Goal: Task Accomplishment & Management: Complete application form

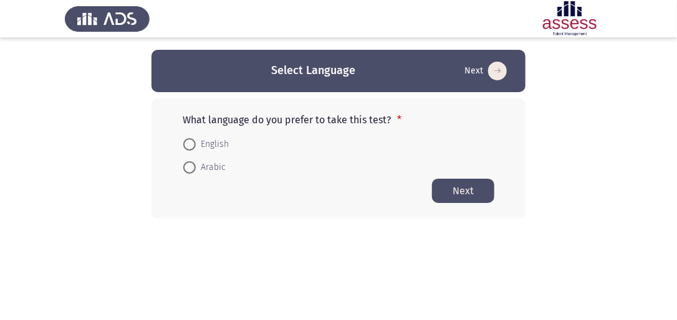
click at [188, 163] on span at bounding box center [189, 167] width 12 height 12
click at [188, 163] on input "Arabic" at bounding box center [189, 167] width 12 height 12
radio input "true"
click at [474, 193] on button "Next" at bounding box center [463, 190] width 62 height 24
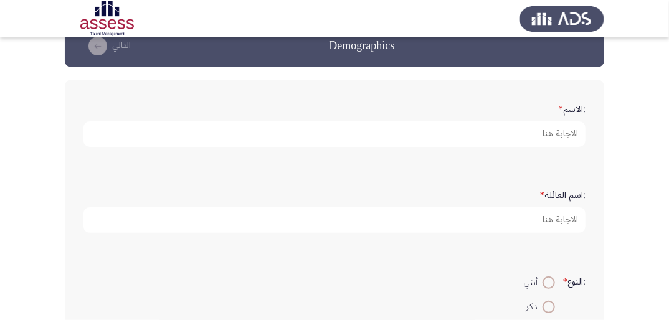
scroll to position [50, 0]
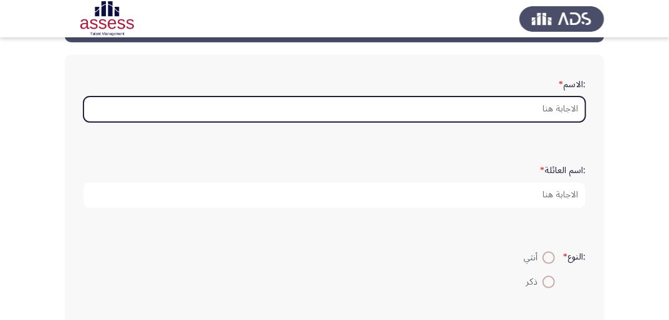
click at [573, 103] on input ":الاسم *" at bounding box center [335, 110] width 502 height 26
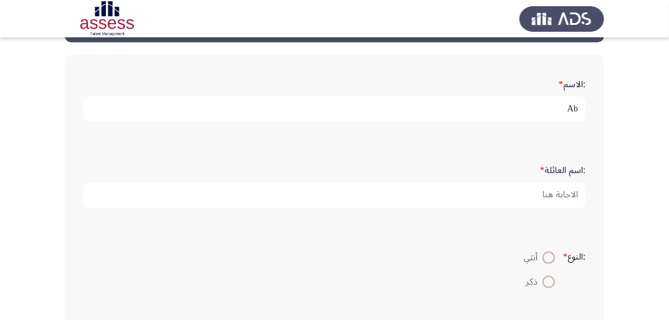
type input "A"
type input "[PERSON_NAME] [PERSON_NAME]"
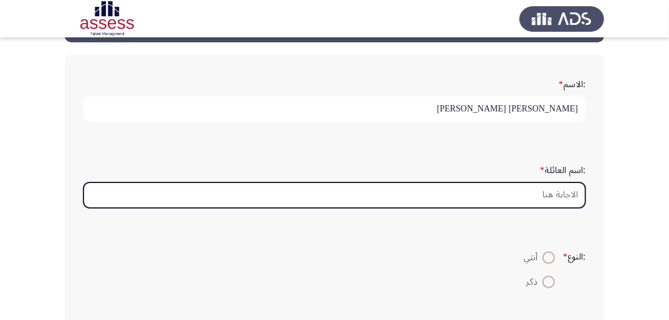
click at [567, 192] on input ":اسم العائلة *" at bounding box center [335, 196] width 502 height 26
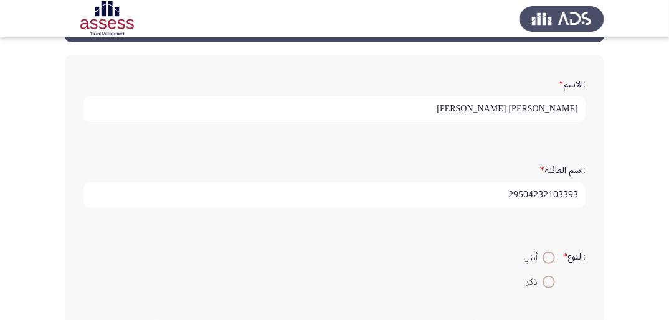
type input "29504232103393"
click at [548, 282] on span at bounding box center [549, 282] width 12 height 12
click at [548, 282] on input "ذكر" at bounding box center [549, 282] width 12 height 12
radio input "true"
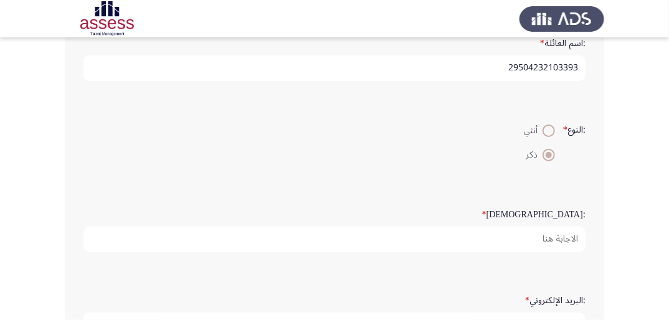
scroll to position [199, 0]
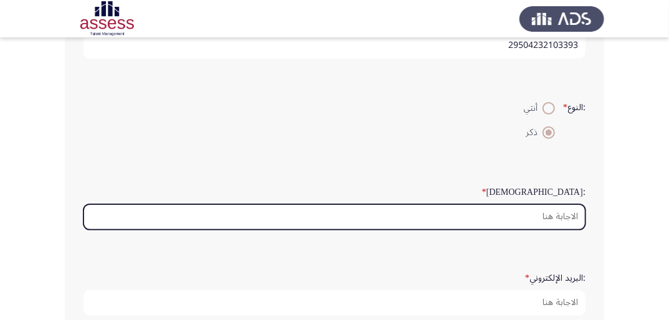
click at [558, 207] on input ":السن *" at bounding box center [335, 217] width 502 height 26
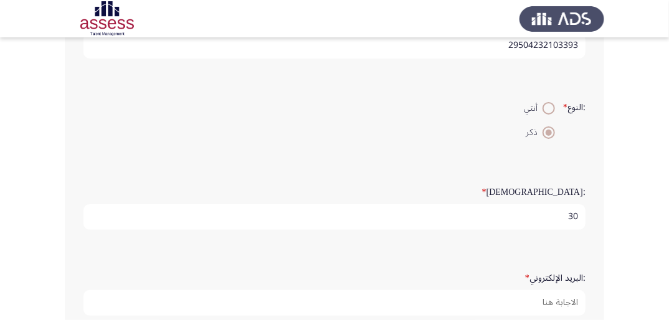
type input "30"
click at [651, 184] on app-assessment-container "Demographics التالي :الاسم * [PERSON_NAME] [PERSON_NAME] :اسم العائلة * 2950423…" at bounding box center [334, 172] width 669 height 645
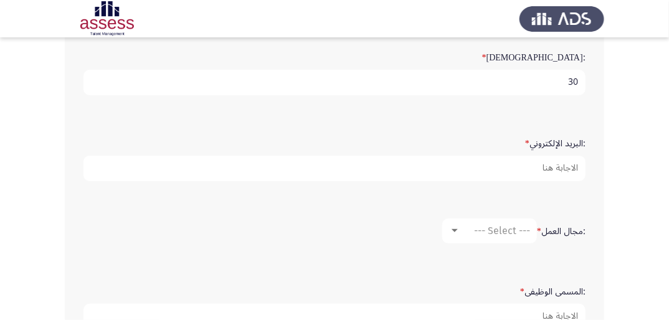
scroll to position [320, 0]
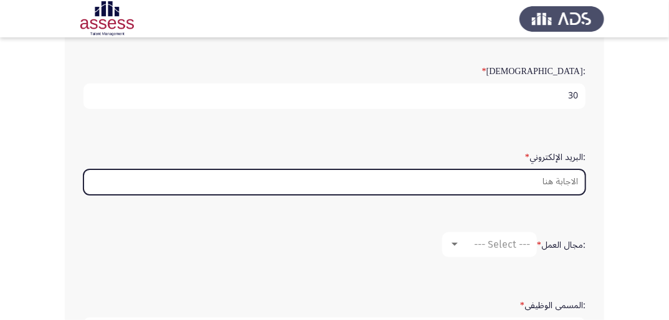
click at [548, 179] on input ":البريد الإلكتروني *" at bounding box center [335, 183] width 502 height 26
type input "ش"
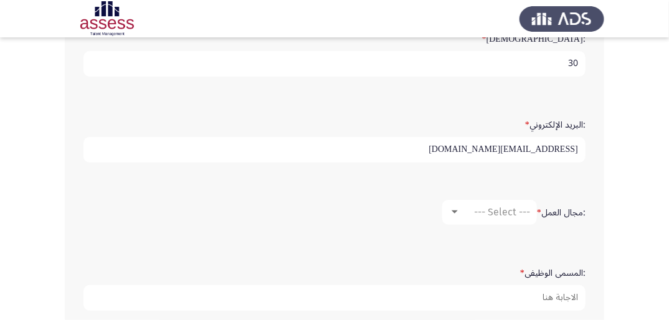
scroll to position [370, 0]
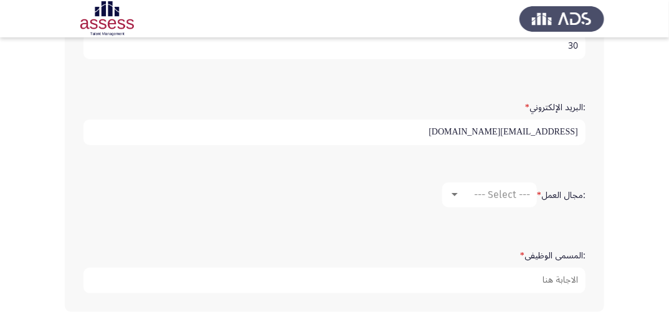
type input "[EMAIL_ADDRESS][DOMAIN_NAME]"
click at [463, 189] on div "--- Select ---" at bounding box center [496, 195] width 70 height 12
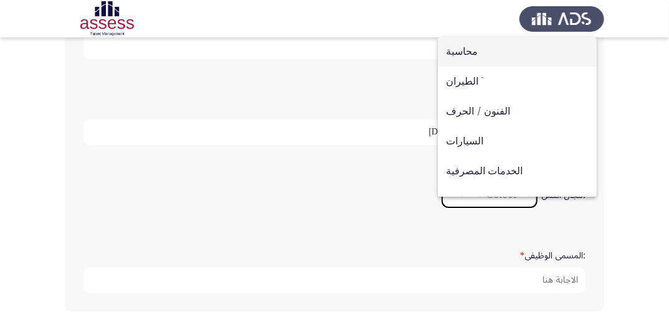
scroll to position [0, 0]
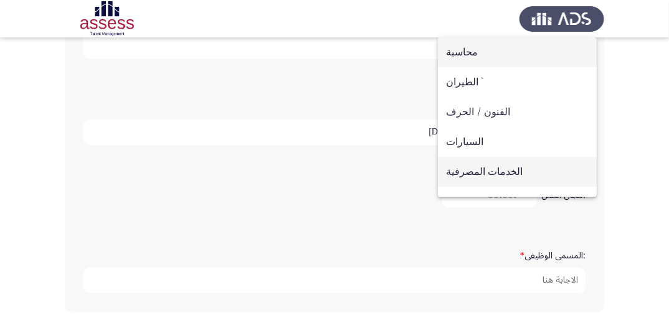
click at [488, 178] on span "الخدمات المصرفية" at bounding box center [517, 172] width 143 height 30
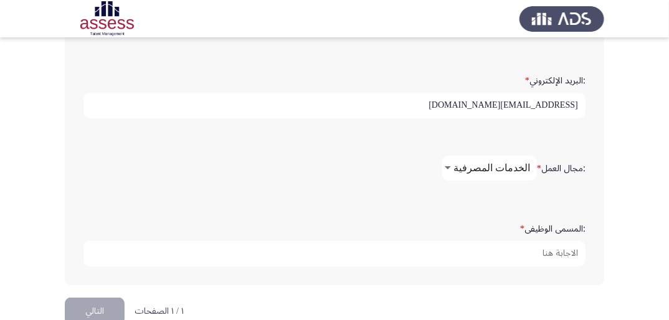
scroll to position [420, 0]
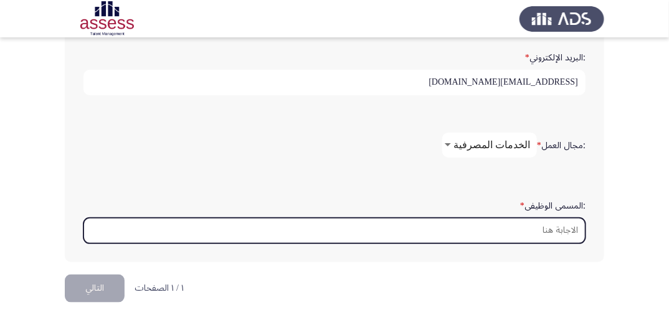
click at [561, 222] on input ":المسمى الوظيفى *" at bounding box center [335, 231] width 502 height 26
type input "H"
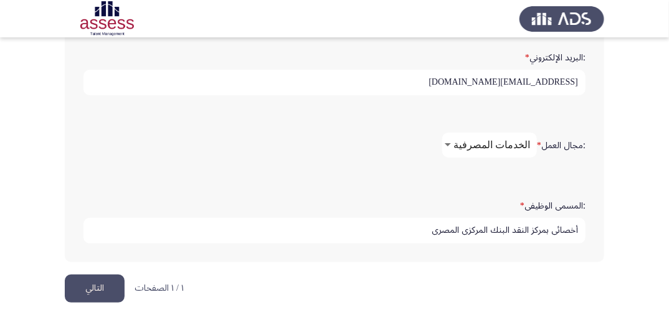
type input "أخصائى بمركز النقد البنك المركزى المصرى"
click at [107, 285] on button "التالي" at bounding box center [95, 289] width 60 height 28
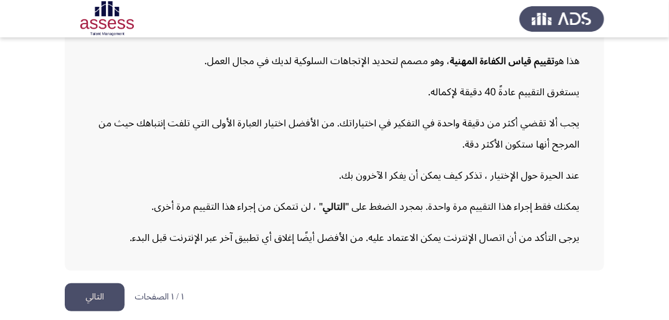
scroll to position [156, 0]
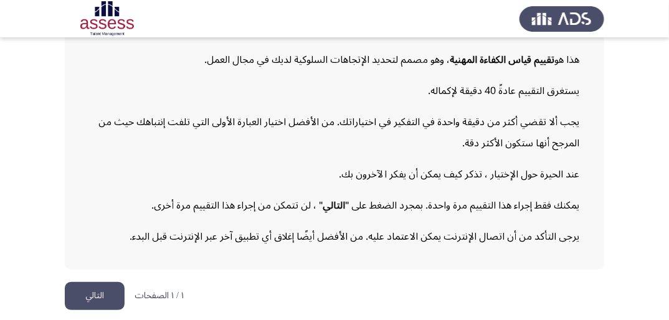
click at [103, 299] on button "التالي" at bounding box center [95, 296] width 60 height 28
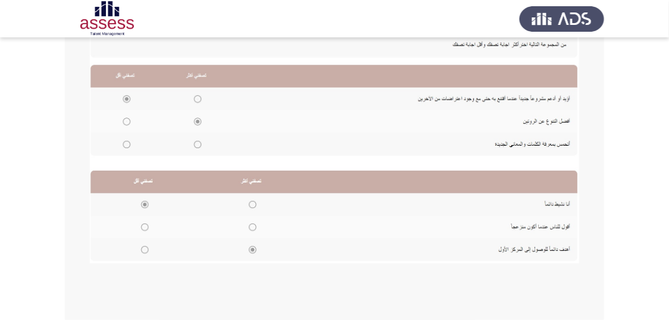
scroll to position [345, 0]
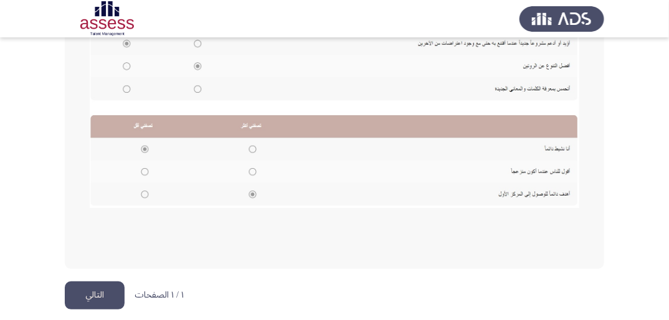
click at [92, 297] on button "التالي" at bounding box center [95, 296] width 60 height 28
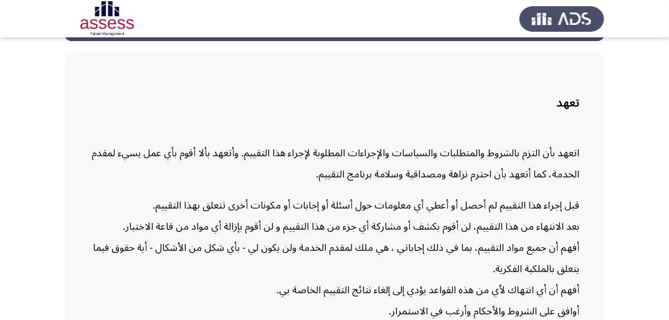
scroll to position [160, 0]
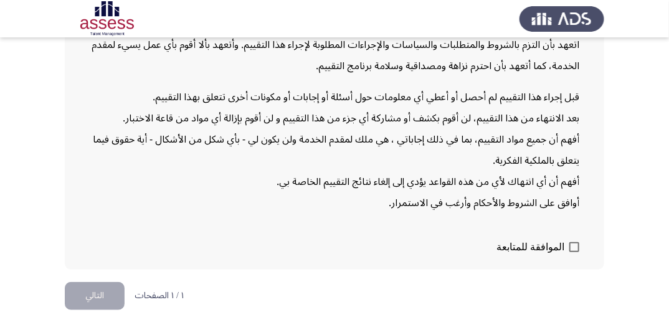
click at [570, 242] on span at bounding box center [575, 247] width 10 height 10
click at [574, 252] on input "الموافقة للمتابعة" at bounding box center [574, 252] width 1 height 1
checkbox input "true"
click at [100, 295] on button "التالي" at bounding box center [95, 296] width 60 height 28
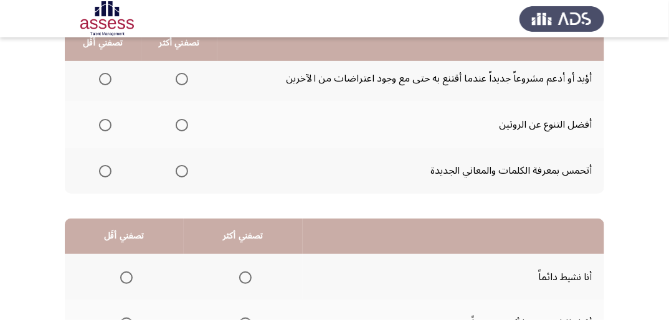
scroll to position [100, 0]
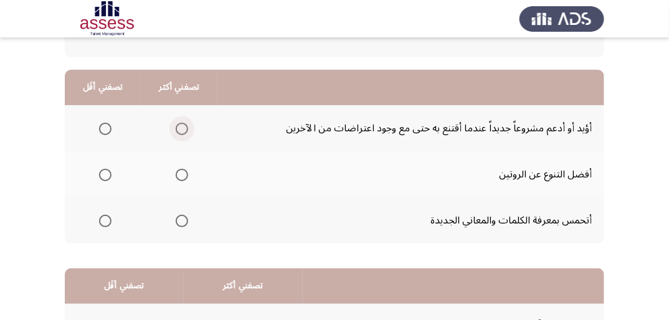
click at [182, 123] on span "Select an option" at bounding box center [182, 129] width 12 height 12
click at [182, 123] on input "Select an option" at bounding box center [182, 129] width 12 height 12
click at [178, 175] on span "Select an option" at bounding box center [182, 175] width 12 height 12
click at [178, 175] on input "Select an option" at bounding box center [182, 175] width 12 height 12
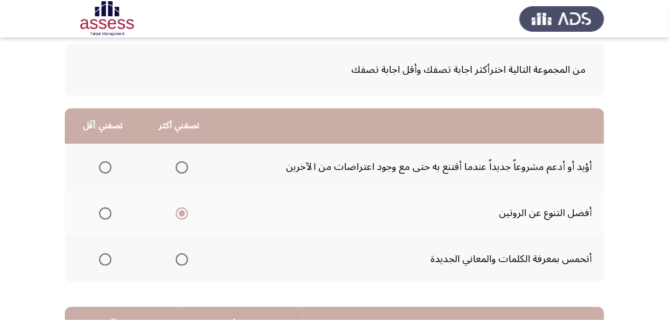
scroll to position [50, 0]
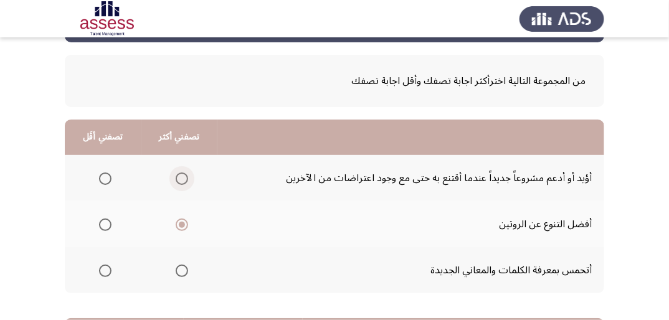
click at [176, 176] on span "Select an option" at bounding box center [182, 179] width 12 height 12
click at [176, 176] on input "Select an option" at bounding box center [182, 179] width 12 height 12
click at [172, 269] on label "Select an option" at bounding box center [179, 271] width 17 height 12
click at [176, 269] on input "Select an option" at bounding box center [182, 271] width 12 height 12
click at [184, 173] on span "Select an option" at bounding box center [182, 179] width 12 height 12
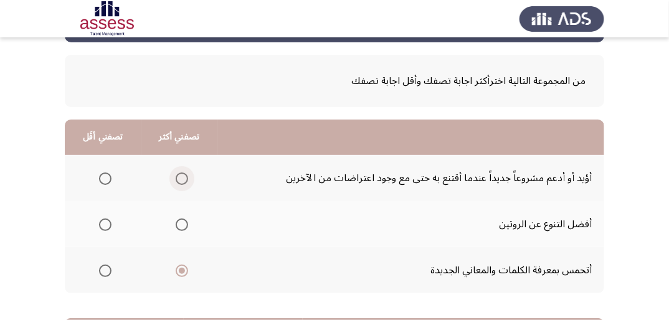
click at [184, 173] on input "Select an option" at bounding box center [182, 179] width 12 height 12
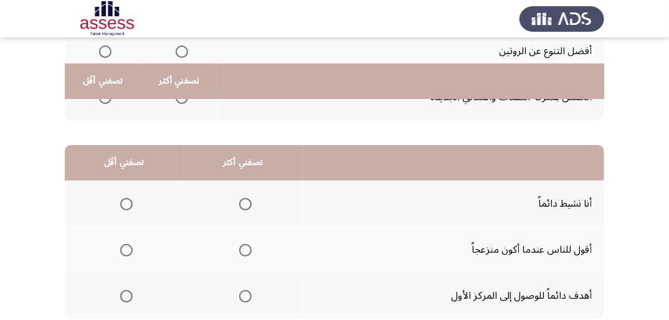
scroll to position [249, 0]
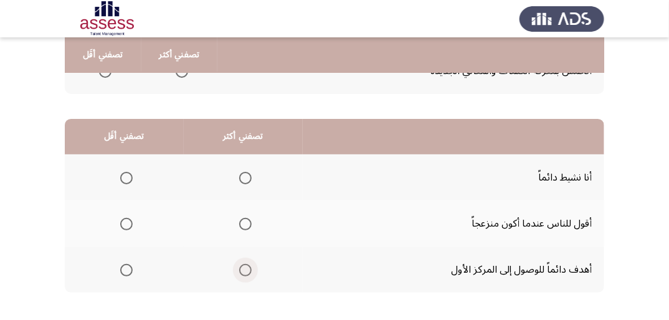
click at [248, 264] on span "Select an option" at bounding box center [245, 270] width 12 height 12
click at [248, 264] on input "Select an option" at bounding box center [245, 270] width 12 height 12
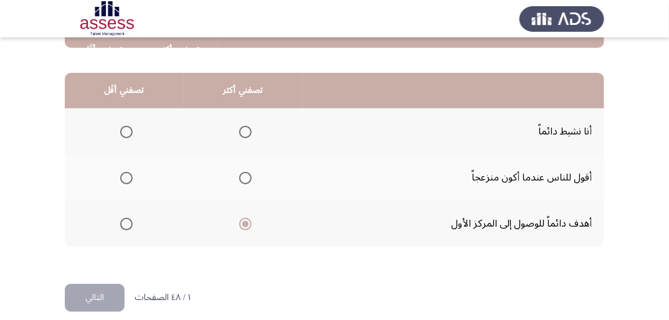
scroll to position [299, 0]
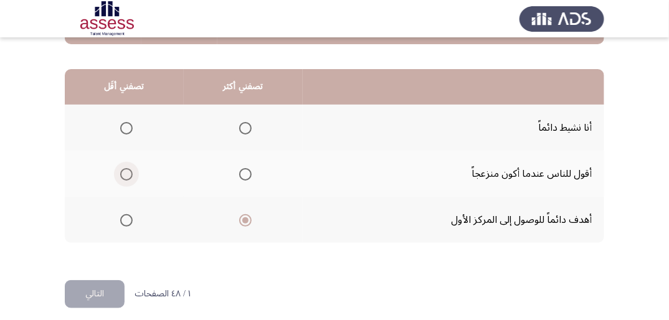
click at [127, 170] on span "Select an option" at bounding box center [126, 174] width 12 height 12
click at [127, 170] on input "Select an option" at bounding box center [126, 174] width 12 height 12
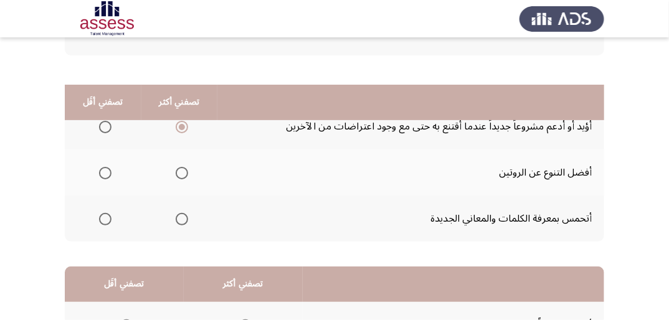
scroll to position [100, 0]
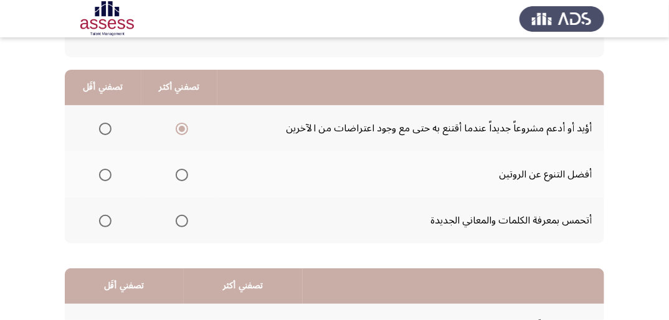
click at [184, 173] on span "Select an option" at bounding box center [182, 175] width 12 height 12
click at [184, 173] on input "Select an option" at bounding box center [182, 175] width 12 height 12
click at [180, 125] on span "Select an option" at bounding box center [182, 129] width 12 height 12
click at [180, 125] on input "Select an option" at bounding box center [182, 129] width 12 height 12
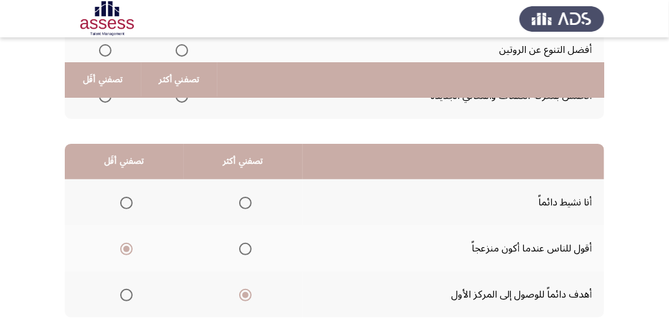
scroll to position [249, 0]
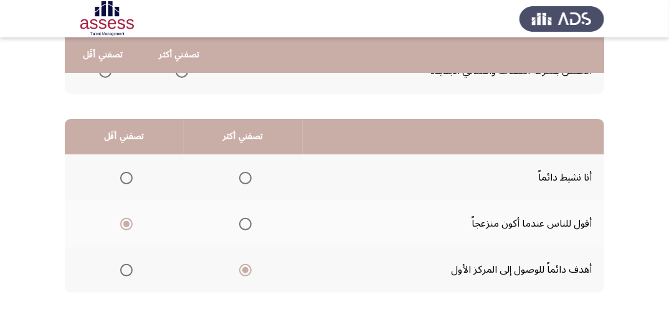
click at [231, 171] on th at bounding box center [243, 178] width 119 height 46
click at [246, 178] on span "Select an option" at bounding box center [245, 178] width 12 height 12
click at [246, 178] on input "Select an option" at bounding box center [245, 178] width 12 height 12
click at [243, 270] on span "Select an option" at bounding box center [245, 270] width 12 height 12
click at [243, 270] on input "Select an option" at bounding box center [245, 270] width 12 height 12
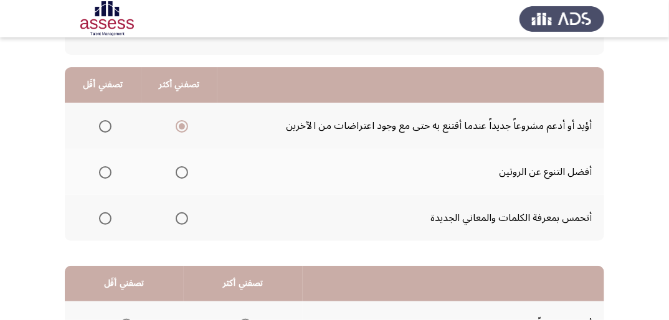
scroll to position [100, 0]
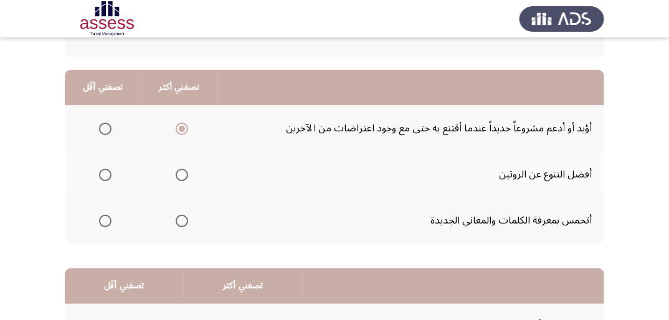
click at [102, 176] on span "Select an option" at bounding box center [105, 175] width 12 height 12
click at [102, 176] on input "Select an option" at bounding box center [105, 175] width 12 height 12
click at [110, 215] on span "Select an option" at bounding box center [105, 221] width 12 height 12
click at [110, 215] on input "Select an option" at bounding box center [105, 221] width 12 height 12
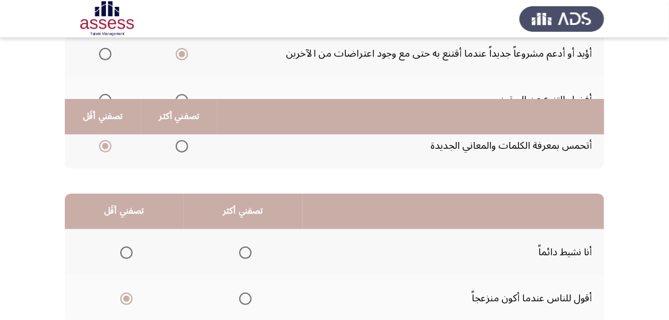
scroll to position [299, 0]
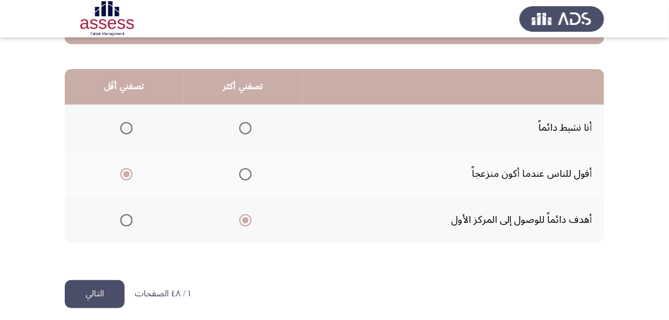
click at [104, 289] on button "التالي" at bounding box center [95, 294] width 60 height 28
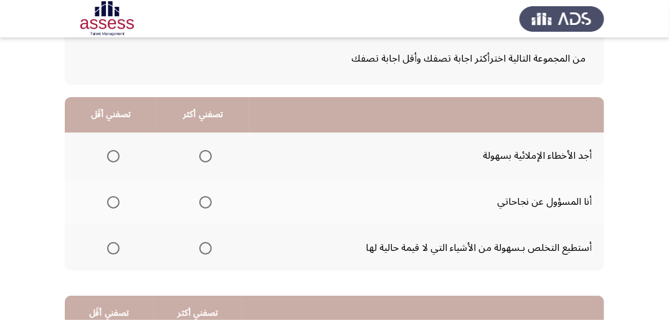
scroll to position [100, 0]
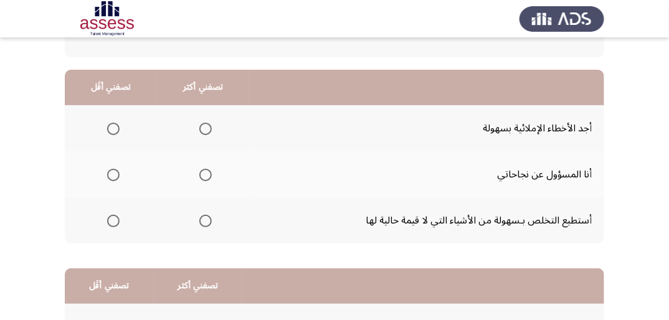
click at [202, 169] on span "Select an option" at bounding box center [205, 175] width 12 height 12
click at [202, 169] on input "Select an option" at bounding box center [205, 175] width 12 height 12
click at [112, 125] on span "Select an option" at bounding box center [113, 129] width 12 height 12
click at [112, 125] on input "Select an option" at bounding box center [113, 129] width 12 height 12
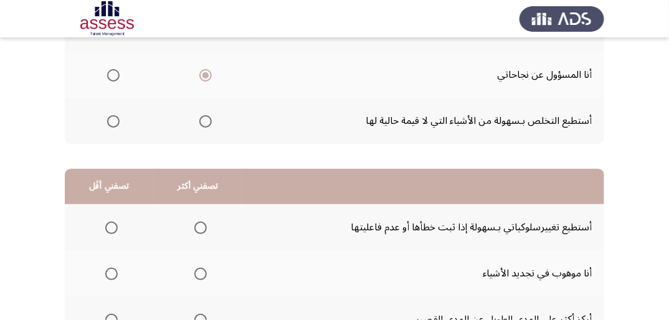
scroll to position [249, 0]
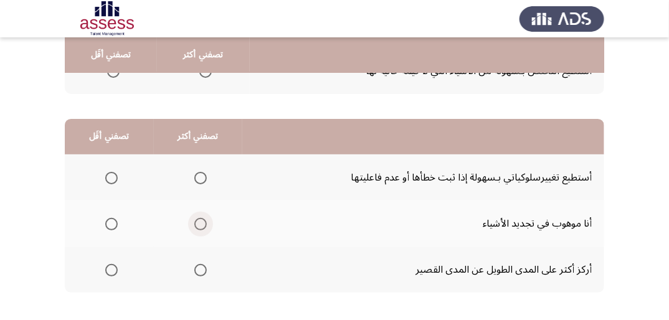
click at [199, 224] on span "Select an option" at bounding box center [200, 224] width 12 height 12
click at [199, 224] on input "Select an option" at bounding box center [200, 224] width 12 height 12
click at [115, 176] on span "Select an option" at bounding box center [111, 178] width 12 height 12
click at [115, 176] on input "Select an option" at bounding box center [111, 178] width 12 height 12
click at [110, 269] on span "Select an option" at bounding box center [111, 270] width 12 height 12
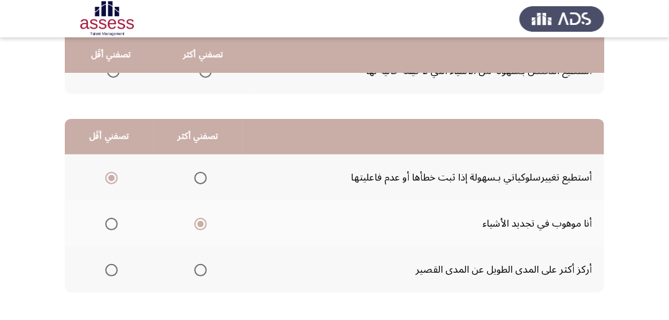
click at [110, 269] on input "Select an option" at bounding box center [111, 270] width 12 height 12
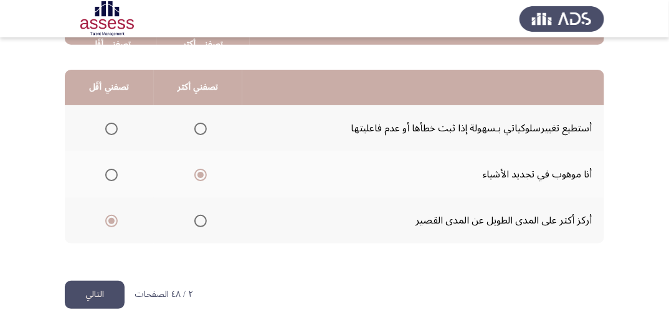
scroll to position [299, 0]
click at [92, 280] on button "التالي" at bounding box center [95, 294] width 60 height 28
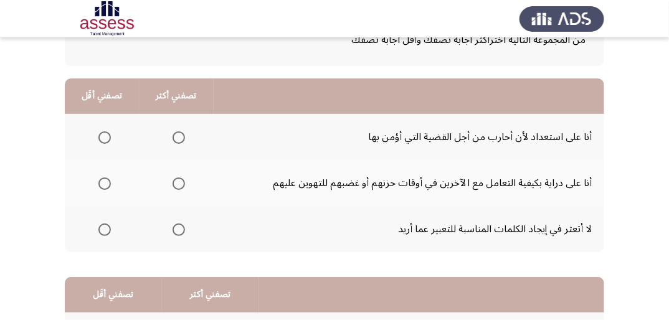
scroll to position [100, 0]
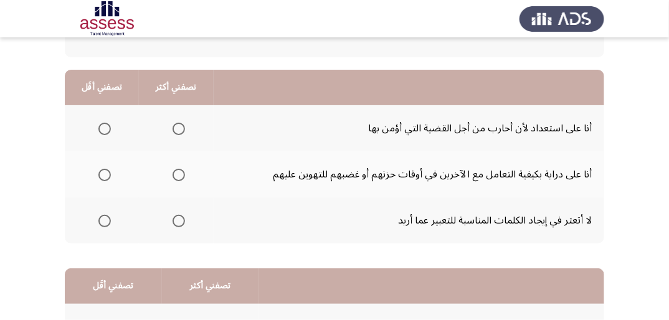
click at [99, 173] on span "Select an option" at bounding box center [104, 175] width 12 height 12
click at [99, 173] on input "Select an option" at bounding box center [104, 175] width 12 height 12
click at [179, 127] on span "Select an option" at bounding box center [179, 129] width 12 height 12
click at [179, 127] on input "Select an option" at bounding box center [179, 129] width 12 height 12
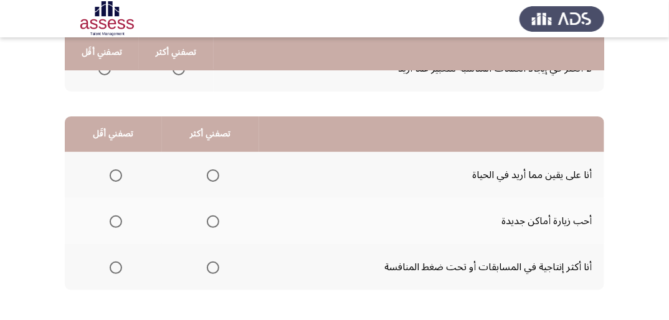
scroll to position [299, 0]
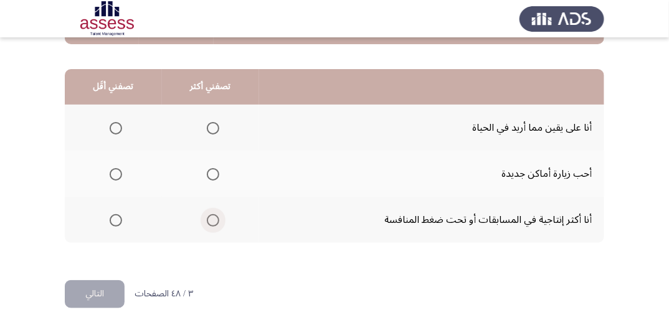
click at [212, 218] on span "Select an option" at bounding box center [213, 220] width 12 height 12
click at [212, 218] on input "Select an option" at bounding box center [213, 220] width 12 height 12
click at [113, 174] on span "Select an option" at bounding box center [116, 174] width 12 height 12
click at [113, 174] on input "Select an option" at bounding box center [116, 174] width 12 height 12
click at [94, 291] on button "التالي" at bounding box center [95, 294] width 60 height 28
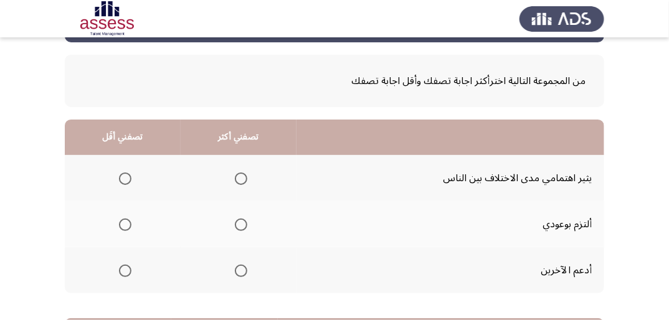
scroll to position [100, 0]
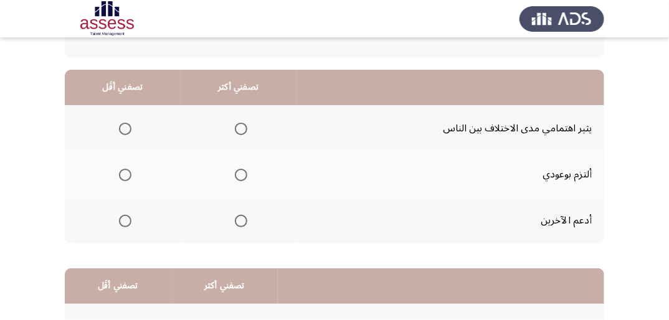
click at [239, 171] on span "Select an option" at bounding box center [241, 175] width 12 height 12
click at [239, 171] on input "Select an option" at bounding box center [241, 175] width 12 height 12
click at [119, 127] on span "Select an option" at bounding box center [125, 129] width 12 height 12
click at [119, 127] on input "Select an option" at bounding box center [125, 129] width 12 height 12
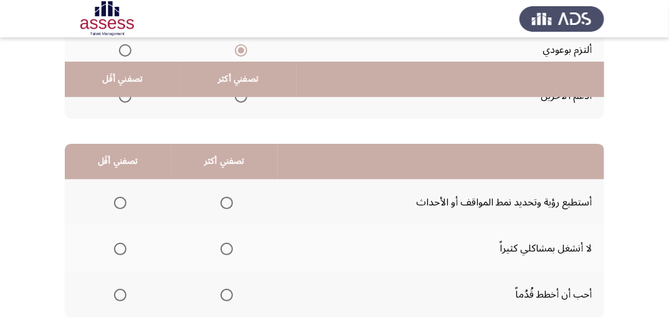
scroll to position [249, 0]
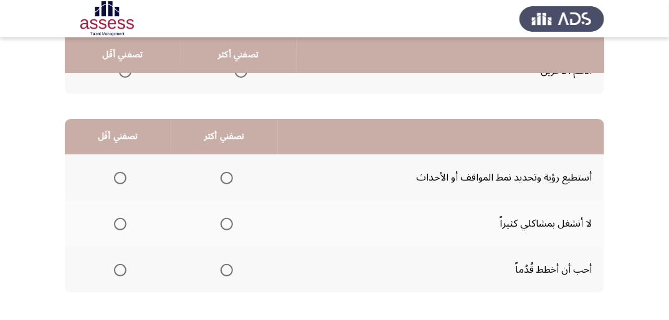
click at [224, 173] on span "Select an option" at bounding box center [227, 178] width 12 height 12
click at [224, 173] on input "Select an option" at bounding box center [227, 178] width 12 height 12
click at [125, 177] on span "Select an option" at bounding box center [120, 178] width 12 height 12
click at [125, 177] on input "Select an option" at bounding box center [120, 178] width 12 height 12
click at [230, 269] on span "Select an option" at bounding box center [227, 270] width 12 height 12
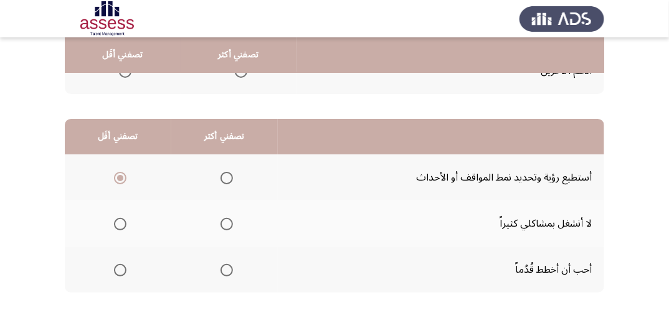
click at [230, 269] on input "Select an option" at bounding box center [227, 270] width 12 height 12
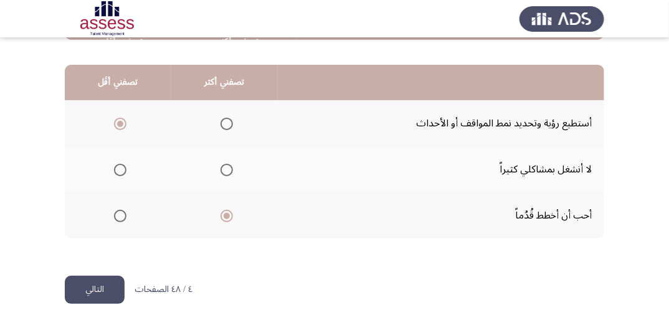
scroll to position [307, 0]
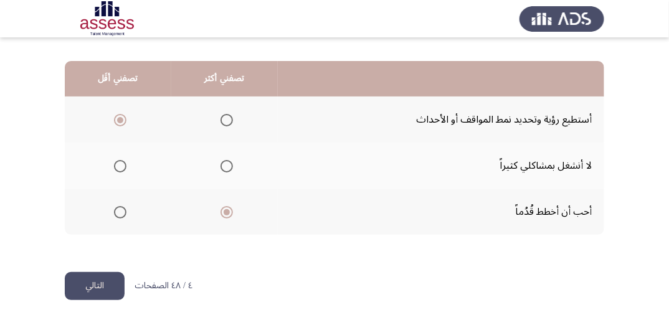
click at [73, 289] on button "التالي" at bounding box center [95, 286] width 60 height 28
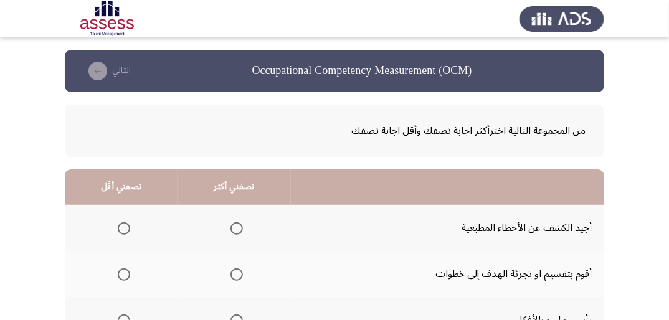
scroll to position [50, 0]
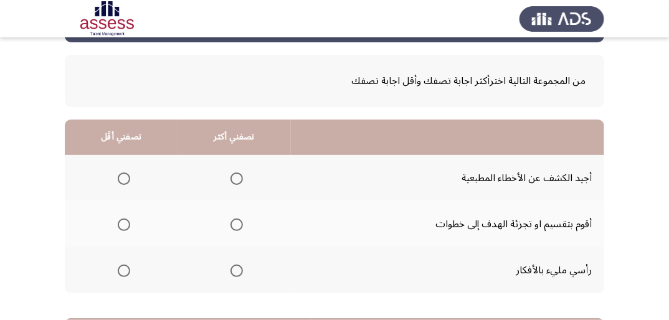
click at [120, 177] on span "Select an option" at bounding box center [124, 179] width 12 height 12
click at [120, 177] on input "Select an option" at bounding box center [124, 179] width 12 height 12
click at [234, 228] on span "Select an option" at bounding box center [237, 225] width 12 height 12
click at [234, 228] on input "Select an option" at bounding box center [237, 225] width 12 height 12
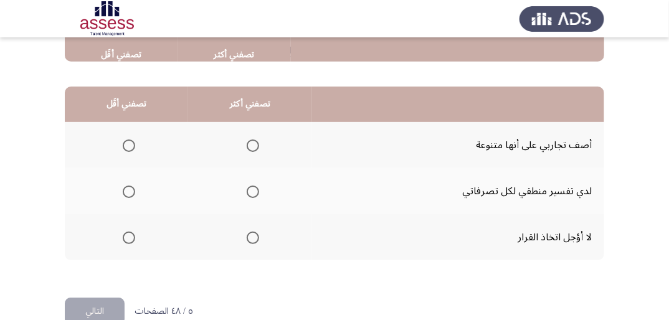
scroll to position [299, 0]
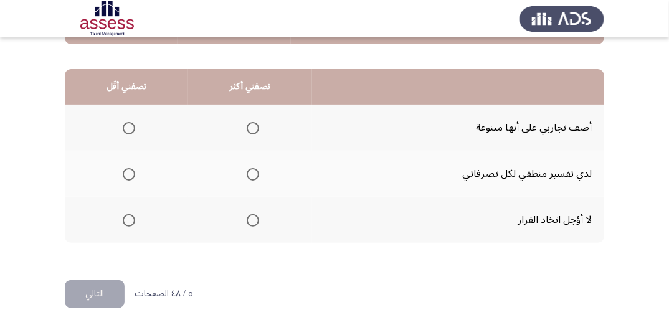
click at [250, 220] on span "Select an option" at bounding box center [253, 220] width 12 height 12
click at [250, 220] on input "Select an option" at bounding box center [253, 220] width 12 height 12
click at [130, 127] on span "Select an option" at bounding box center [129, 128] width 12 height 12
click at [130, 127] on input "Select an option" at bounding box center [129, 128] width 12 height 12
click at [101, 293] on button "التالي" at bounding box center [95, 294] width 60 height 28
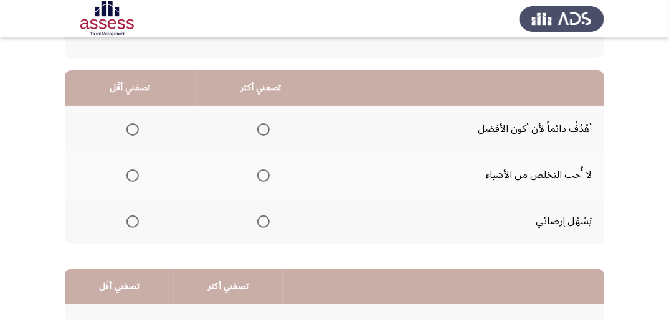
scroll to position [100, 0]
click at [270, 125] on th at bounding box center [261, 128] width 131 height 46
click at [266, 130] on span "Select an option" at bounding box center [263, 129] width 12 height 12
click at [266, 130] on input "Select an option" at bounding box center [263, 129] width 12 height 12
click at [133, 222] on span "Select an option" at bounding box center [133, 221] width 12 height 12
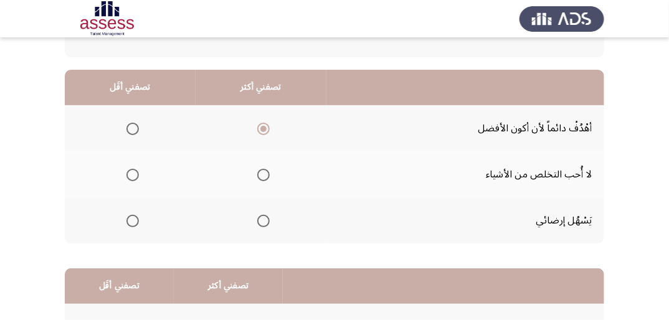
click at [133, 222] on input "Select an option" at bounding box center [133, 221] width 12 height 12
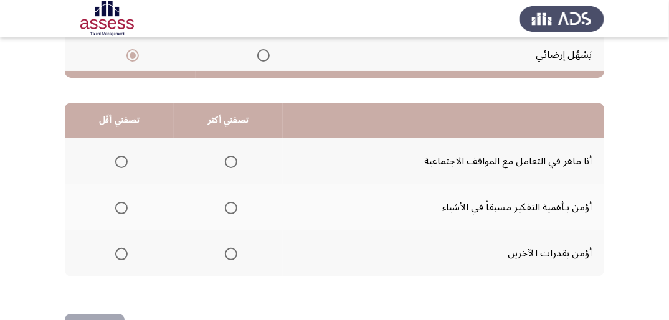
scroll to position [299, 0]
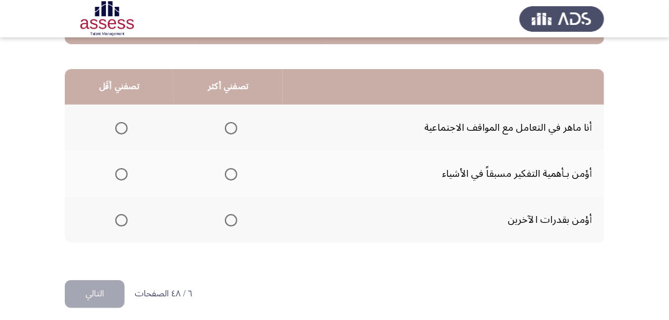
click at [226, 180] on mat-radio-group "Select an option" at bounding box center [228, 173] width 17 height 21
click at [229, 173] on span "Select an option" at bounding box center [231, 174] width 12 height 12
click at [229, 173] on input "Select an option" at bounding box center [231, 174] width 12 height 12
click at [122, 218] on span "Select an option" at bounding box center [121, 220] width 12 height 12
click at [122, 218] on input "Select an option" at bounding box center [121, 220] width 12 height 12
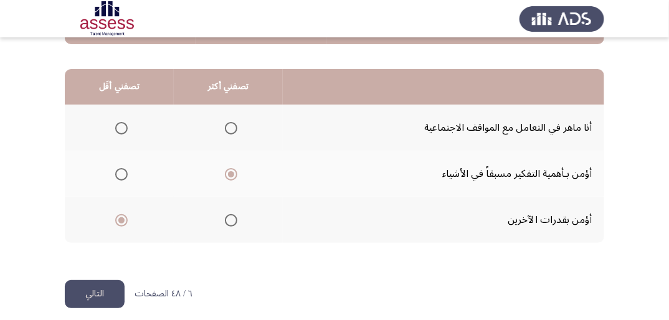
click at [90, 292] on button "التالي" at bounding box center [95, 294] width 60 height 28
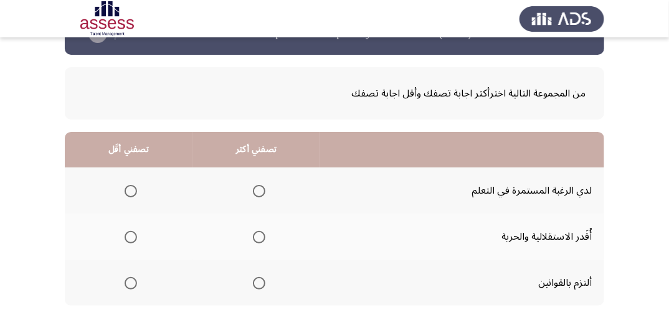
scroll to position [100, 0]
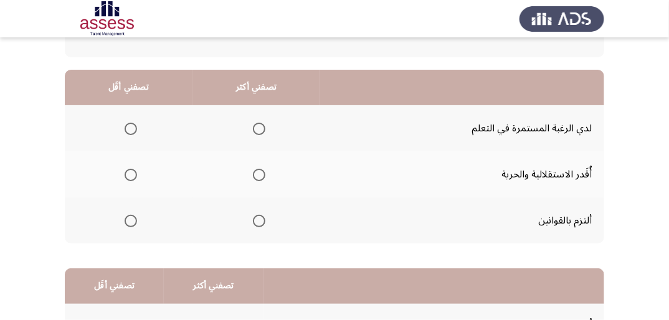
click at [259, 219] on span "Select an option" at bounding box center [259, 221] width 12 height 12
click at [259, 219] on input "Select an option" at bounding box center [259, 221] width 12 height 12
click at [129, 173] on span "Select an option" at bounding box center [131, 175] width 12 height 12
click at [129, 173] on input "Select an option" at bounding box center [131, 175] width 12 height 12
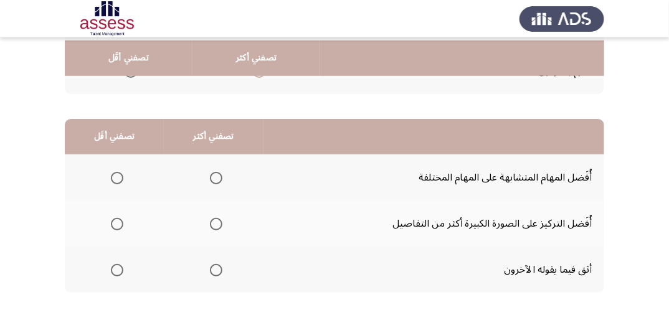
scroll to position [299, 0]
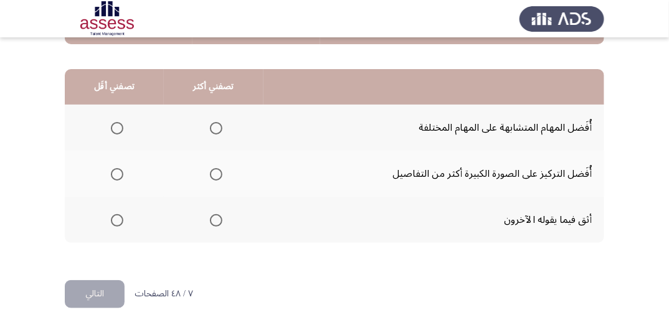
click at [120, 123] on span "Select an option" at bounding box center [117, 128] width 12 height 12
click at [120, 123] on input "Select an option" at bounding box center [117, 128] width 12 height 12
click at [122, 219] on span "Select an option" at bounding box center [117, 220] width 12 height 12
click at [122, 219] on input "Select an option" at bounding box center [117, 220] width 12 height 12
click at [217, 171] on span "Select an option" at bounding box center [216, 174] width 12 height 12
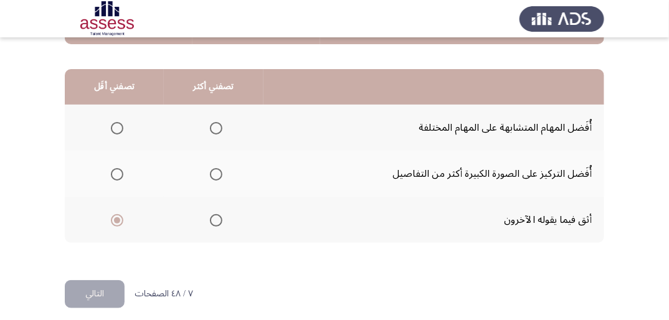
click at [217, 171] on input "Select an option" at bounding box center [216, 174] width 12 height 12
click at [102, 292] on button "التالي" at bounding box center [95, 294] width 60 height 28
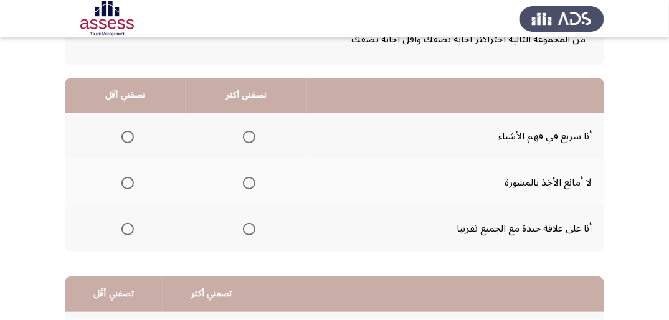
scroll to position [100, 0]
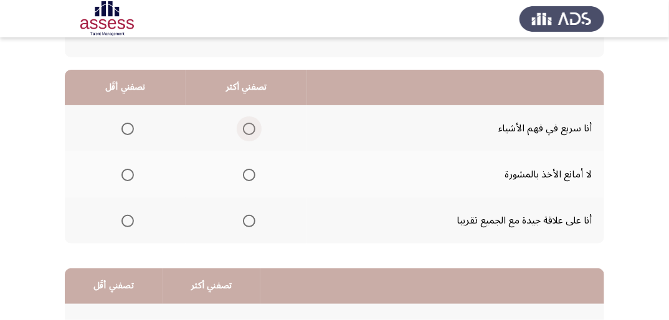
click at [245, 131] on span "Select an option" at bounding box center [249, 129] width 12 height 12
click at [245, 131] on input "Select an option" at bounding box center [249, 129] width 12 height 12
click at [126, 221] on span "Select an option" at bounding box center [128, 221] width 12 height 12
click at [126, 221] on input "Select an option" at bounding box center [128, 221] width 12 height 12
click at [127, 172] on span "Select an option" at bounding box center [128, 175] width 12 height 12
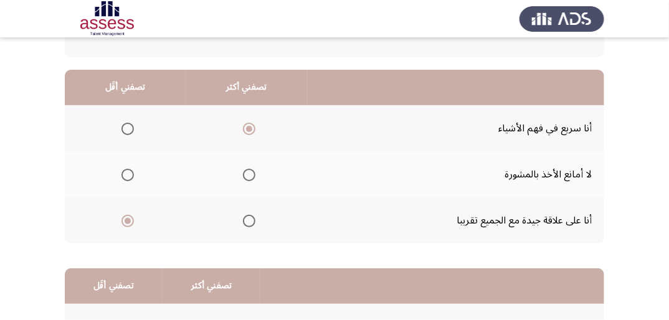
click at [127, 172] on input "Select an option" at bounding box center [128, 175] width 12 height 12
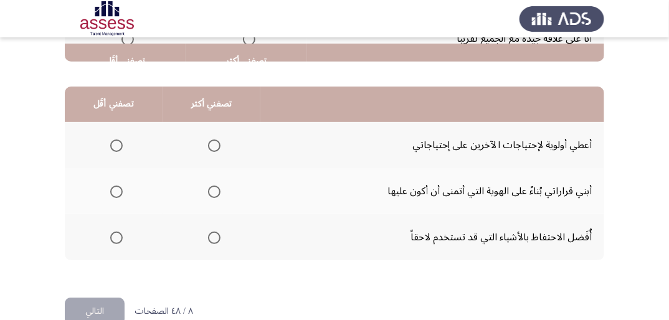
scroll to position [299, 0]
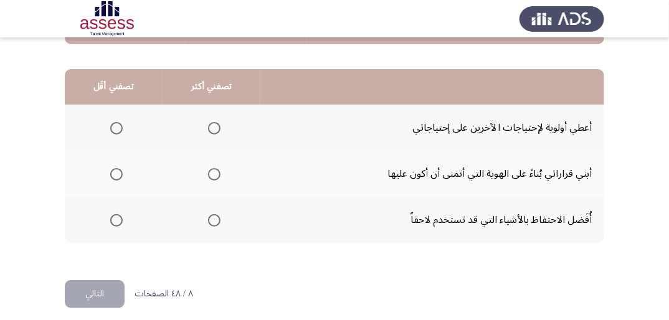
click at [217, 218] on span "Select an option" at bounding box center [214, 220] width 12 height 12
click at [217, 218] on input "Select an option" at bounding box center [214, 220] width 12 height 12
click at [112, 130] on span "Select an option" at bounding box center [116, 128] width 12 height 12
click at [112, 130] on input "Select an option" at bounding box center [116, 128] width 12 height 12
click at [111, 294] on button "التالي" at bounding box center [95, 294] width 60 height 28
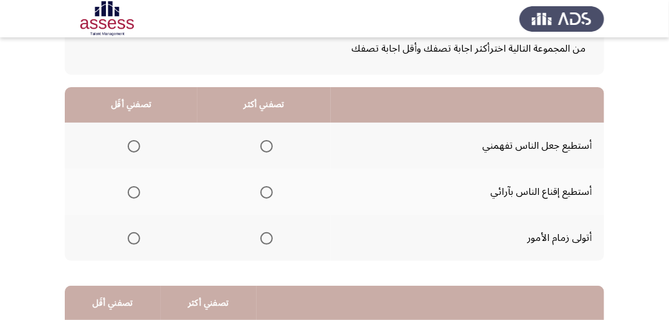
scroll to position [100, 0]
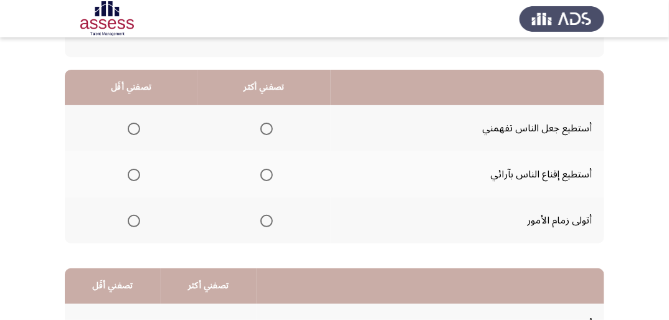
click at [264, 216] on span "Select an option" at bounding box center [267, 221] width 12 height 12
click at [264, 216] on input "Select an option" at bounding box center [267, 221] width 12 height 12
click at [134, 125] on span "Select an option" at bounding box center [134, 129] width 12 height 12
click at [134, 125] on input "Select an option" at bounding box center [134, 129] width 12 height 12
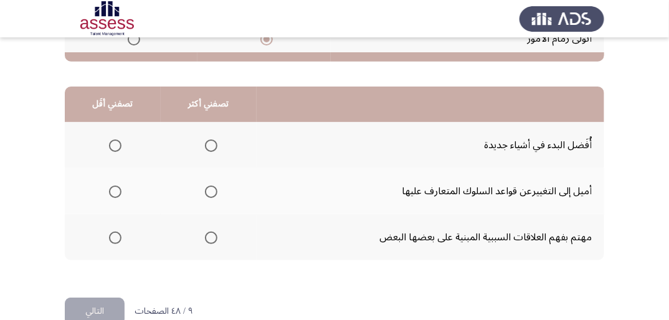
scroll to position [299, 0]
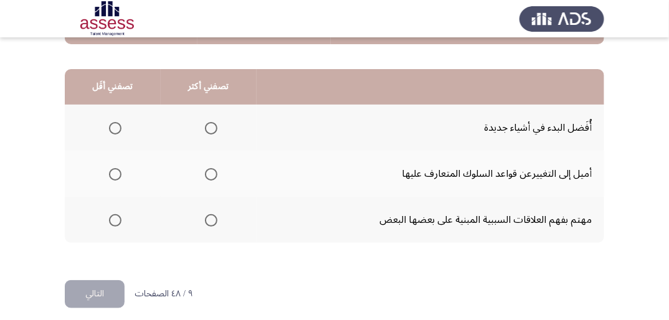
click at [209, 125] on span "Select an option" at bounding box center [211, 128] width 12 height 12
click at [209, 125] on input "Select an option" at bounding box center [211, 128] width 12 height 12
click at [110, 169] on span "Select an option" at bounding box center [115, 174] width 12 height 12
click at [110, 169] on input "Select an option" at bounding box center [115, 174] width 12 height 12
click at [92, 292] on button "التالي" at bounding box center [95, 294] width 60 height 28
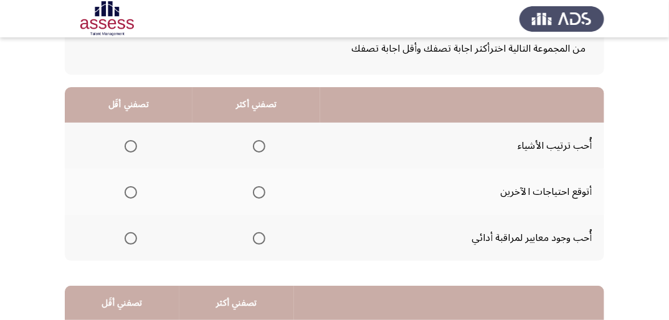
scroll to position [100, 0]
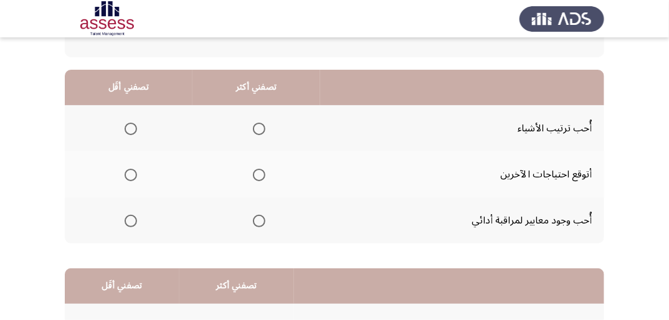
click at [261, 124] on span "Select an option" at bounding box center [259, 129] width 12 height 12
click at [261, 124] on input "Select an option" at bounding box center [259, 129] width 12 height 12
click at [128, 175] on span "Select an option" at bounding box center [131, 175] width 12 height 12
click at [128, 175] on input "Select an option" at bounding box center [131, 175] width 12 height 12
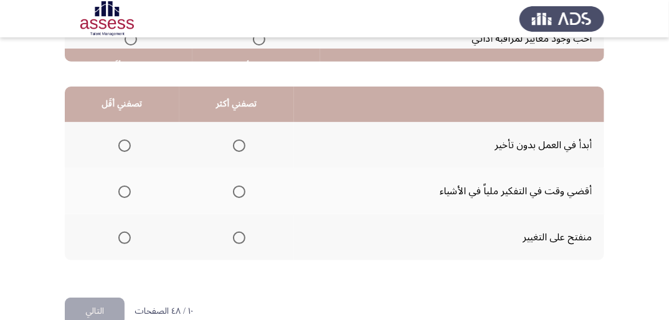
scroll to position [299, 0]
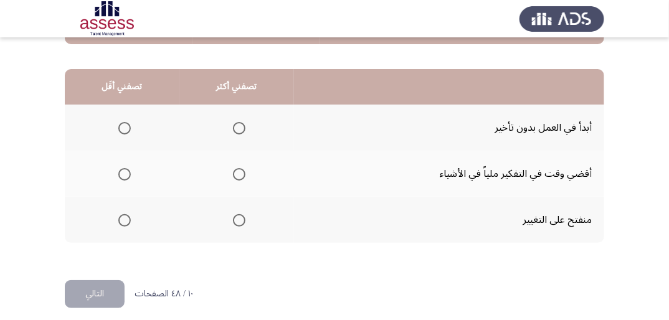
click at [234, 128] on span "Select an option" at bounding box center [239, 128] width 12 height 12
click at [234, 128] on input "Select an option" at bounding box center [239, 128] width 12 height 12
click at [120, 175] on span "Select an option" at bounding box center [124, 174] width 12 height 12
click at [120, 175] on input "Select an option" at bounding box center [124, 174] width 12 height 12
click at [90, 291] on button "التالي" at bounding box center [95, 294] width 60 height 28
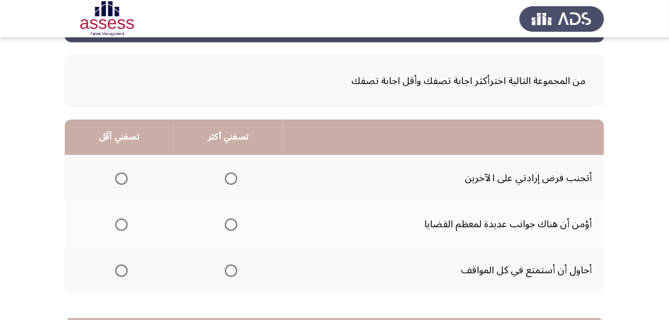
scroll to position [100, 0]
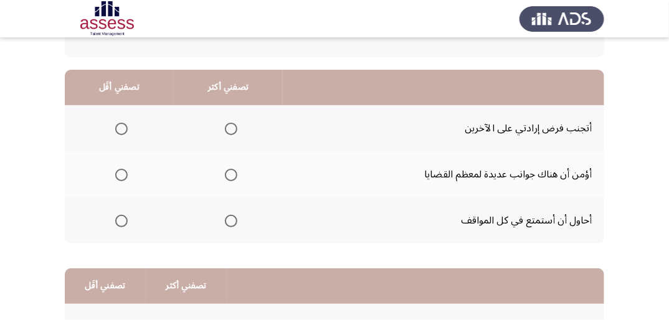
click at [234, 171] on span "Select an option" at bounding box center [231, 175] width 12 height 12
click at [234, 171] on input "Select an option" at bounding box center [231, 175] width 12 height 12
click at [117, 219] on span "Select an option" at bounding box center [121, 221] width 12 height 12
click at [117, 219] on input "Select an option" at bounding box center [121, 221] width 12 height 12
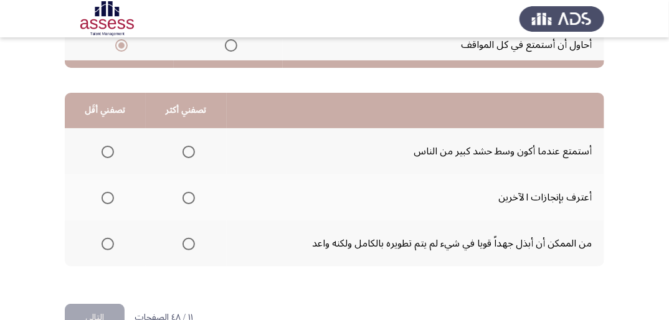
scroll to position [299, 0]
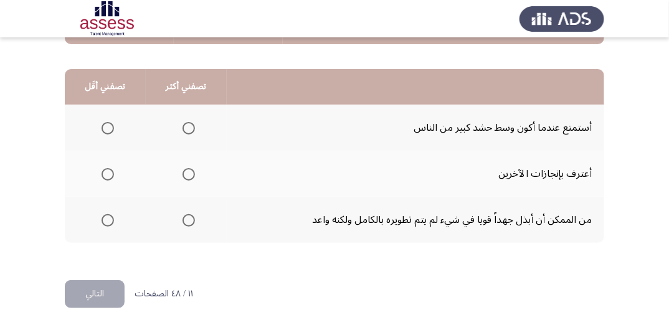
click at [189, 217] on span "Select an option" at bounding box center [189, 220] width 12 height 12
click at [189, 217] on input "Select an option" at bounding box center [189, 220] width 12 height 12
click at [105, 130] on span "Select an option" at bounding box center [108, 128] width 12 height 12
click at [105, 130] on input "Select an option" at bounding box center [108, 128] width 12 height 12
click at [102, 304] on button "التالي" at bounding box center [95, 294] width 60 height 28
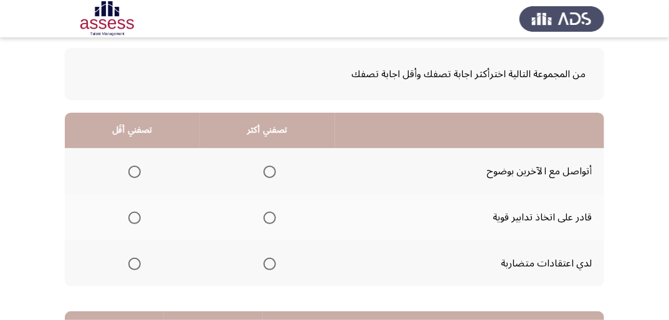
scroll to position [100, 0]
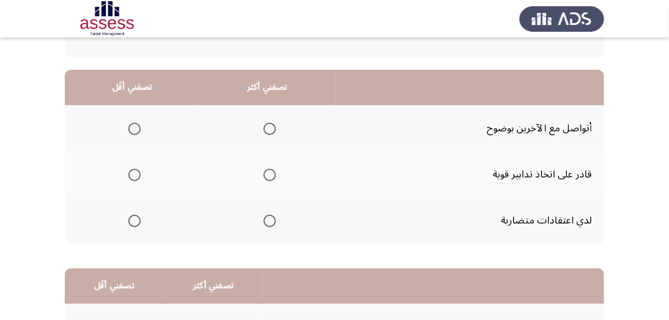
click at [275, 175] on span "Select an option" at bounding box center [270, 175] width 12 height 12
click at [275, 175] on input "Select an option" at bounding box center [270, 175] width 12 height 12
click at [133, 125] on span "Select an option" at bounding box center [134, 129] width 12 height 12
click at [133, 125] on input "Select an option" at bounding box center [134, 129] width 12 height 12
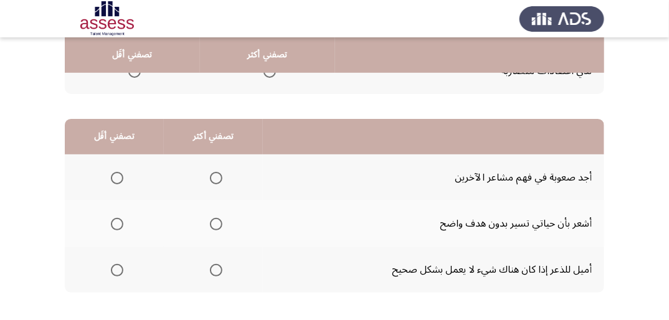
scroll to position [299, 0]
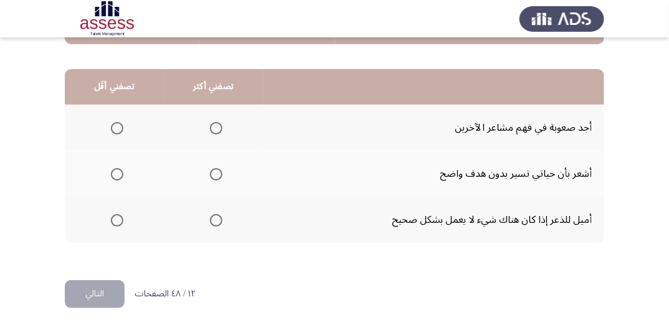
click at [214, 125] on span "Select an option" at bounding box center [216, 128] width 12 height 12
click at [214, 125] on input "Select an option" at bounding box center [216, 128] width 12 height 12
click at [113, 169] on span "Select an option" at bounding box center [117, 174] width 12 height 12
click at [113, 169] on input "Select an option" at bounding box center [117, 174] width 12 height 12
click at [107, 290] on button "التالي" at bounding box center [95, 294] width 60 height 28
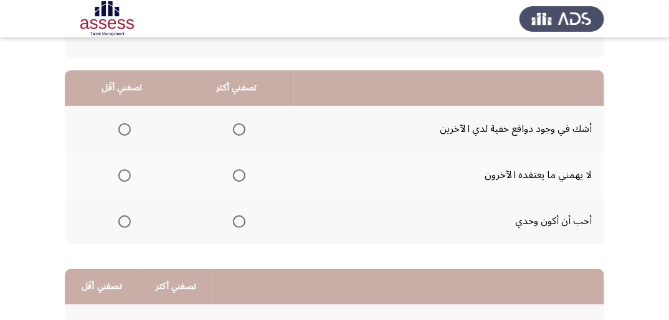
scroll to position [100, 0]
click at [237, 222] on span "Select an option" at bounding box center [239, 221] width 12 height 12
click at [237, 222] on input "Select an option" at bounding box center [239, 221] width 12 height 12
click at [124, 127] on span "Select an option" at bounding box center [124, 129] width 12 height 12
click at [124, 127] on input "Select an option" at bounding box center [124, 129] width 12 height 12
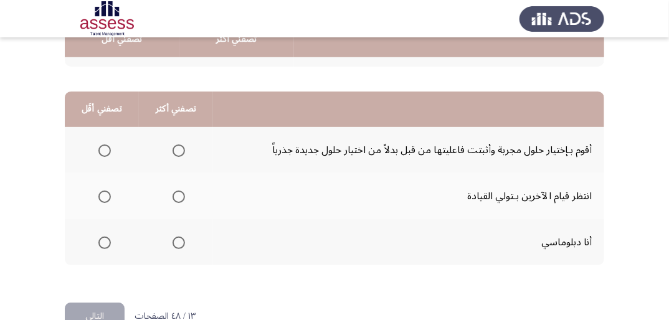
scroll to position [299, 0]
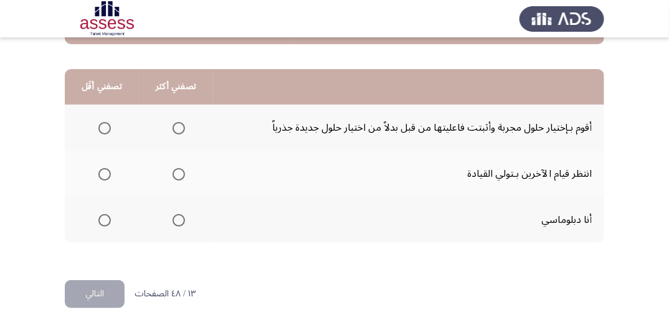
click at [176, 125] on span "Select an option" at bounding box center [179, 128] width 12 height 12
click at [176, 125] on input "Select an option" at bounding box center [179, 128] width 12 height 12
click at [103, 179] on mat-radio-group "Select an option" at bounding box center [101, 173] width 17 height 21
click at [103, 173] on span "Select an option" at bounding box center [104, 174] width 12 height 12
click at [103, 173] on input "Select an option" at bounding box center [104, 174] width 12 height 12
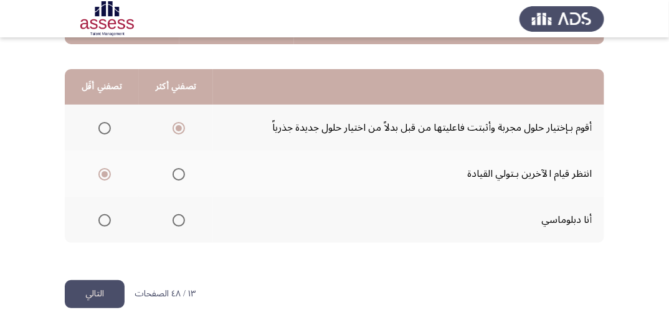
click at [115, 297] on button "التالي" at bounding box center [95, 294] width 60 height 28
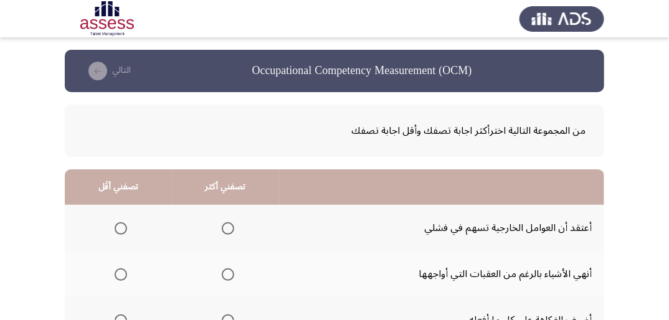
scroll to position [50, 0]
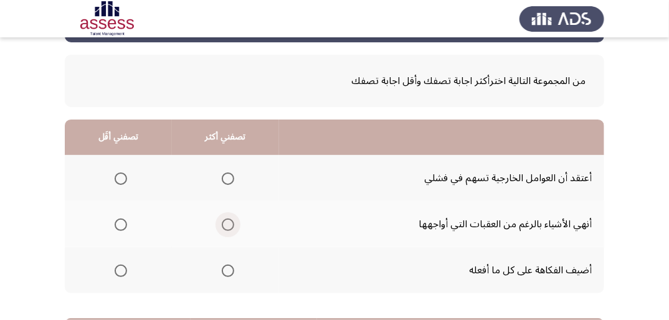
click at [230, 224] on span "Select an option" at bounding box center [228, 225] width 12 height 12
click at [230, 224] on input "Select an option" at bounding box center [228, 225] width 12 height 12
click at [117, 270] on span "Select an option" at bounding box center [121, 271] width 12 height 12
click at [117, 270] on input "Select an option" at bounding box center [121, 271] width 12 height 12
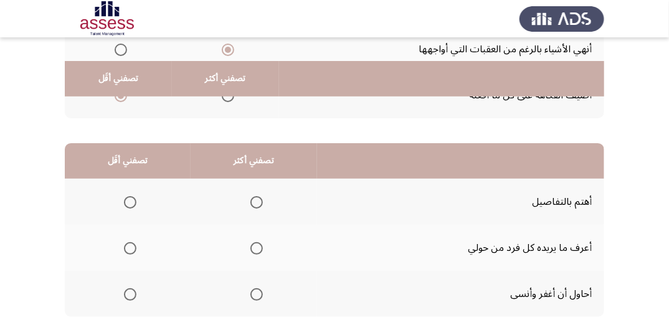
scroll to position [249, 0]
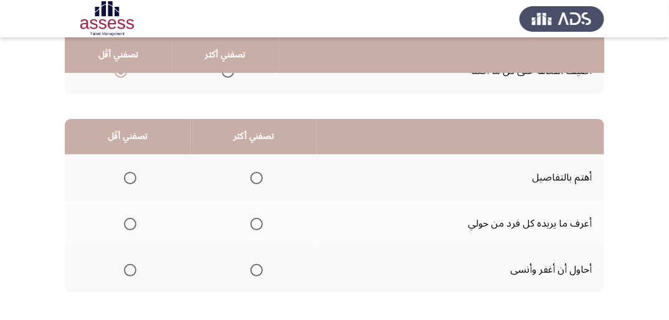
click at [259, 173] on span "Select an option" at bounding box center [257, 178] width 12 height 12
click at [259, 173] on input "Select an option" at bounding box center [257, 178] width 12 height 12
click at [129, 224] on span "Select an option" at bounding box center [130, 224] width 12 height 12
click at [129, 224] on input "Select an option" at bounding box center [130, 224] width 12 height 12
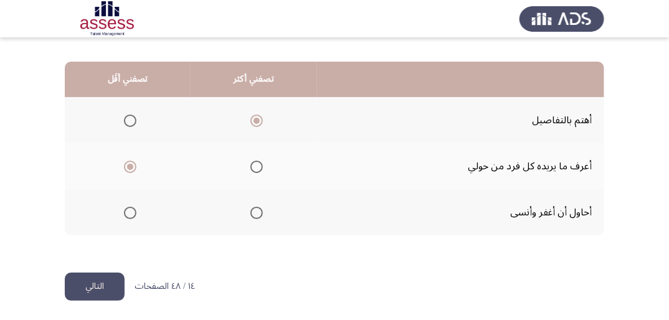
scroll to position [307, 0]
click at [91, 277] on button "التالي" at bounding box center [95, 286] width 60 height 28
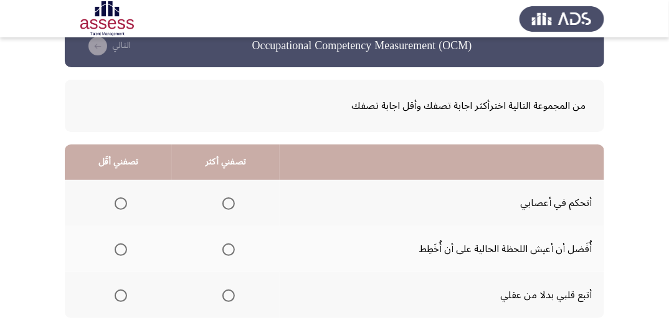
scroll to position [50, 0]
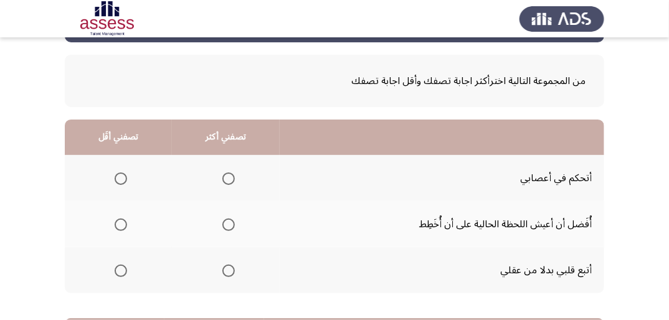
click at [223, 179] on span "Select an option" at bounding box center [228, 179] width 12 height 12
click at [223, 179] on input "Select an option" at bounding box center [228, 179] width 12 height 12
click at [122, 266] on span "Select an option" at bounding box center [121, 271] width 12 height 12
click at [122, 266] on input "Select an option" at bounding box center [121, 271] width 12 height 12
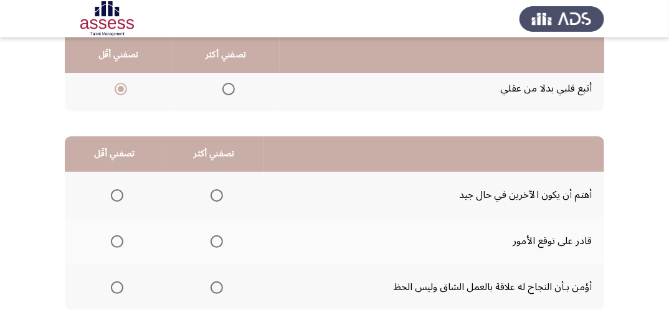
scroll to position [249, 0]
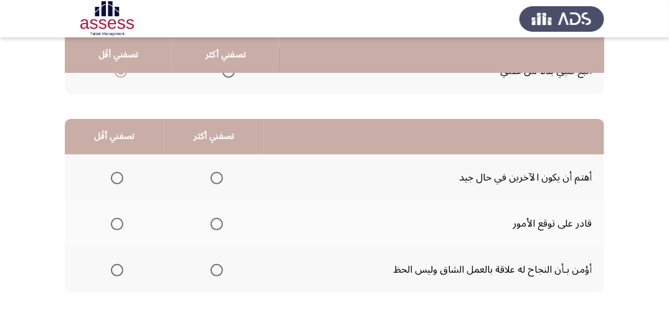
click at [216, 272] on span "Select an option" at bounding box center [217, 270] width 12 height 12
click at [216, 272] on input "Select an option" at bounding box center [217, 270] width 12 height 12
click at [117, 176] on span "Select an option" at bounding box center [117, 178] width 12 height 12
click at [117, 176] on input "Select an option" at bounding box center [117, 178] width 12 height 12
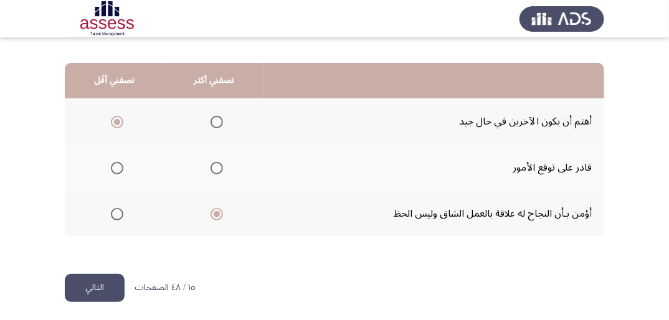
scroll to position [307, 0]
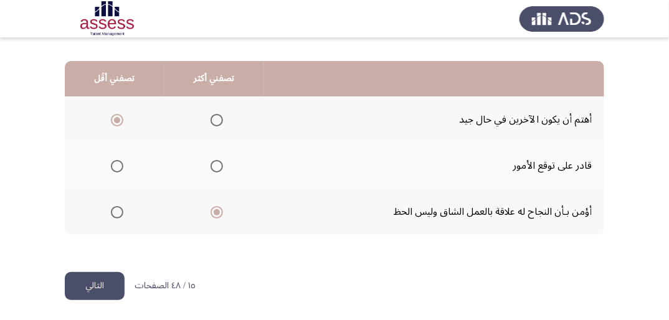
click at [92, 280] on button "التالي" at bounding box center [95, 286] width 60 height 28
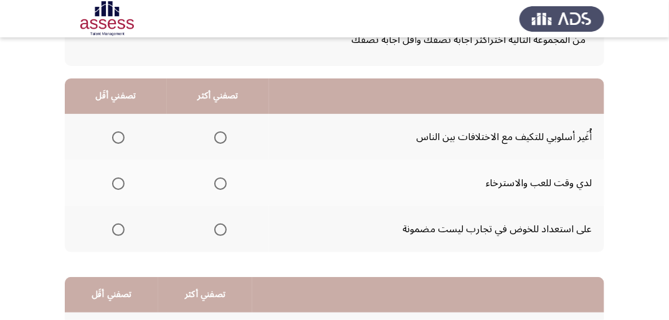
scroll to position [100, 0]
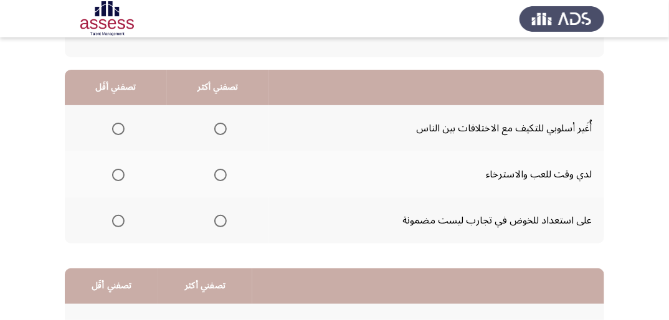
click at [222, 222] on span "Select an option" at bounding box center [220, 221] width 12 height 12
click at [222, 222] on input "Select an option" at bounding box center [220, 221] width 12 height 12
click at [121, 129] on span "Select an option" at bounding box center [118, 129] width 12 height 12
click at [121, 129] on input "Select an option" at bounding box center [118, 129] width 12 height 12
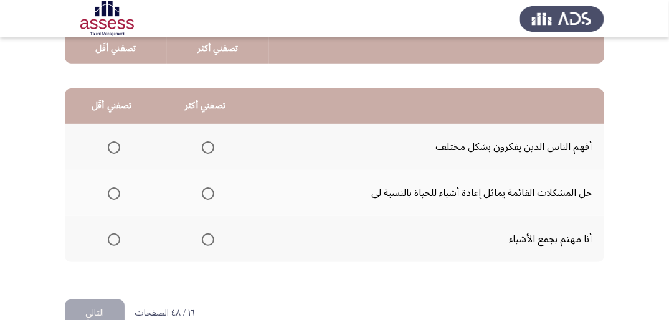
scroll to position [299, 0]
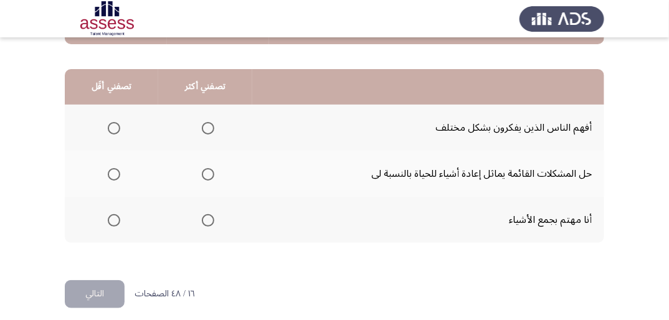
click at [202, 214] on span "Select an option" at bounding box center [208, 220] width 12 height 12
click at [202, 214] on input "Select an option" at bounding box center [208, 220] width 12 height 12
click at [114, 220] on span "Select an option" at bounding box center [114, 220] width 12 height 12
click at [114, 220] on input "Select an option" at bounding box center [114, 220] width 12 height 12
click at [214, 170] on th at bounding box center [205, 174] width 94 height 46
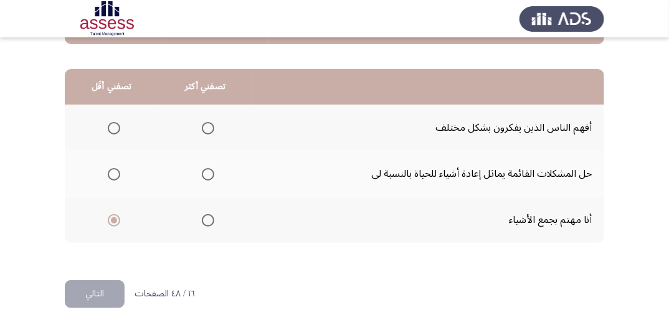
click at [207, 173] on span "Select an option" at bounding box center [208, 174] width 12 height 12
click at [207, 173] on input "Select an option" at bounding box center [208, 174] width 12 height 12
click at [98, 302] on button "التالي" at bounding box center [95, 294] width 60 height 28
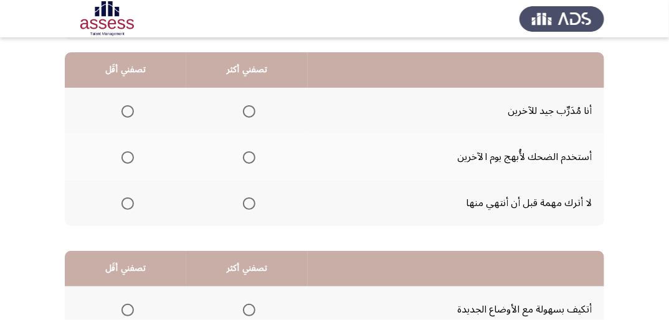
scroll to position [100, 0]
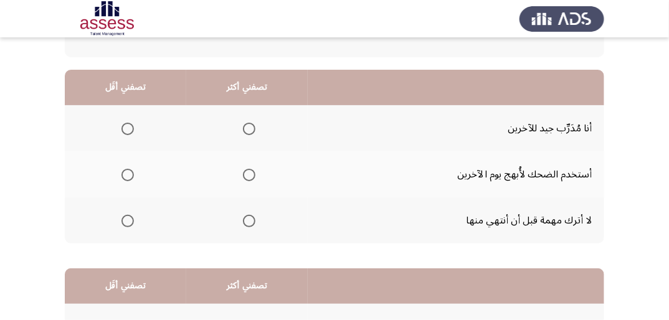
click at [249, 216] on span "Select an option" at bounding box center [249, 221] width 12 height 12
click at [249, 216] on input "Select an option" at bounding box center [249, 221] width 12 height 12
click at [127, 171] on span "Select an option" at bounding box center [128, 175] width 12 height 12
click at [127, 171] on input "Select an option" at bounding box center [128, 175] width 12 height 12
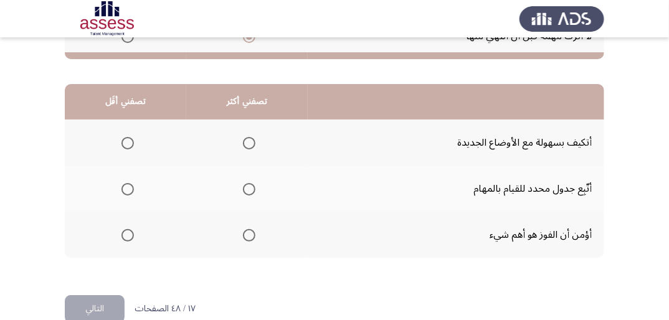
scroll to position [299, 0]
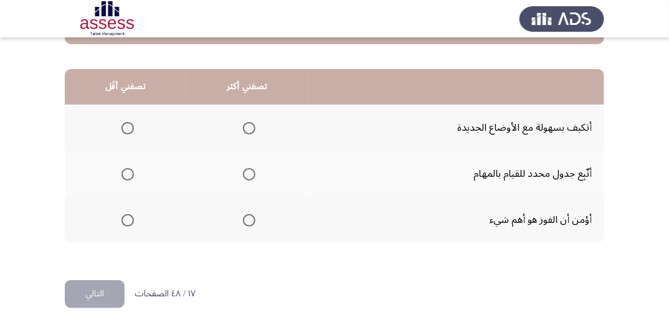
click at [251, 219] on span "Select an option" at bounding box center [249, 220] width 12 height 12
click at [251, 219] on input "Select an option" at bounding box center [249, 220] width 12 height 12
click at [125, 124] on span "Select an option" at bounding box center [128, 128] width 12 height 12
click at [125, 124] on input "Select an option" at bounding box center [128, 128] width 12 height 12
click at [92, 297] on button "التالي" at bounding box center [95, 294] width 60 height 28
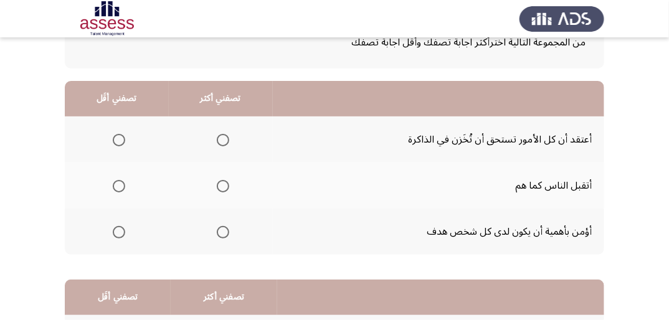
scroll to position [100, 0]
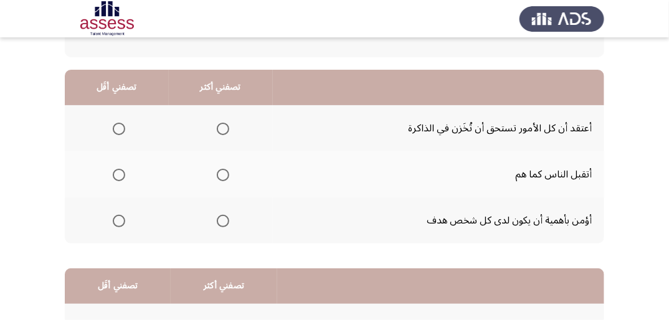
click at [222, 217] on span "Select an option" at bounding box center [223, 221] width 12 height 12
click at [222, 217] on input "Select an option" at bounding box center [223, 221] width 12 height 12
click at [119, 172] on span "Select an option" at bounding box center [119, 175] width 12 height 12
click at [119, 172] on input "Select an option" at bounding box center [119, 175] width 12 height 12
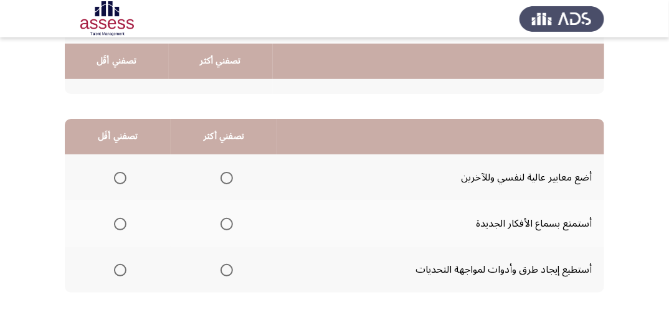
scroll to position [299, 0]
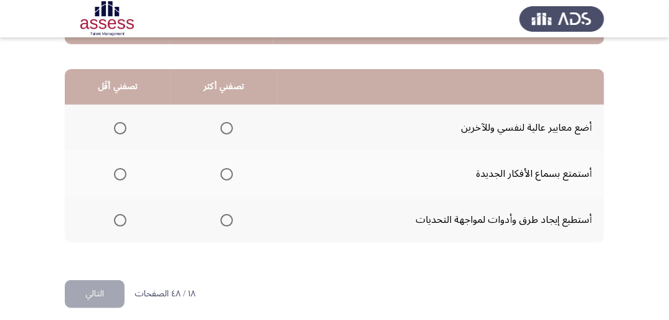
click at [224, 128] on span "Select an option" at bounding box center [227, 128] width 12 height 12
click at [224, 128] on input "Select an option" at bounding box center [227, 128] width 12 height 12
click at [225, 171] on span "Select an option" at bounding box center [227, 174] width 12 height 12
click at [225, 171] on input "Select an option" at bounding box center [227, 174] width 12 height 12
click at [222, 126] on span "Select an option" at bounding box center [227, 128] width 12 height 12
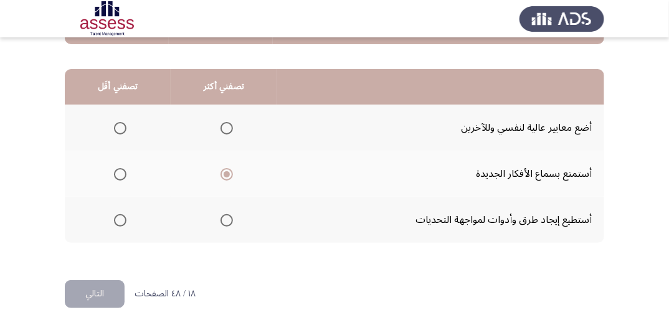
click at [222, 126] on input "Select an option" at bounding box center [227, 128] width 12 height 12
click at [122, 218] on span "Select an option" at bounding box center [120, 220] width 12 height 12
click at [122, 218] on input "Select an option" at bounding box center [120, 220] width 12 height 12
click at [110, 294] on button "التالي" at bounding box center [95, 294] width 60 height 28
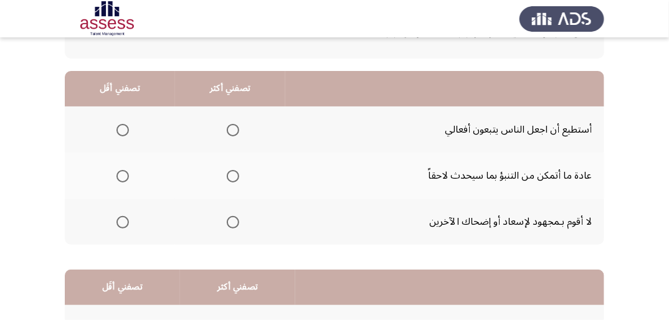
scroll to position [100, 0]
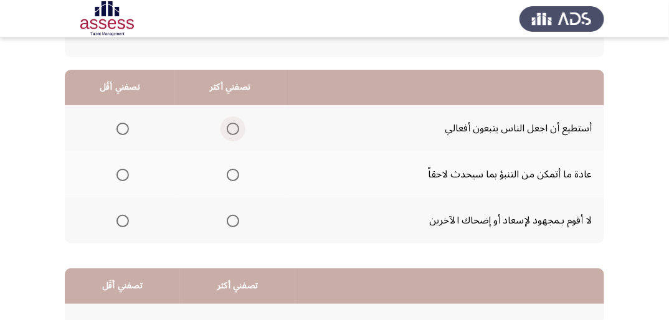
click at [236, 132] on span "Select an option" at bounding box center [233, 129] width 12 height 12
click at [236, 132] on input "Select an option" at bounding box center [233, 129] width 12 height 12
click at [126, 215] on span "Select an option" at bounding box center [123, 221] width 12 height 12
click at [126, 215] on input "Select an option" at bounding box center [123, 221] width 12 height 12
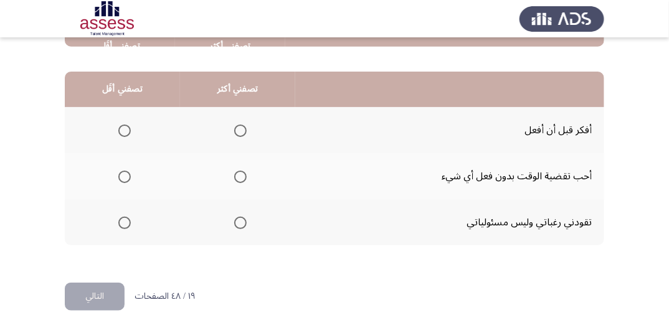
scroll to position [299, 0]
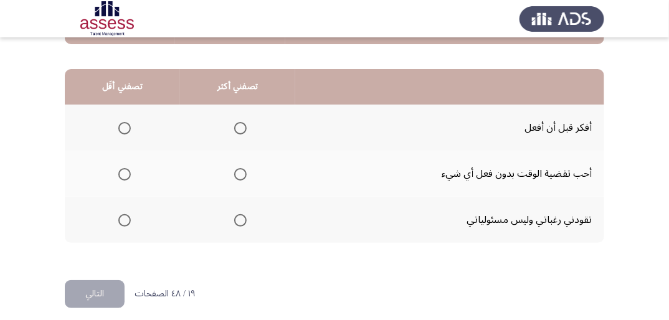
click at [234, 128] on span "Select an option" at bounding box center [240, 128] width 12 height 12
click at [234, 128] on input "Select an option" at bounding box center [240, 128] width 12 height 12
click at [127, 175] on span "Select an option" at bounding box center [124, 174] width 12 height 12
click at [127, 175] on input "Select an option" at bounding box center [124, 174] width 12 height 12
click at [100, 282] on button "التالي" at bounding box center [95, 294] width 60 height 28
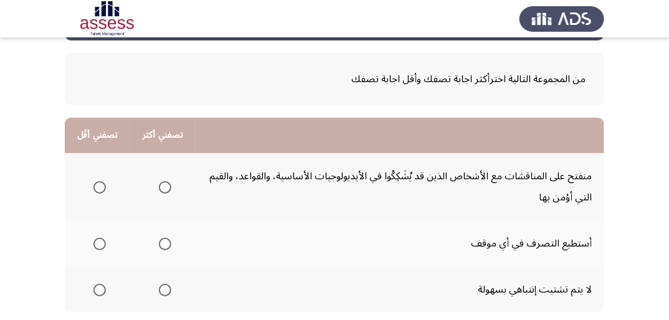
scroll to position [100, 0]
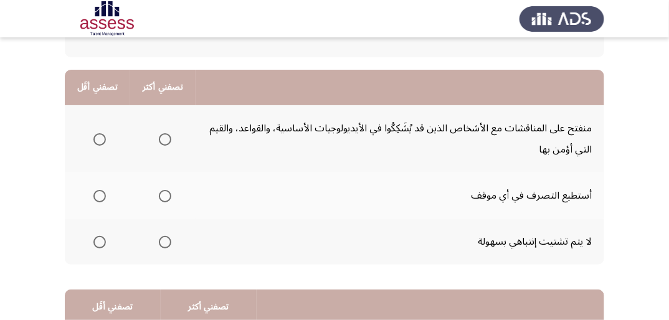
click at [167, 241] on span "Select an option" at bounding box center [165, 242] width 12 height 12
click at [167, 241] on input "Select an option" at bounding box center [165, 242] width 12 height 12
click at [94, 142] on span "Select an option" at bounding box center [99, 139] width 12 height 12
click at [94, 142] on input "Select an option" at bounding box center [99, 139] width 12 height 12
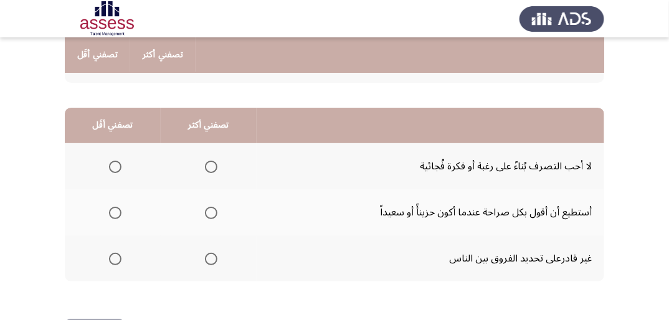
scroll to position [299, 0]
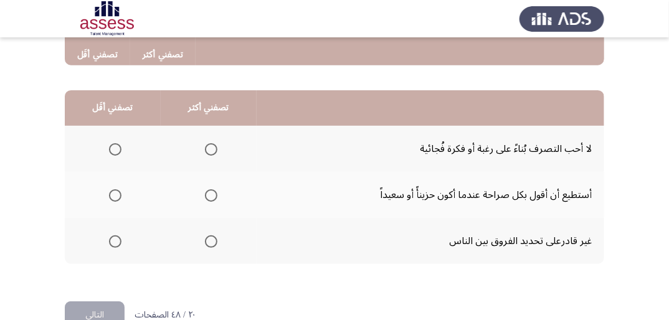
click at [208, 150] on span "Select an option" at bounding box center [211, 149] width 12 height 12
click at [208, 150] on input "Select an option" at bounding box center [211, 149] width 12 height 12
click at [115, 196] on span "Select an option" at bounding box center [115, 195] width 12 height 12
click at [115, 196] on input "Select an option" at bounding box center [115, 195] width 12 height 12
click at [91, 309] on button "التالي" at bounding box center [95, 316] width 60 height 28
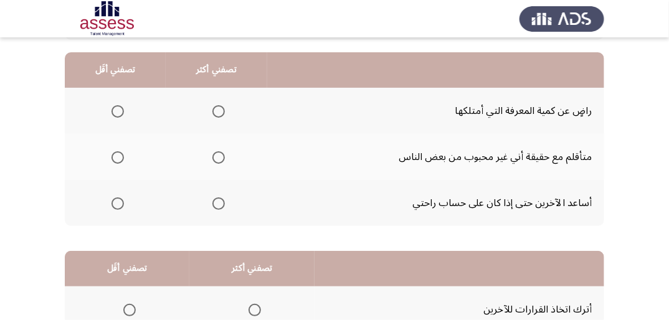
scroll to position [100, 0]
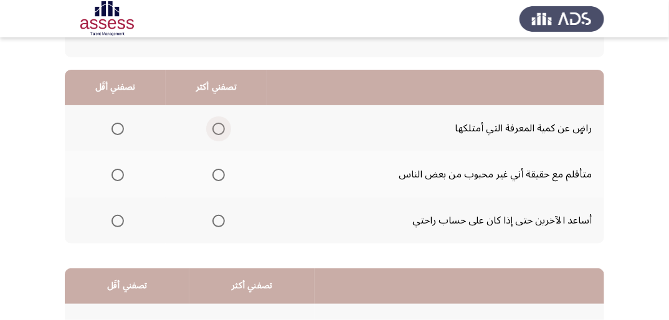
click at [219, 130] on span "Select an option" at bounding box center [219, 129] width 12 height 12
click at [219, 130] on input "Select an option" at bounding box center [219, 129] width 12 height 12
click at [118, 170] on span "Select an option" at bounding box center [118, 175] width 12 height 12
click at [118, 170] on input "Select an option" at bounding box center [118, 175] width 12 height 12
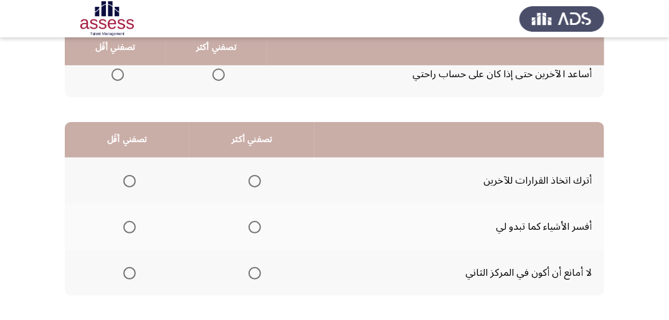
scroll to position [249, 0]
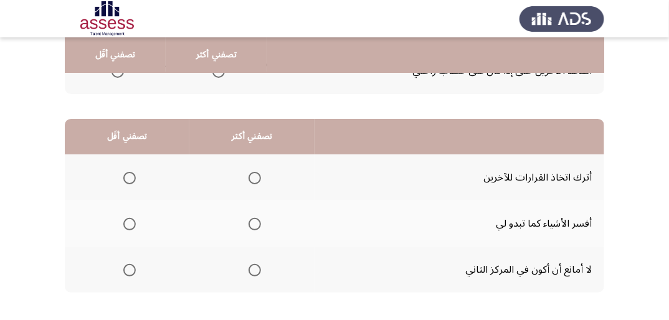
click at [257, 227] on span "Select an option" at bounding box center [255, 224] width 12 height 12
click at [257, 227] on input "Select an option" at bounding box center [255, 224] width 12 height 12
click at [125, 266] on span "Select an option" at bounding box center [129, 270] width 12 height 12
click at [125, 266] on input "Select an option" at bounding box center [129, 270] width 12 height 12
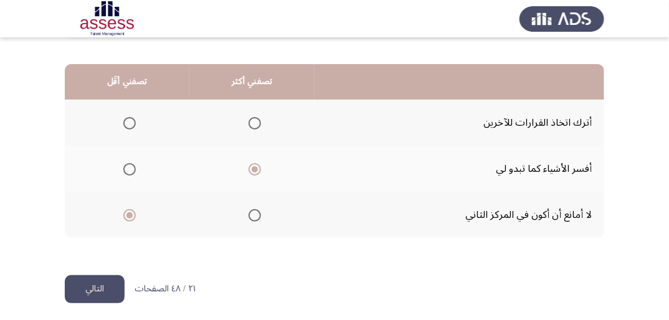
scroll to position [307, 0]
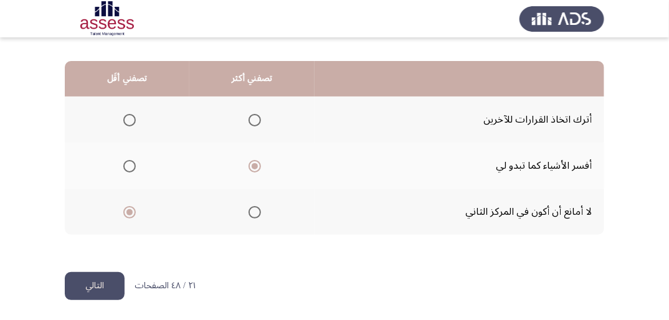
click at [84, 283] on button "التالي" at bounding box center [95, 286] width 60 height 28
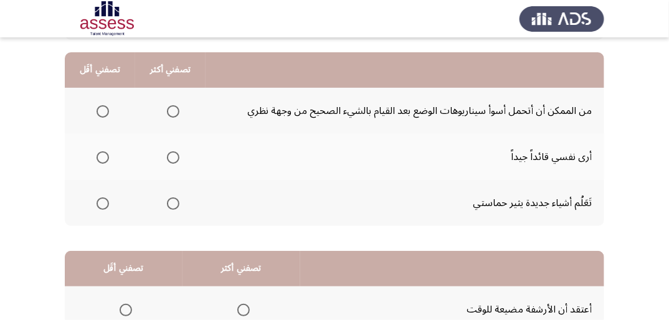
scroll to position [100, 0]
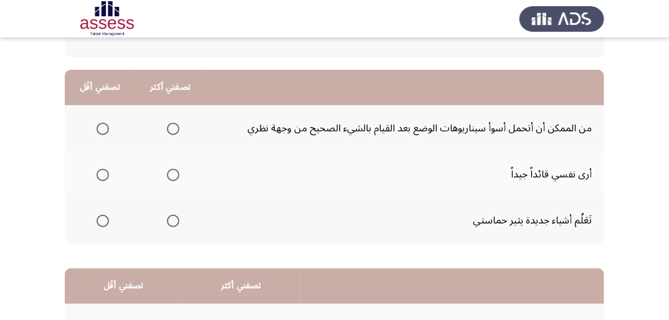
click at [174, 175] on span "Select an option" at bounding box center [173, 175] width 12 height 12
click at [174, 175] on input "Select an option" at bounding box center [173, 175] width 12 height 12
click at [100, 131] on span "Select an option" at bounding box center [103, 129] width 12 height 12
click at [100, 131] on input "Select an option" at bounding box center [103, 129] width 12 height 12
click at [103, 222] on span "Select an option" at bounding box center [103, 221] width 12 height 12
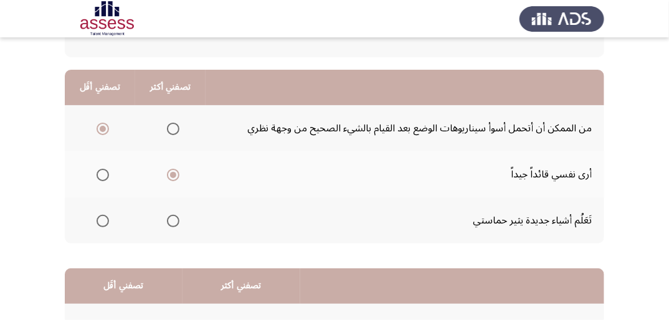
click at [103, 222] on input "Select an option" at bounding box center [103, 221] width 12 height 12
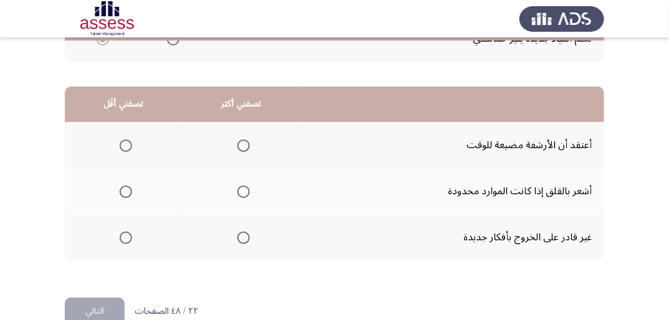
scroll to position [299, 0]
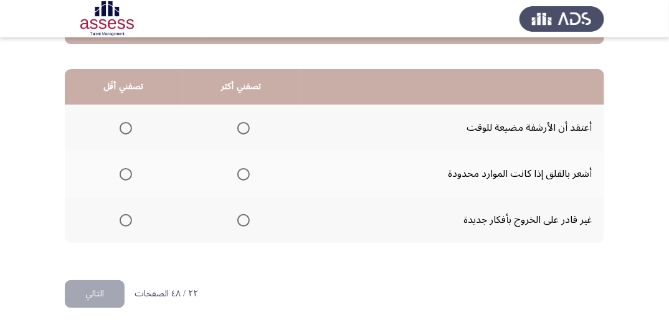
click at [244, 126] on span "Select an option" at bounding box center [243, 128] width 12 height 12
click at [244, 126] on input "Select an option" at bounding box center [243, 128] width 12 height 12
click at [128, 214] on span "Select an option" at bounding box center [126, 220] width 12 height 12
click at [128, 214] on input "Select an option" at bounding box center [126, 220] width 12 height 12
click at [80, 304] on button "التالي" at bounding box center [95, 294] width 60 height 28
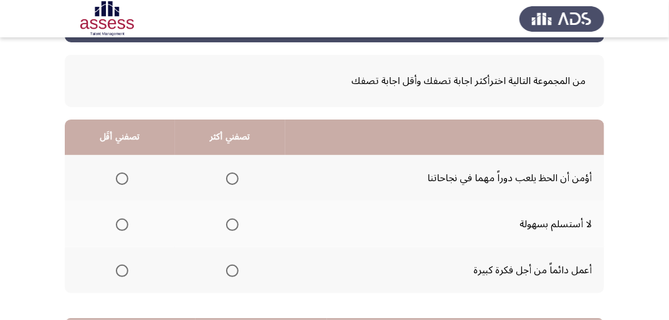
scroll to position [100, 0]
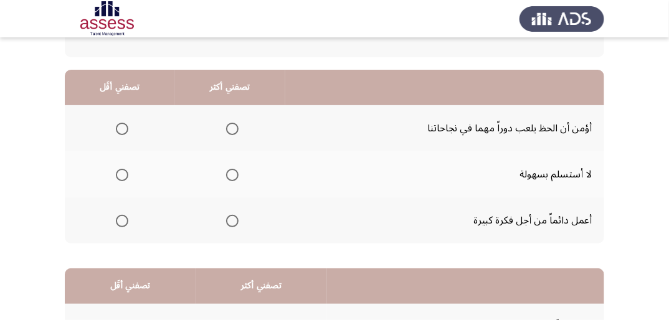
click at [231, 220] on span "Select an option" at bounding box center [232, 221] width 12 height 12
click at [231, 220] on input "Select an option" at bounding box center [232, 221] width 12 height 12
click at [124, 129] on span "Select an option" at bounding box center [122, 129] width 12 height 12
click at [124, 129] on input "Select an option" at bounding box center [122, 129] width 12 height 12
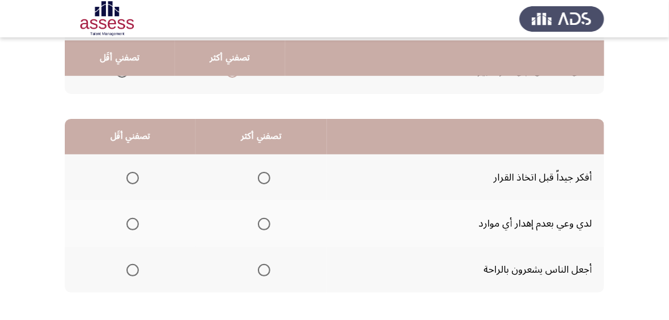
scroll to position [299, 0]
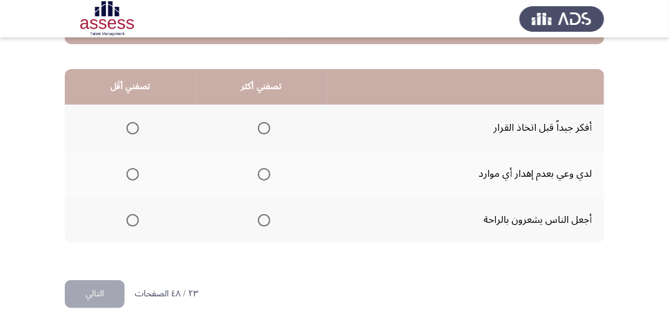
click at [261, 127] on span "Select an option" at bounding box center [264, 128] width 12 height 12
click at [261, 127] on input "Select an option" at bounding box center [264, 128] width 12 height 12
click at [130, 174] on span "Select an option" at bounding box center [133, 174] width 12 height 12
click at [130, 174] on input "Select an option" at bounding box center [133, 174] width 12 height 12
click at [95, 286] on button "التالي" at bounding box center [95, 294] width 60 height 28
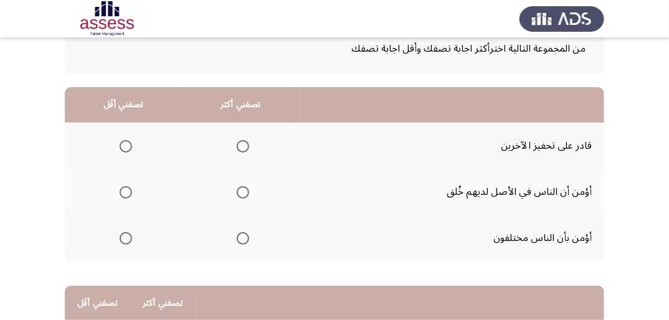
scroll to position [100, 0]
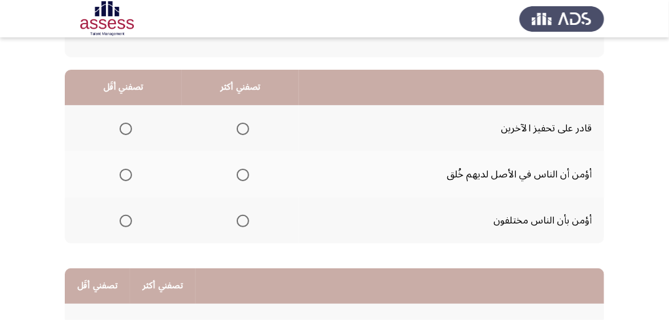
click at [244, 222] on span "Select an option" at bounding box center [243, 221] width 12 height 12
click at [244, 222] on input "Select an option" at bounding box center [243, 221] width 12 height 12
click at [244, 128] on span "Select an option" at bounding box center [243, 129] width 12 height 12
click at [244, 128] on input "Select an option" at bounding box center [243, 129] width 12 height 12
click at [121, 173] on span "Select an option" at bounding box center [126, 175] width 12 height 12
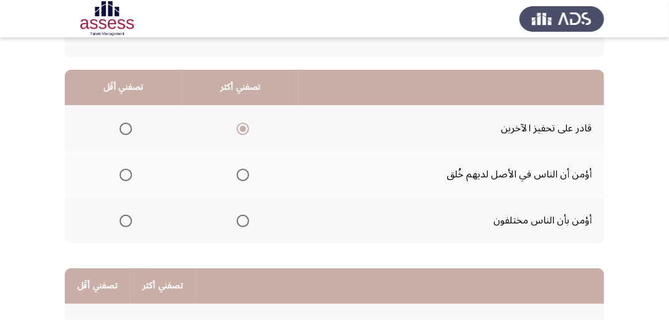
click at [121, 173] on input "Select an option" at bounding box center [126, 175] width 12 height 12
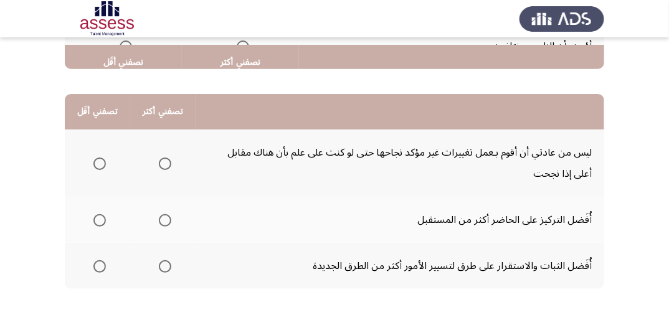
scroll to position [299, 0]
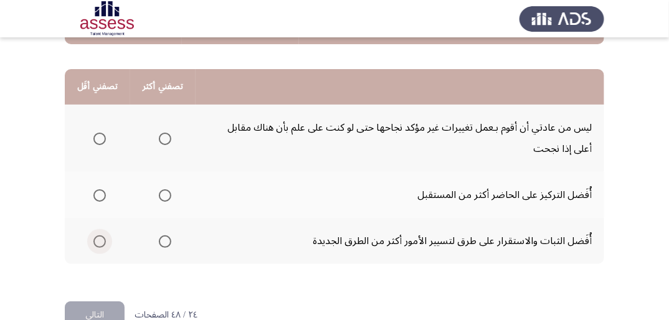
click at [101, 242] on span "Select an option" at bounding box center [99, 242] width 12 height 12
click at [101, 242] on input "Select an option" at bounding box center [99, 242] width 12 height 12
click at [168, 198] on span "Select an option" at bounding box center [165, 195] width 12 height 12
click at [168, 198] on input "Select an option" at bounding box center [165, 195] width 12 height 12
click at [112, 309] on button "التالي" at bounding box center [95, 316] width 60 height 28
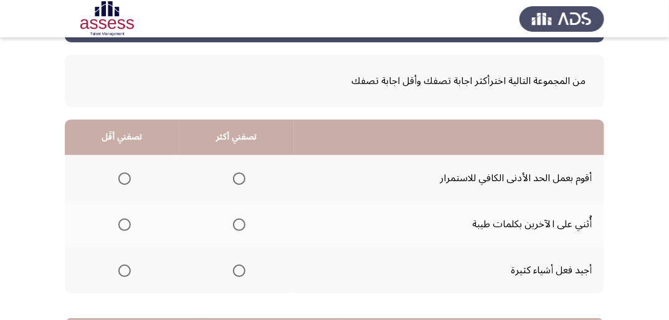
scroll to position [100, 0]
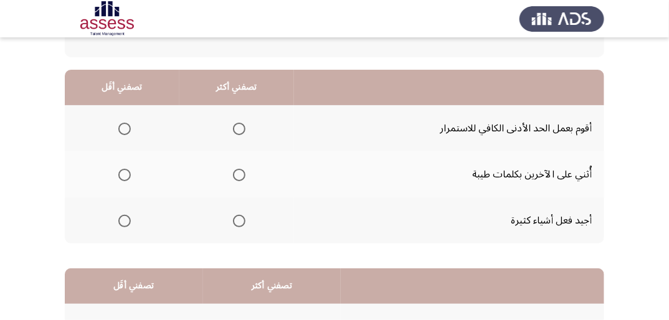
click at [234, 221] on span "Select an option" at bounding box center [239, 221] width 12 height 12
click at [234, 221] on input "Select an option" at bounding box center [239, 221] width 12 height 12
click at [132, 128] on th at bounding box center [122, 128] width 115 height 46
click at [127, 130] on span "Select an option" at bounding box center [124, 129] width 12 height 12
click at [127, 130] on input "Select an option" at bounding box center [124, 129] width 12 height 12
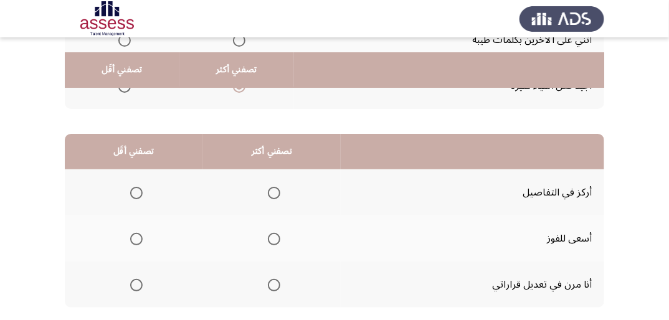
scroll to position [249, 0]
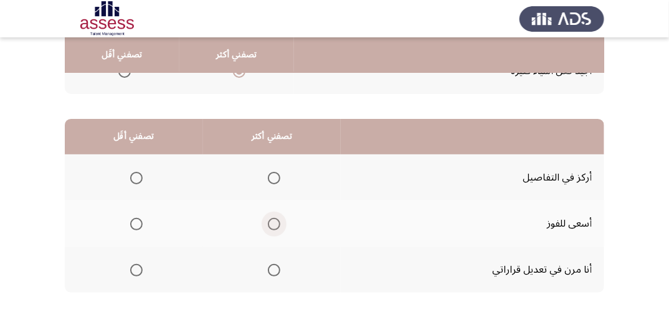
click at [275, 220] on span "Select an option" at bounding box center [274, 224] width 12 height 12
click at [275, 220] on input "Select an option" at bounding box center [274, 224] width 12 height 12
click at [132, 270] on span "Select an option" at bounding box center [136, 270] width 12 height 12
click at [132, 270] on input "Select an option" at bounding box center [136, 270] width 12 height 12
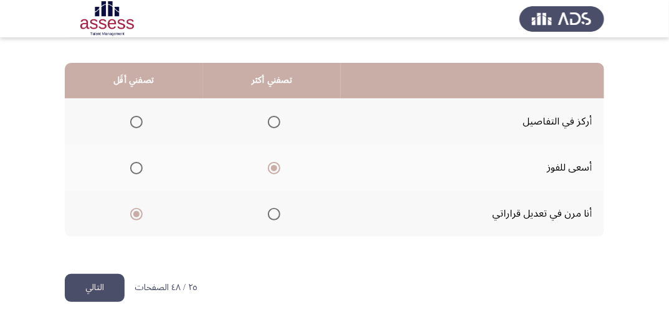
scroll to position [307, 0]
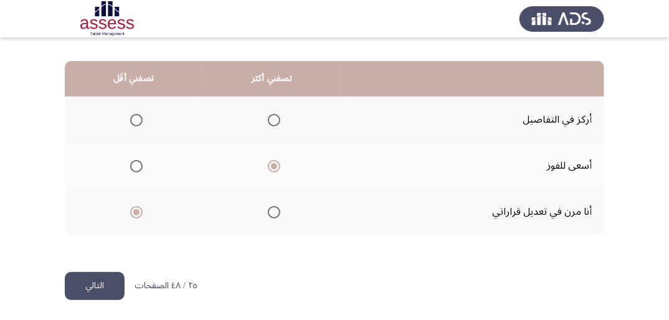
click at [86, 282] on button "التالي" at bounding box center [95, 286] width 60 height 28
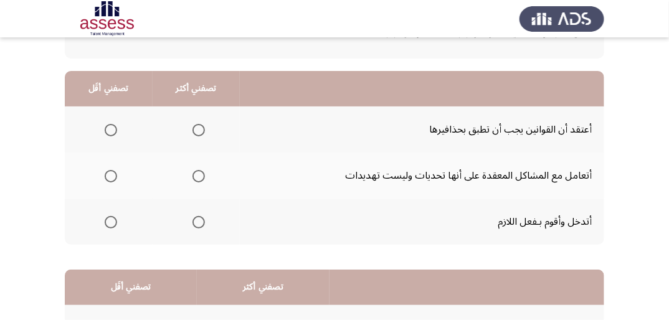
scroll to position [100, 0]
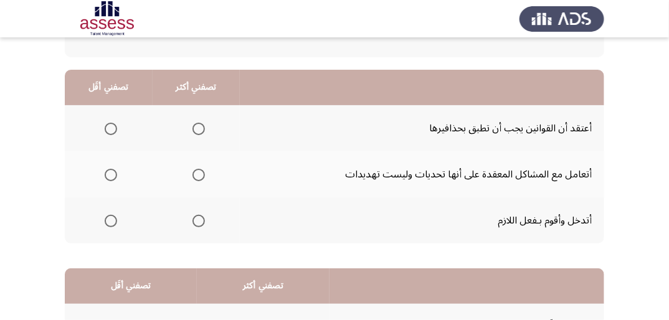
click at [193, 127] on span "Select an option" at bounding box center [199, 129] width 12 height 12
click at [193, 127] on input "Select an option" at bounding box center [199, 129] width 12 height 12
click at [112, 226] on mat-radio-group "Select an option" at bounding box center [108, 220] width 17 height 21
click at [110, 225] on span "Select an option" at bounding box center [111, 221] width 12 height 12
click at [110, 225] on input "Select an option" at bounding box center [111, 221] width 12 height 12
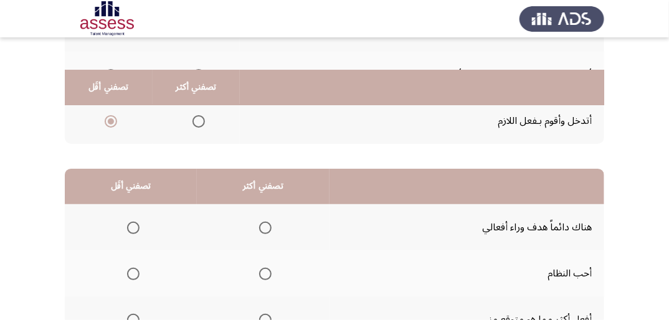
scroll to position [249, 0]
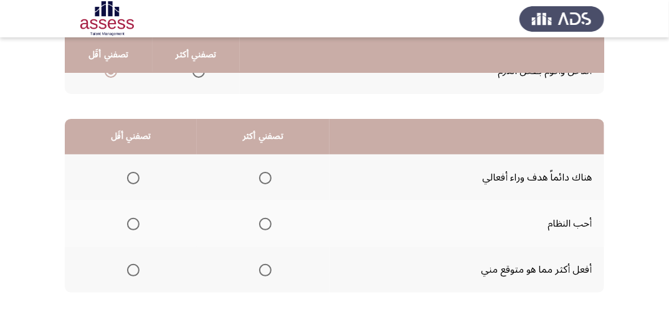
click at [264, 225] on span "Select an option" at bounding box center [265, 224] width 12 height 12
click at [264, 225] on input "Select an option" at bounding box center [265, 224] width 12 height 12
click at [130, 271] on span "Select an option" at bounding box center [133, 270] width 12 height 12
click at [130, 271] on input "Select an option" at bounding box center [133, 270] width 12 height 12
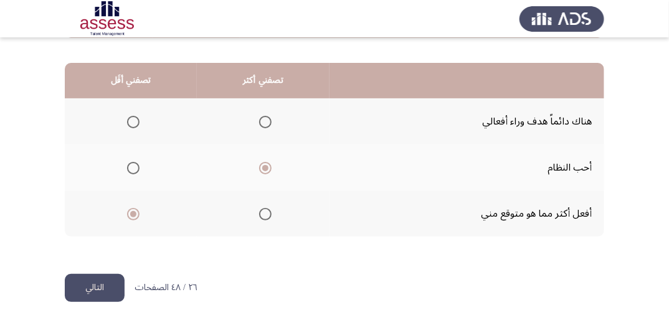
scroll to position [307, 0]
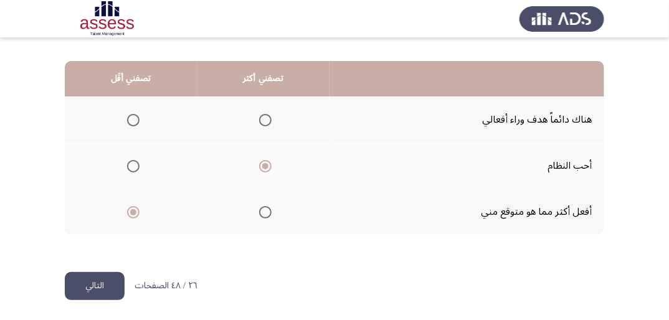
click at [118, 284] on button "التالي" at bounding box center [95, 286] width 60 height 28
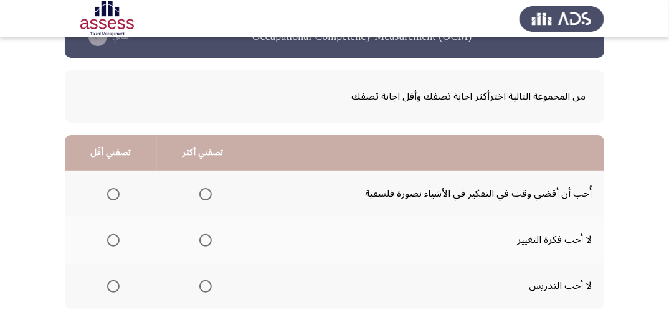
scroll to position [50, 0]
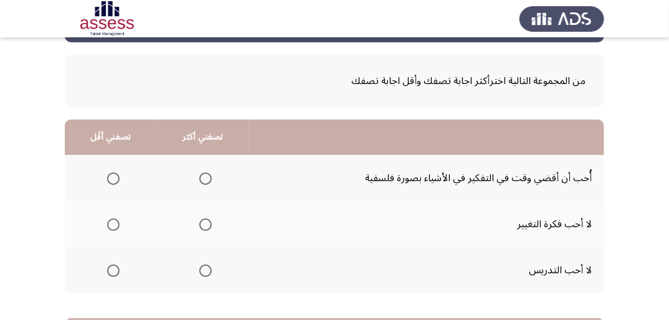
click at [204, 175] on span "Select an option" at bounding box center [205, 179] width 12 height 12
click at [204, 175] on input "Select an option" at bounding box center [205, 179] width 12 height 12
click at [113, 272] on span "Select an option" at bounding box center [113, 271] width 12 height 12
click at [113, 272] on input "Select an option" at bounding box center [113, 271] width 12 height 12
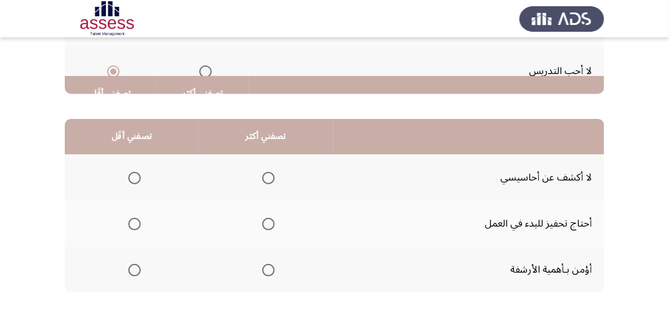
scroll to position [299, 0]
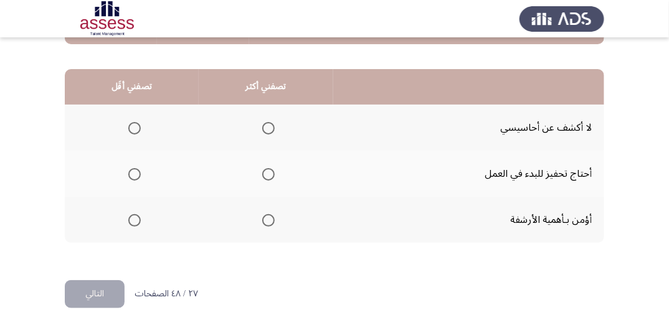
click at [269, 170] on span "Select an option" at bounding box center [268, 174] width 12 height 12
click at [269, 170] on input "Select an option" at bounding box center [268, 174] width 12 height 12
click at [133, 125] on span "Select an option" at bounding box center [134, 128] width 12 height 12
click at [133, 125] on input "Select an option" at bounding box center [134, 128] width 12 height 12
click at [108, 299] on button "التالي" at bounding box center [95, 294] width 60 height 28
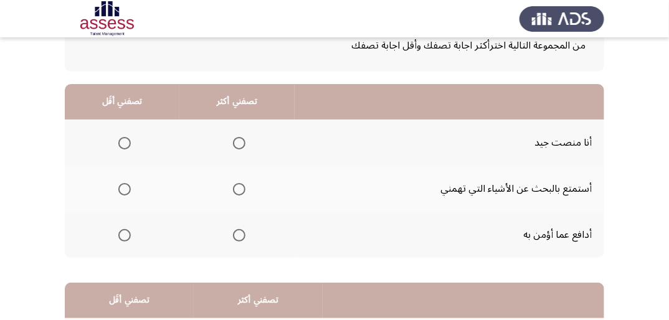
scroll to position [100, 0]
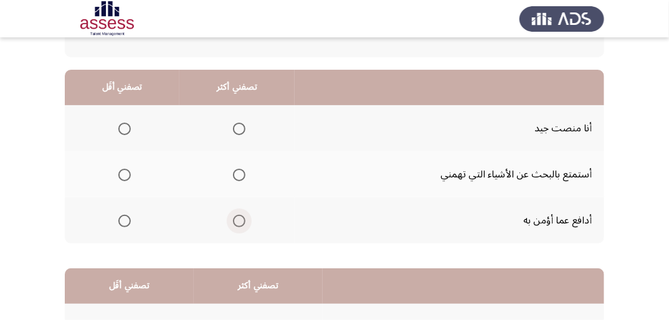
click at [242, 222] on span "Select an option" at bounding box center [239, 221] width 12 height 12
click at [242, 222] on input "Select an option" at bounding box center [239, 221] width 12 height 12
click at [122, 125] on span "Select an option" at bounding box center [124, 129] width 12 height 12
click at [122, 125] on input "Select an option" at bounding box center [124, 129] width 12 height 12
click at [123, 176] on span "Select an option" at bounding box center [124, 175] width 12 height 12
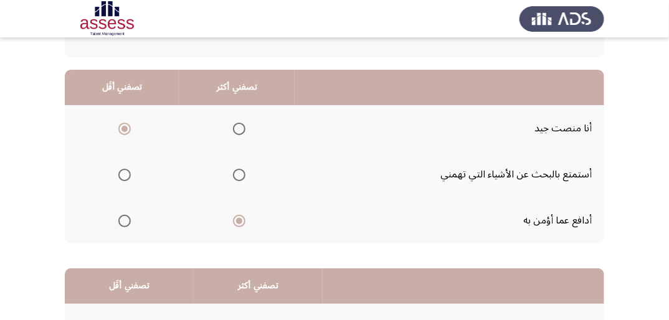
click at [123, 176] on input "Select an option" at bounding box center [124, 175] width 12 height 12
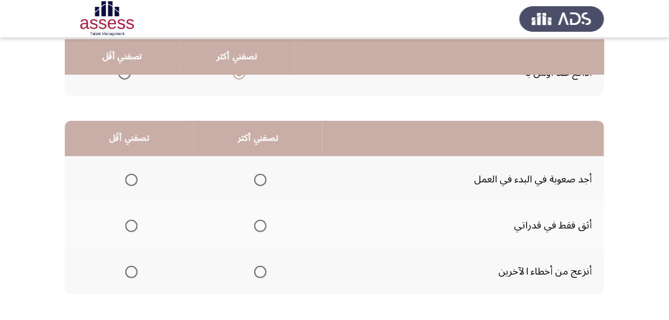
scroll to position [249, 0]
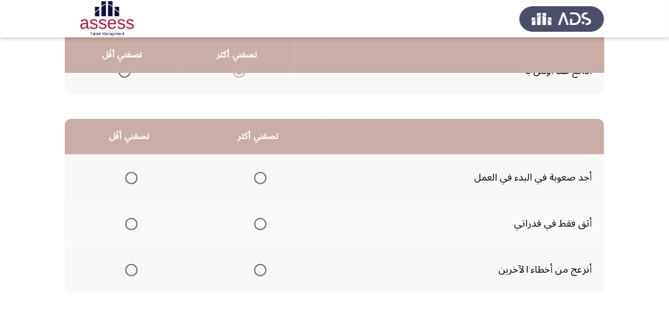
click at [261, 222] on span "Select an option" at bounding box center [260, 224] width 12 height 12
click at [261, 222] on input "Select an option" at bounding box center [260, 224] width 12 height 12
click at [129, 266] on span "Select an option" at bounding box center [131, 270] width 12 height 12
click at [129, 266] on input "Select an option" at bounding box center [131, 270] width 12 height 12
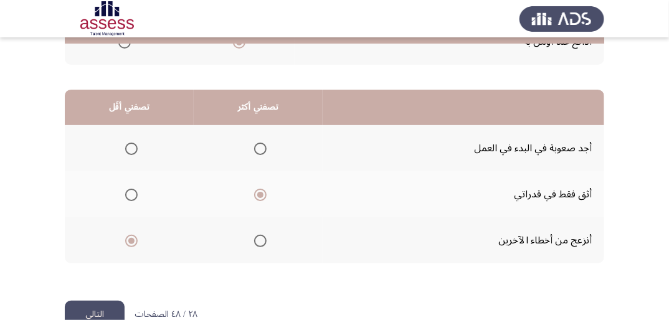
scroll to position [307, 0]
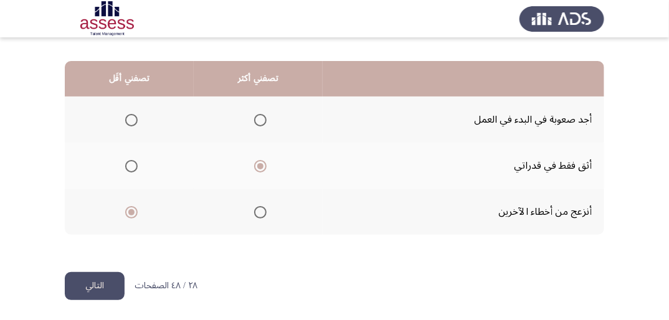
click at [83, 280] on button "التالي" at bounding box center [95, 286] width 60 height 28
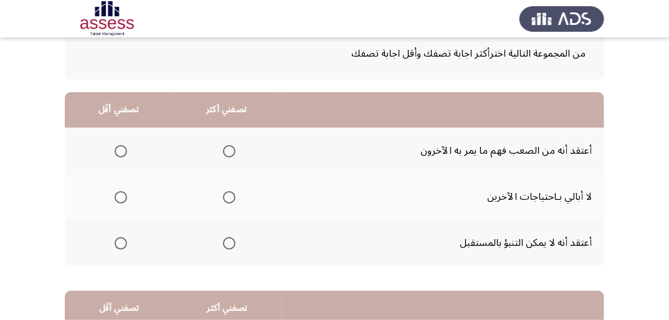
scroll to position [100, 0]
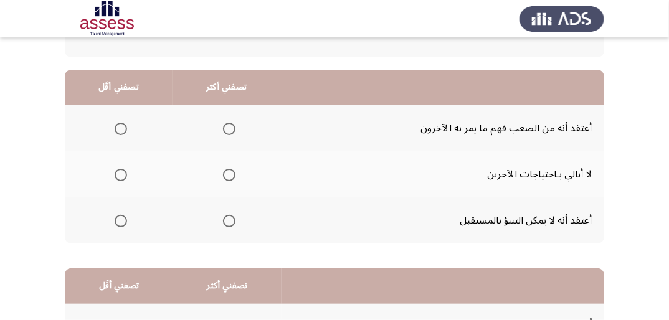
click at [232, 219] on span "Select an option" at bounding box center [229, 221] width 12 height 12
click at [232, 219] on input "Select an option" at bounding box center [229, 221] width 12 height 12
click at [120, 130] on span "Select an option" at bounding box center [121, 129] width 12 height 12
click at [120, 130] on input "Select an option" at bounding box center [121, 129] width 12 height 12
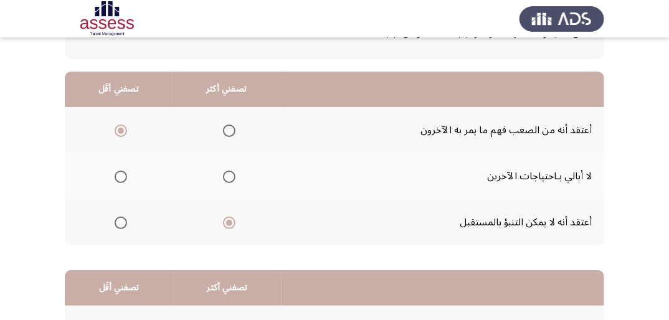
scroll to position [50, 0]
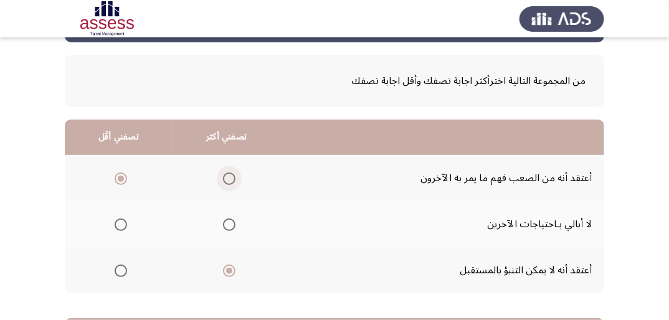
click at [231, 178] on span "Select an option" at bounding box center [229, 179] width 12 height 12
click at [231, 178] on input "Select an option" at bounding box center [229, 179] width 12 height 12
click at [125, 269] on span "Select an option" at bounding box center [121, 271] width 12 height 12
click at [125, 269] on input "Select an option" at bounding box center [121, 271] width 12 height 12
click at [227, 274] on span "Select an option" at bounding box center [229, 271] width 12 height 12
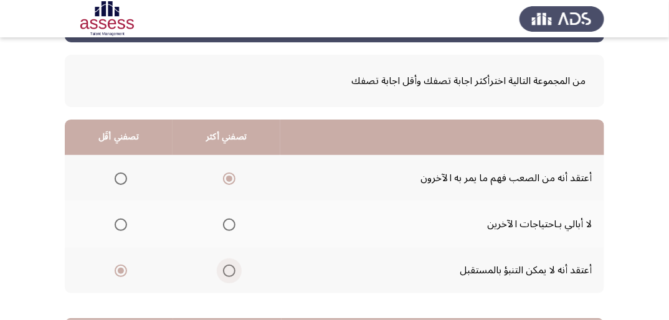
click at [227, 274] on input "Select an option" at bounding box center [229, 271] width 12 height 12
click at [120, 225] on span "Select an option" at bounding box center [121, 225] width 12 height 12
click at [120, 225] on input "Select an option" at bounding box center [121, 225] width 12 height 12
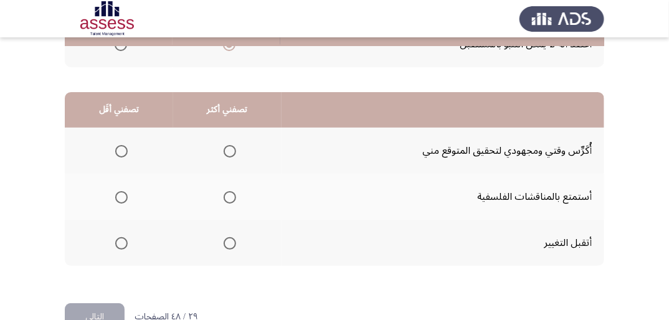
scroll to position [299, 0]
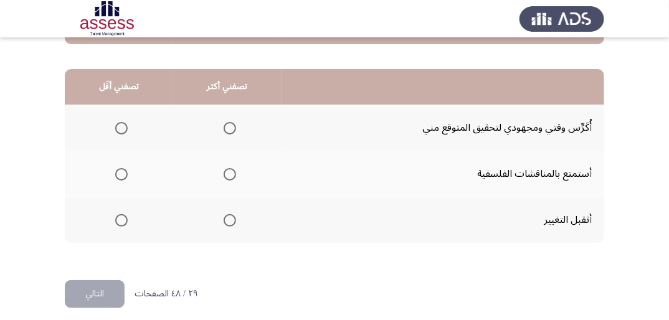
click at [234, 126] on span "Select an option" at bounding box center [230, 128] width 12 height 12
click at [234, 126] on input "Select an option" at bounding box center [230, 128] width 12 height 12
click at [115, 171] on span "Select an option" at bounding box center [121, 174] width 12 height 12
click at [115, 171] on input "Select an option" at bounding box center [121, 174] width 12 height 12
click at [99, 295] on button "التالي" at bounding box center [95, 294] width 60 height 28
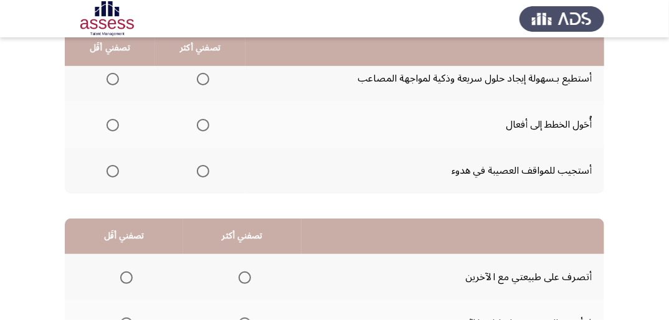
scroll to position [100, 0]
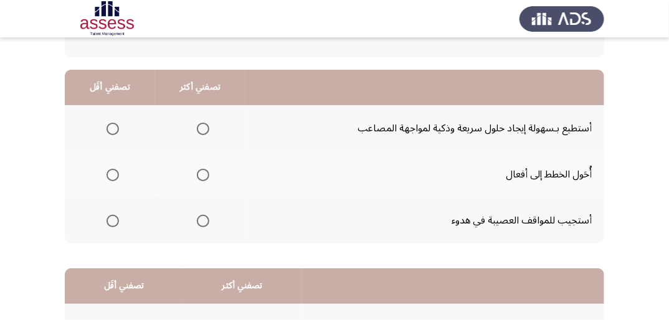
click at [201, 175] on span "Select an option" at bounding box center [203, 175] width 12 height 12
click at [201, 175] on input "Select an option" at bounding box center [203, 175] width 12 height 12
click at [113, 219] on span "Select an option" at bounding box center [113, 221] width 12 height 12
click at [113, 219] on input "Select an option" at bounding box center [113, 221] width 12 height 12
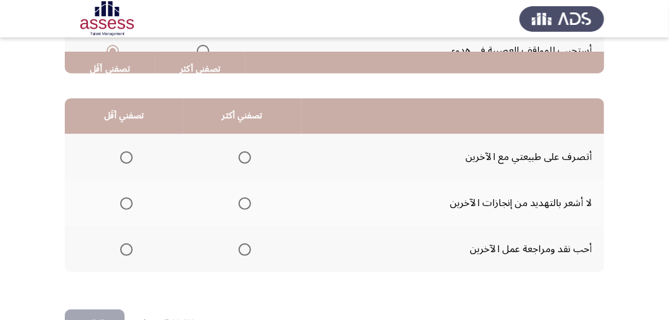
scroll to position [299, 0]
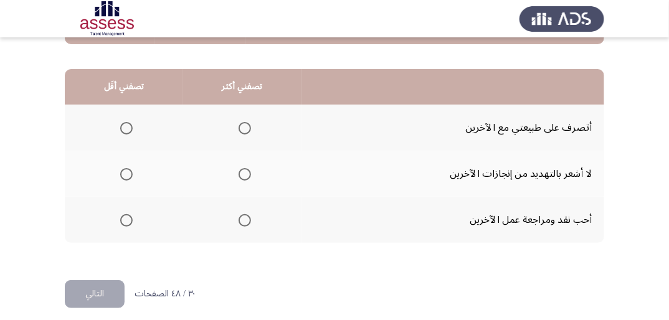
click at [247, 218] on span "Select an option" at bounding box center [245, 220] width 12 height 12
click at [247, 218] on input "Select an option" at bounding box center [245, 220] width 12 height 12
click at [128, 123] on span "Select an option" at bounding box center [126, 128] width 12 height 12
click at [128, 123] on input "Select an option" at bounding box center [126, 128] width 12 height 12
click at [125, 177] on span "Select an option" at bounding box center [126, 174] width 12 height 12
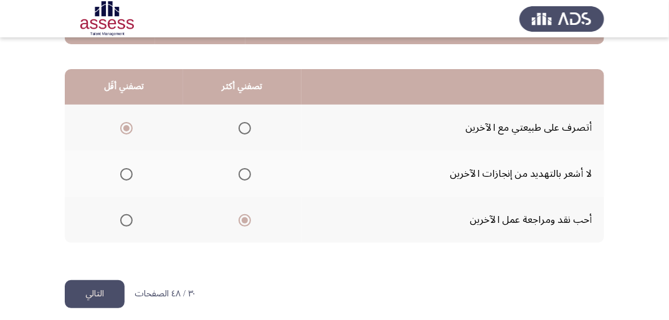
click at [125, 177] on input "Select an option" at bounding box center [126, 174] width 12 height 12
click at [96, 289] on button "التالي" at bounding box center [95, 294] width 60 height 28
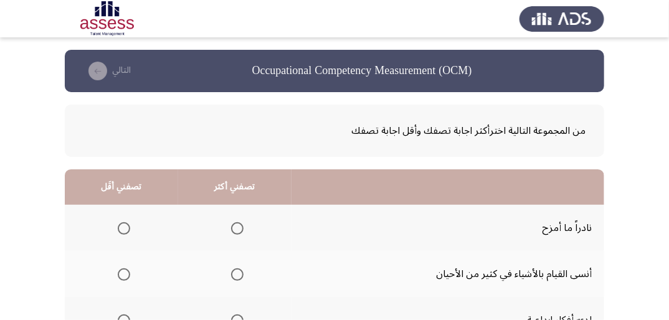
scroll to position [50, 0]
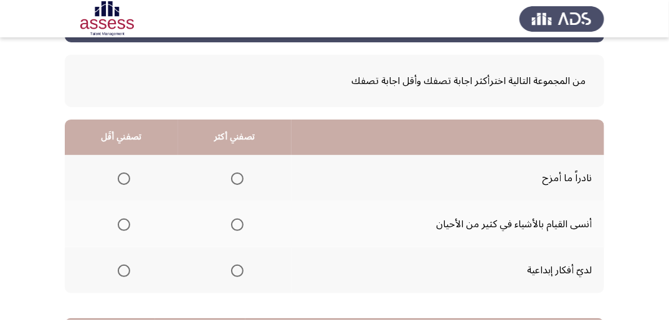
click at [232, 272] on span "Select an option" at bounding box center [237, 271] width 12 height 12
click at [232, 272] on input "Select an option" at bounding box center [237, 271] width 12 height 12
click at [120, 229] on span "Select an option" at bounding box center [124, 225] width 12 height 12
click at [120, 229] on input "Select an option" at bounding box center [124, 225] width 12 height 12
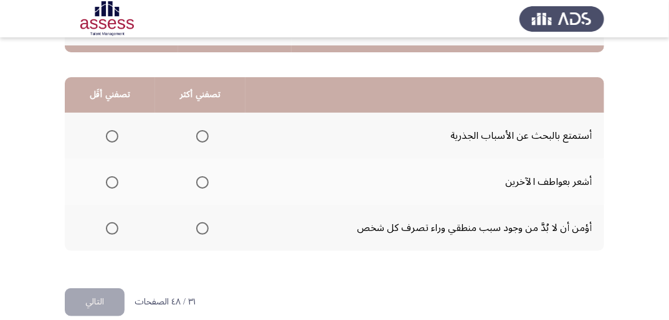
scroll to position [299, 0]
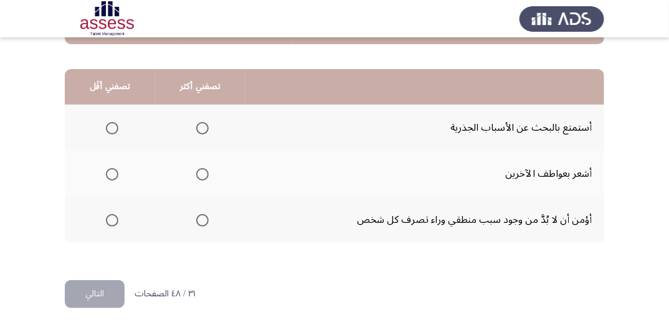
click at [201, 214] on span "Select an option" at bounding box center [202, 220] width 12 height 12
click at [201, 214] on input "Select an option" at bounding box center [202, 220] width 12 height 12
click at [110, 170] on span "Select an option" at bounding box center [112, 174] width 12 height 12
click at [110, 170] on input "Select an option" at bounding box center [112, 174] width 12 height 12
click at [101, 295] on button "التالي" at bounding box center [95, 294] width 60 height 28
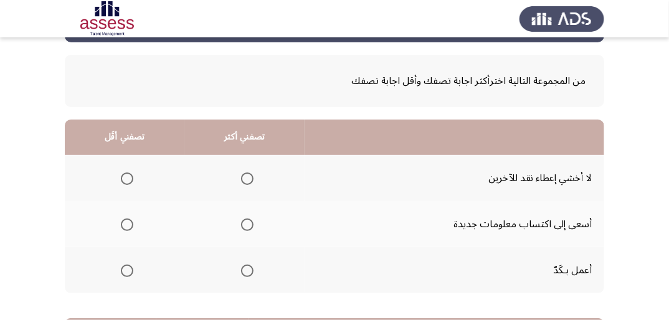
scroll to position [100, 0]
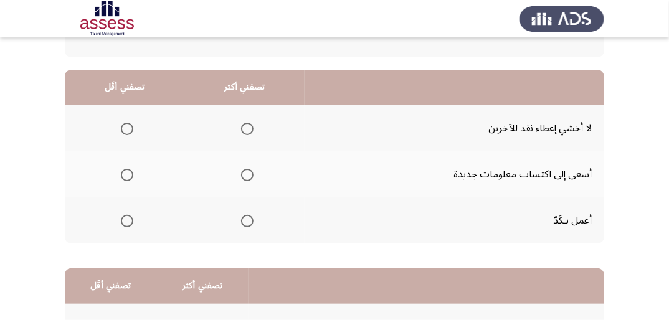
click at [249, 125] on span "Select an option" at bounding box center [247, 129] width 12 height 12
click at [249, 125] on input "Select an option" at bounding box center [247, 129] width 12 height 12
click at [242, 222] on span "Select an option" at bounding box center [247, 221] width 12 height 12
click at [242, 222] on input "Select an option" at bounding box center [247, 221] width 12 height 12
click at [242, 179] on span "Select an option" at bounding box center [247, 175] width 12 height 12
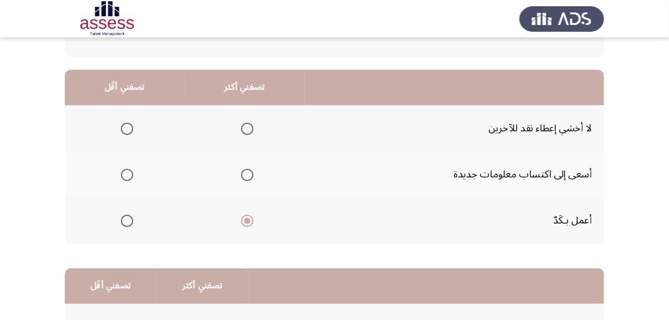
click at [242, 179] on input "Select an option" at bounding box center [247, 175] width 12 height 12
click at [127, 131] on span "Select an option" at bounding box center [127, 129] width 12 height 12
click at [127, 131] on input "Select an option" at bounding box center [127, 129] width 12 height 12
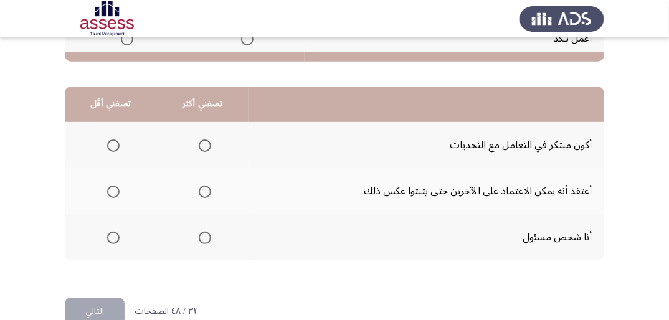
scroll to position [299, 0]
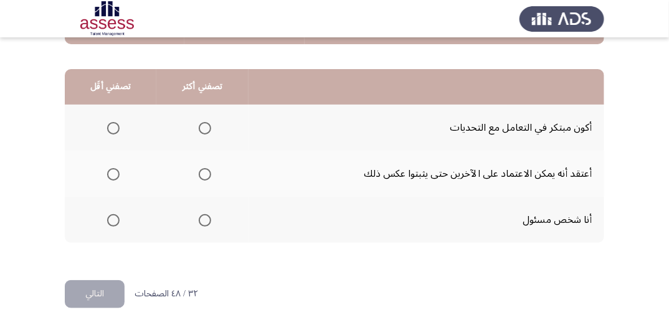
click at [203, 123] on span "Select an option" at bounding box center [205, 128] width 12 height 12
click at [203, 123] on input "Select an option" at bounding box center [205, 128] width 12 height 12
click at [111, 170] on span "Select an option" at bounding box center [113, 174] width 12 height 12
click at [111, 170] on input "Select an option" at bounding box center [113, 174] width 12 height 12
click at [104, 294] on button "التالي" at bounding box center [95, 294] width 60 height 28
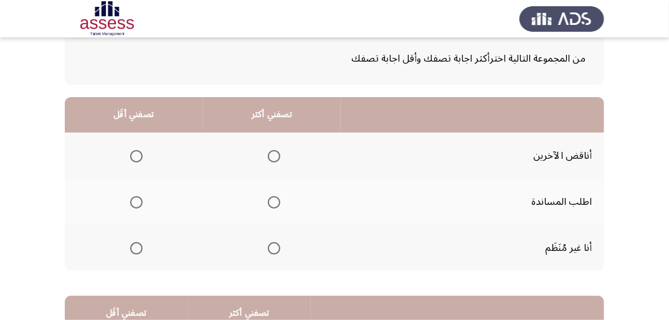
scroll to position [100, 0]
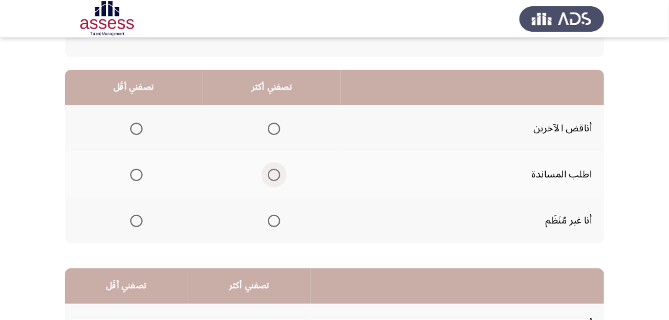
click at [271, 172] on span "Select an option" at bounding box center [274, 175] width 12 height 12
click at [271, 172] on input "Select an option" at bounding box center [274, 175] width 12 height 12
click at [138, 222] on span "Select an option" at bounding box center [136, 221] width 12 height 12
click at [138, 222] on input "Select an option" at bounding box center [136, 221] width 12 height 12
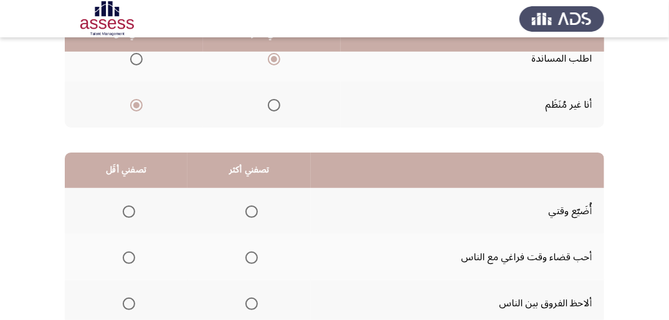
scroll to position [249, 0]
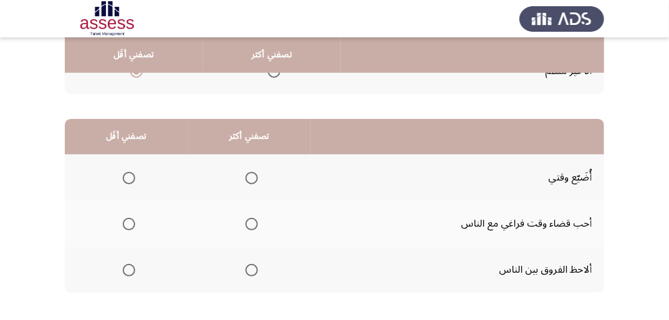
click at [247, 264] on span "Select an option" at bounding box center [252, 270] width 12 height 12
click at [247, 264] on input "Select an option" at bounding box center [252, 270] width 12 height 12
click at [118, 169] on mat-radio-group "Select an option" at bounding box center [126, 177] width 17 height 21
click at [128, 177] on span "Select an option" at bounding box center [129, 178] width 12 height 12
click at [128, 177] on input "Select an option" at bounding box center [129, 178] width 12 height 12
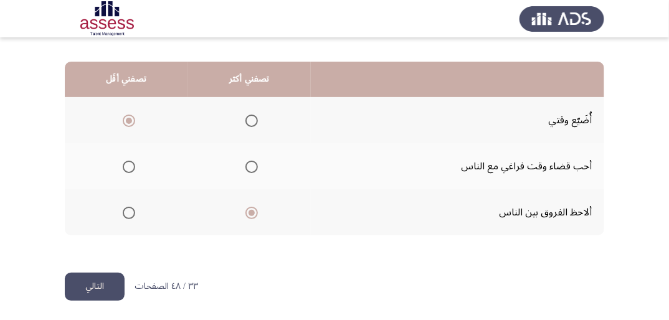
scroll to position [307, 0]
click at [93, 279] on button "التالي" at bounding box center [95, 286] width 60 height 28
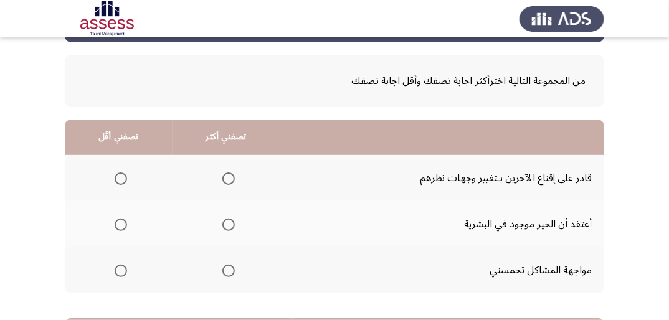
scroll to position [100, 0]
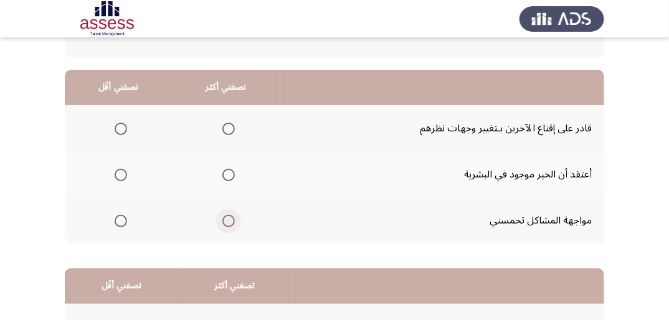
click at [225, 221] on span "Select an option" at bounding box center [228, 221] width 12 height 12
click at [225, 221] on input "Select an option" at bounding box center [228, 221] width 12 height 12
click at [224, 130] on span "Select an option" at bounding box center [228, 129] width 12 height 12
click at [224, 130] on input "Select an option" at bounding box center [228, 129] width 12 height 12
click at [124, 219] on span "Select an option" at bounding box center [121, 221] width 12 height 12
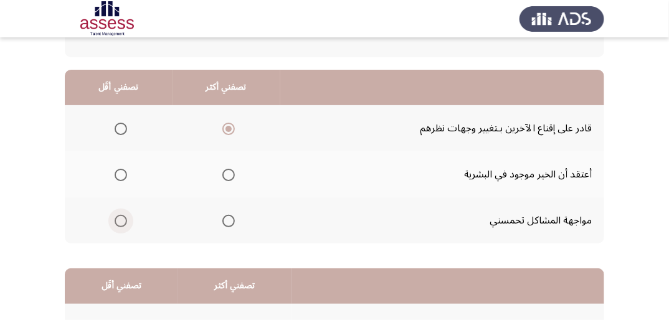
click at [124, 219] on input "Select an option" at bounding box center [121, 221] width 12 height 12
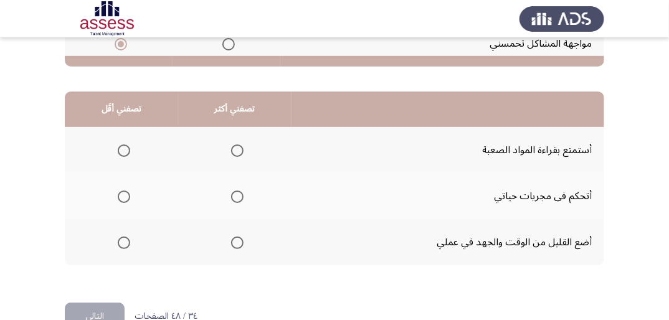
scroll to position [299, 0]
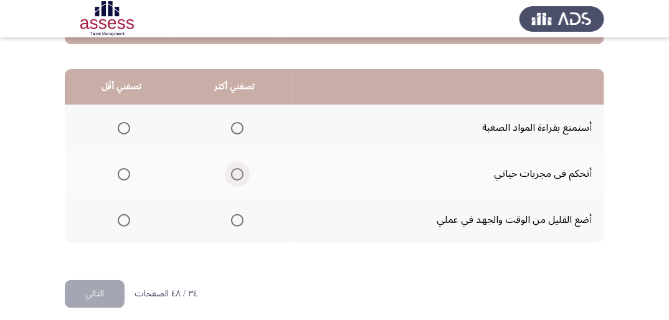
click at [241, 170] on span "Select an option" at bounding box center [237, 174] width 12 height 12
click at [241, 170] on input "Select an option" at bounding box center [237, 174] width 12 height 12
click at [128, 125] on span "Select an option" at bounding box center [124, 128] width 12 height 12
click at [128, 125] on input "Select an option" at bounding box center [124, 128] width 12 height 12
click at [110, 284] on button "التالي" at bounding box center [95, 294] width 60 height 28
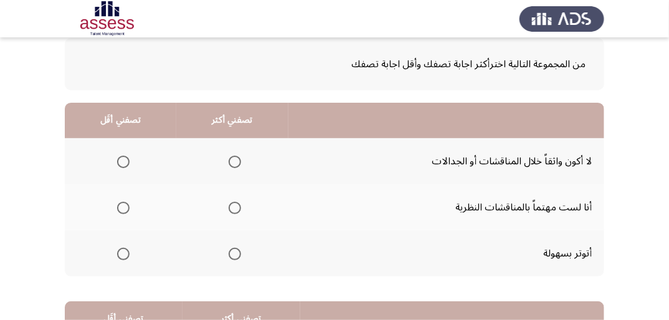
scroll to position [100, 0]
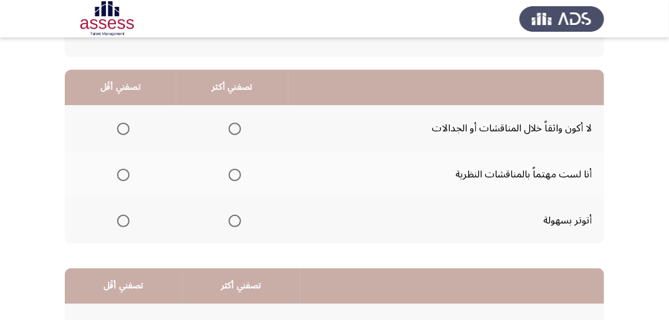
click at [236, 173] on span "Select an option" at bounding box center [235, 175] width 12 height 12
click at [236, 173] on input "Select an option" at bounding box center [235, 175] width 12 height 12
click at [120, 215] on span "Select an option" at bounding box center [123, 221] width 12 height 12
click at [120, 215] on input "Select an option" at bounding box center [123, 221] width 12 height 12
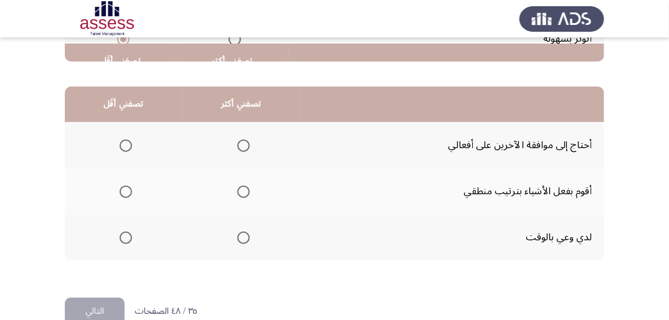
scroll to position [299, 0]
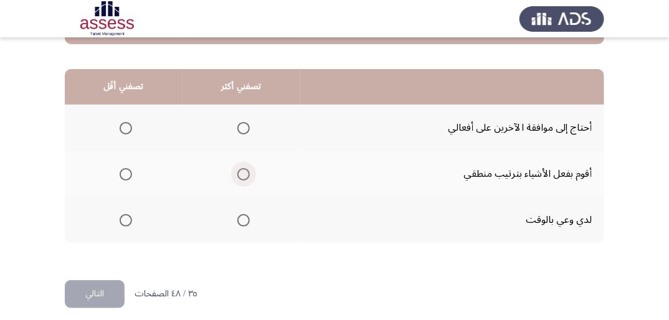
click at [241, 173] on span "Select an option" at bounding box center [243, 174] width 12 height 12
click at [241, 173] on input "Select an option" at bounding box center [243, 174] width 12 height 12
click at [126, 122] on span "Select an option" at bounding box center [126, 128] width 12 height 12
click at [126, 122] on input "Select an option" at bounding box center [126, 128] width 12 height 12
click at [105, 292] on button "التالي" at bounding box center [95, 294] width 60 height 28
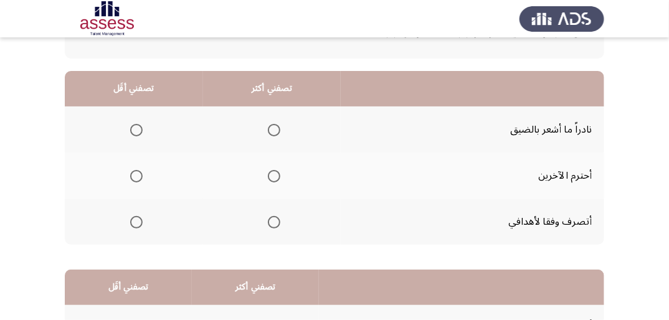
scroll to position [100, 0]
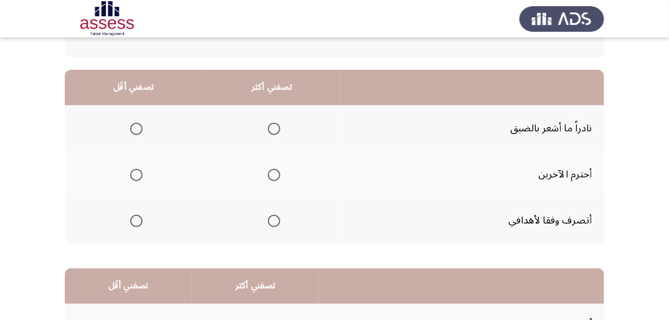
click at [268, 218] on span "Select an option" at bounding box center [274, 221] width 12 height 12
click at [268, 218] on input "Select an option" at bounding box center [274, 221] width 12 height 12
click at [136, 130] on span "Select an option" at bounding box center [136, 129] width 12 height 12
click at [136, 130] on input "Select an option" at bounding box center [136, 129] width 12 height 12
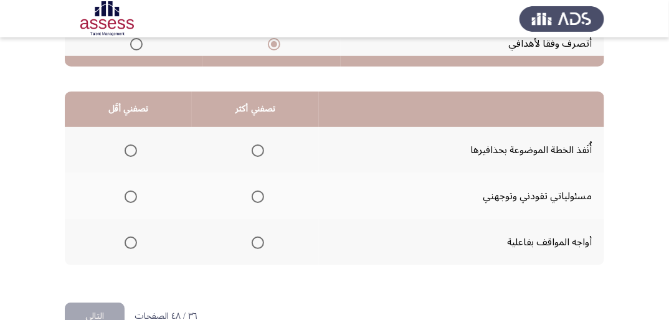
scroll to position [299, 0]
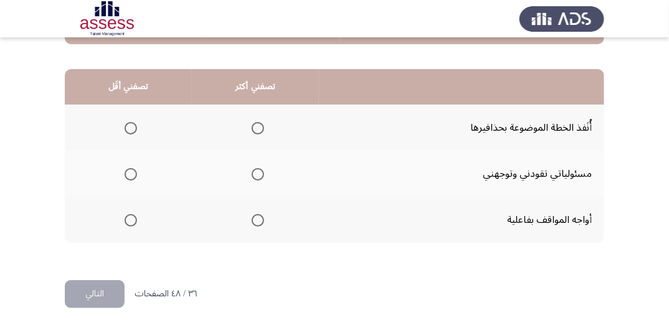
click at [257, 220] on span "Select an option" at bounding box center [258, 220] width 12 height 12
click at [257, 220] on input "Select an option" at bounding box center [258, 220] width 12 height 12
click at [125, 127] on span "Select an option" at bounding box center [131, 128] width 12 height 12
click at [125, 127] on input "Select an option" at bounding box center [131, 128] width 12 height 12
click at [104, 297] on button "التالي" at bounding box center [95, 294] width 60 height 28
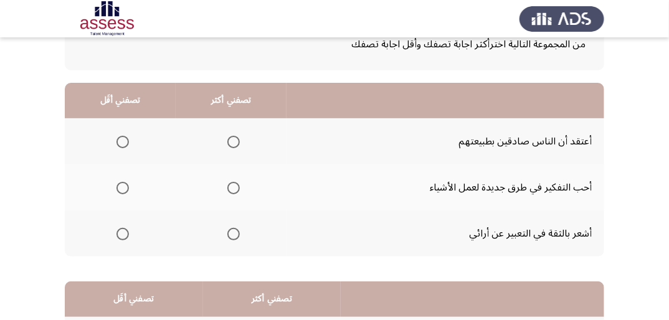
scroll to position [100, 0]
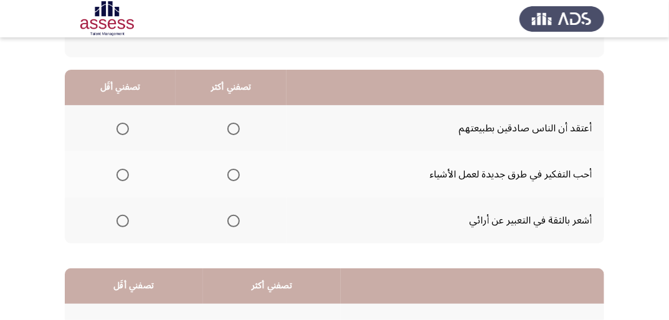
click at [229, 219] on span "Select an option" at bounding box center [233, 221] width 12 height 12
click at [229, 219] on input "Select an option" at bounding box center [233, 221] width 12 height 12
click at [118, 127] on span "Select an option" at bounding box center [123, 129] width 12 height 12
click at [118, 127] on input "Select an option" at bounding box center [123, 129] width 12 height 12
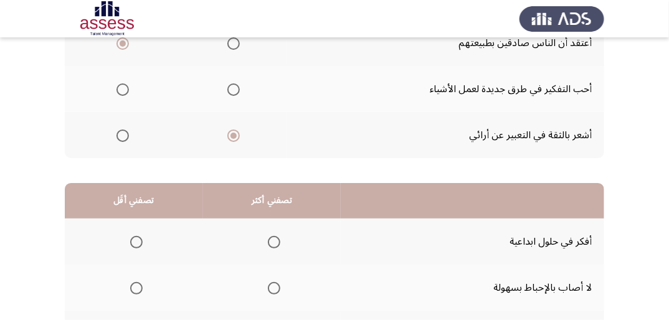
scroll to position [299, 0]
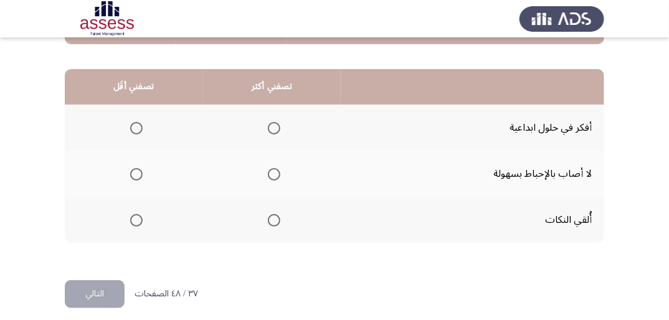
click at [263, 127] on label "Select an option" at bounding box center [271, 128] width 17 height 12
click at [268, 127] on input "Select an option" at bounding box center [274, 128] width 12 height 12
click at [132, 219] on span "Select an option" at bounding box center [136, 220] width 12 height 12
click at [132, 219] on input "Select an option" at bounding box center [136, 220] width 12 height 12
click at [103, 299] on button "التالي" at bounding box center [95, 294] width 60 height 28
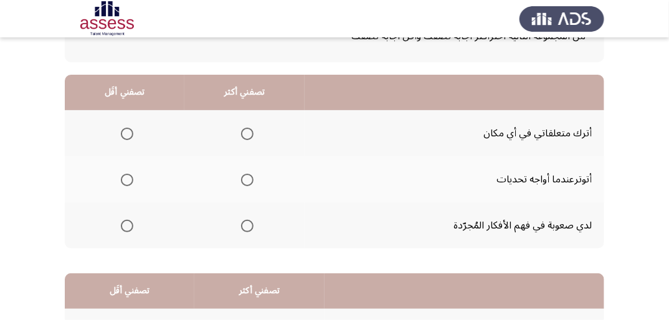
scroll to position [100, 0]
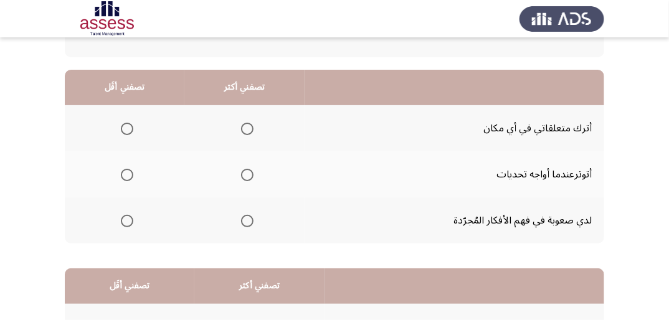
click at [242, 220] on span "Select an option" at bounding box center [247, 221] width 12 height 12
click at [242, 220] on input "Select an option" at bounding box center [247, 221] width 12 height 12
click at [123, 172] on span "Select an option" at bounding box center [127, 175] width 12 height 12
click at [123, 172] on input "Select an option" at bounding box center [127, 175] width 12 height 12
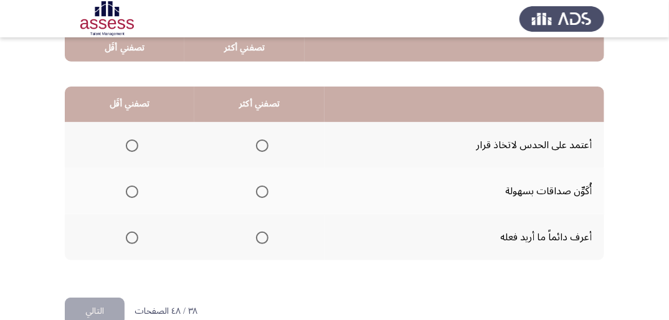
scroll to position [299, 0]
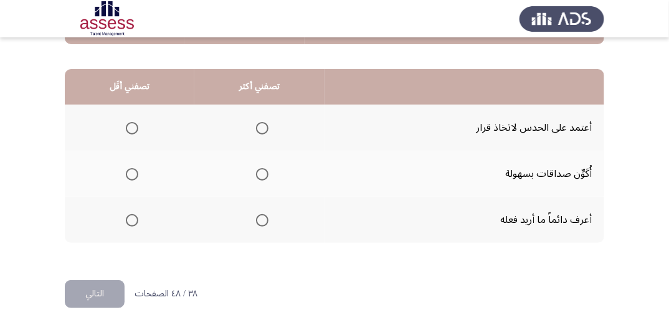
click at [260, 217] on span "Select an option" at bounding box center [262, 220] width 12 height 12
click at [260, 217] on input "Select an option" at bounding box center [262, 220] width 12 height 12
click at [137, 174] on span "Select an option" at bounding box center [132, 174] width 12 height 12
click at [137, 174] on input "Select an option" at bounding box center [132, 174] width 12 height 12
click at [105, 299] on button "التالي" at bounding box center [95, 294] width 60 height 28
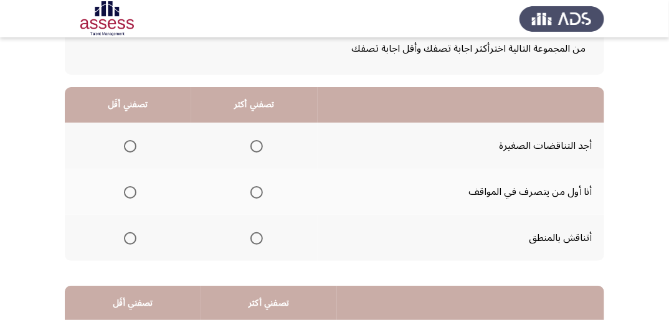
scroll to position [100, 0]
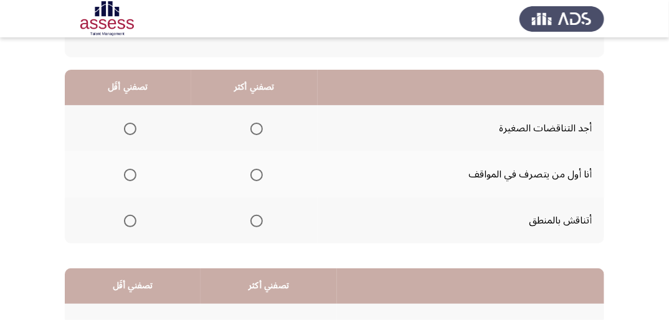
click at [261, 173] on span "Select an option" at bounding box center [257, 175] width 12 height 12
click at [261, 173] on input "Select an option" at bounding box center [257, 175] width 12 height 12
click at [125, 218] on span "Select an option" at bounding box center [130, 221] width 12 height 12
click at [125, 218] on input "Select an option" at bounding box center [130, 221] width 12 height 12
click at [127, 128] on span "Select an option" at bounding box center [130, 129] width 12 height 12
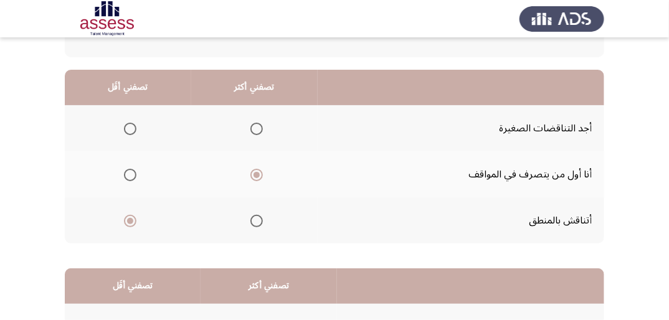
click at [127, 128] on input "Select an option" at bounding box center [130, 129] width 12 height 12
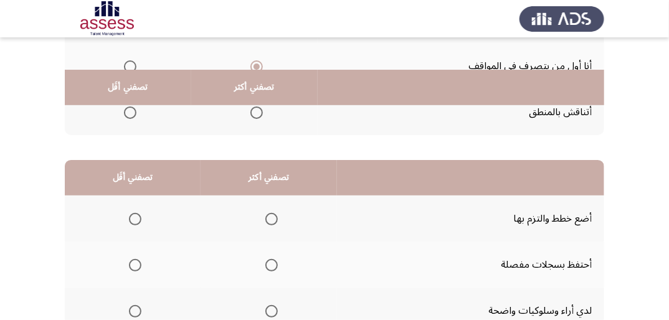
scroll to position [249, 0]
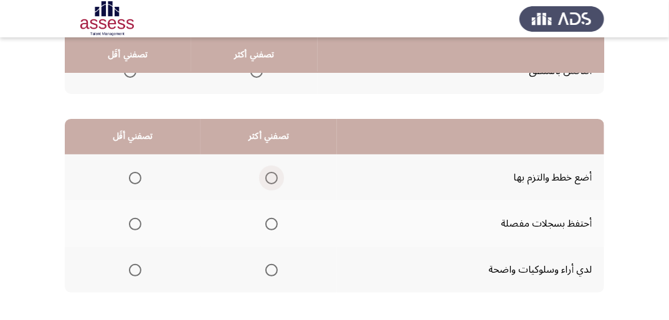
click at [270, 175] on span "Select an option" at bounding box center [272, 178] width 12 height 12
click at [270, 175] on input "Select an option" at bounding box center [272, 178] width 12 height 12
click at [132, 218] on span "Select an option" at bounding box center [135, 224] width 12 height 12
click at [132, 218] on input "Select an option" at bounding box center [135, 224] width 12 height 12
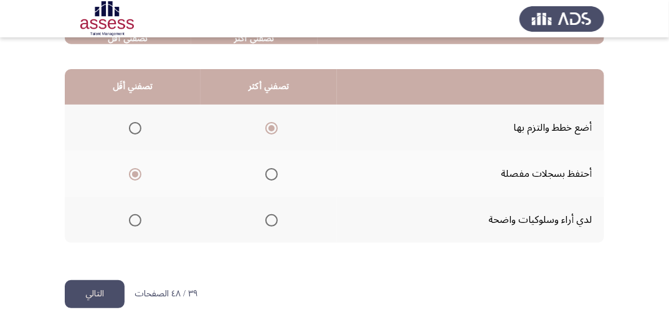
scroll to position [307, 0]
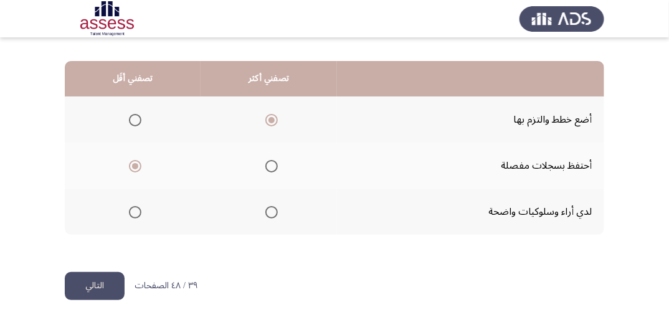
click at [275, 206] on mat-radio-button "Select an option" at bounding box center [269, 212] width 17 height 13
click at [272, 208] on span "Select an option" at bounding box center [272, 212] width 12 height 12
click at [272, 208] on input "Select an option" at bounding box center [272, 212] width 12 height 12
click at [105, 287] on button "التالي" at bounding box center [95, 286] width 60 height 28
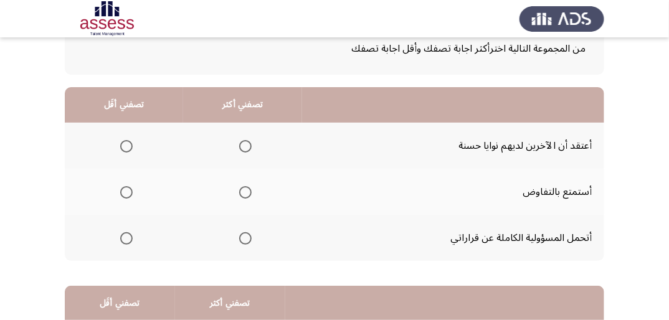
scroll to position [100, 0]
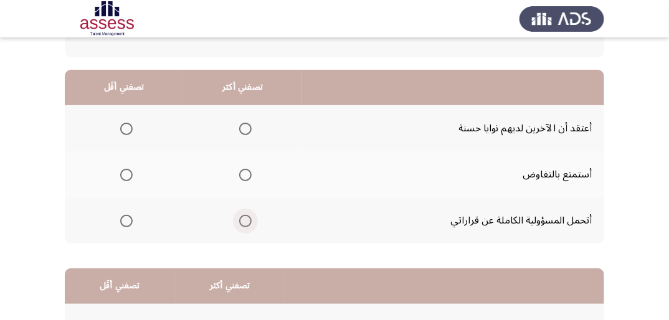
click at [244, 221] on span "Select an option" at bounding box center [245, 221] width 12 height 12
click at [244, 221] on input "Select an option" at bounding box center [245, 221] width 12 height 12
click at [127, 128] on span "Select an option" at bounding box center [126, 129] width 12 height 12
click at [127, 128] on input "Select an option" at bounding box center [126, 129] width 12 height 12
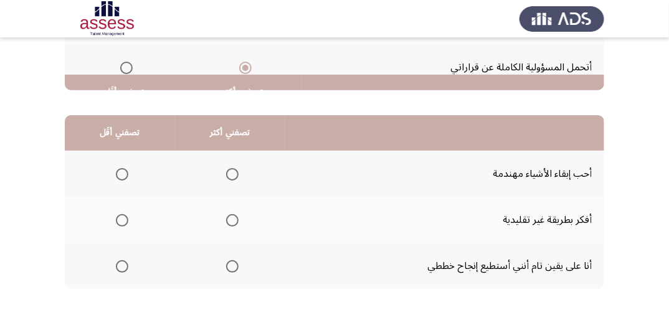
scroll to position [299, 0]
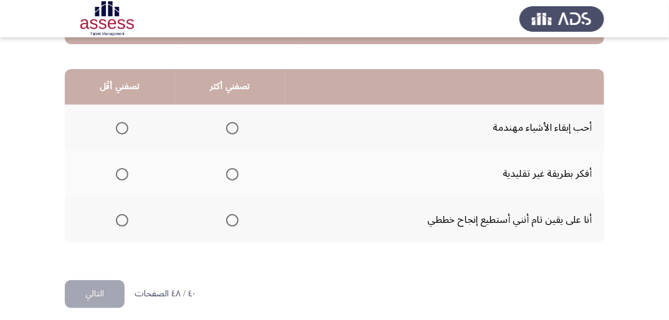
click at [229, 217] on span "Select an option" at bounding box center [232, 220] width 12 height 12
click at [229, 217] on input "Select an option" at bounding box center [232, 220] width 12 height 12
click at [125, 172] on span "Select an option" at bounding box center [122, 174] width 12 height 12
click at [125, 172] on input "Select an option" at bounding box center [122, 174] width 12 height 12
click at [105, 289] on button "التالي" at bounding box center [95, 294] width 60 height 28
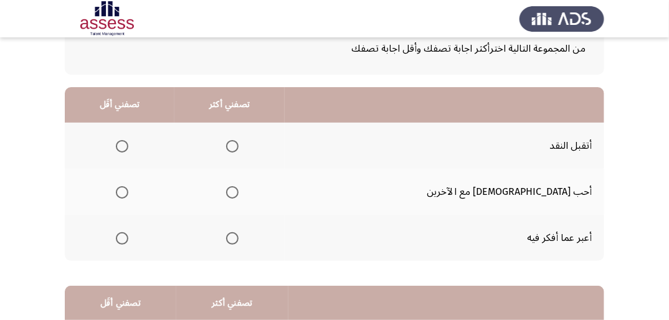
scroll to position [100, 0]
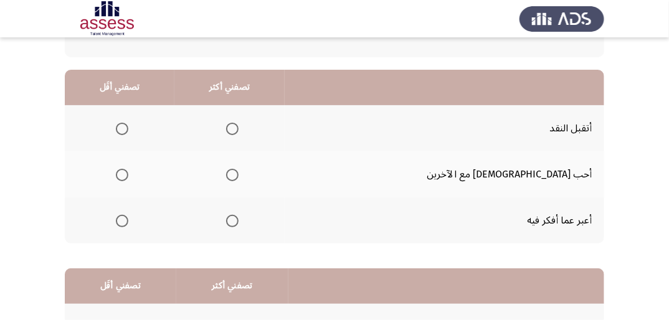
click at [239, 123] on span "Select an option" at bounding box center [232, 129] width 12 height 12
click at [239, 123] on input "Select an option" at bounding box center [232, 129] width 12 height 12
click at [128, 169] on span "Select an option" at bounding box center [122, 175] width 12 height 12
click at [128, 169] on input "Select an option" at bounding box center [122, 175] width 12 height 12
click at [126, 215] on label "Select an option" at bounding box center [119, 221] width 17 height 12
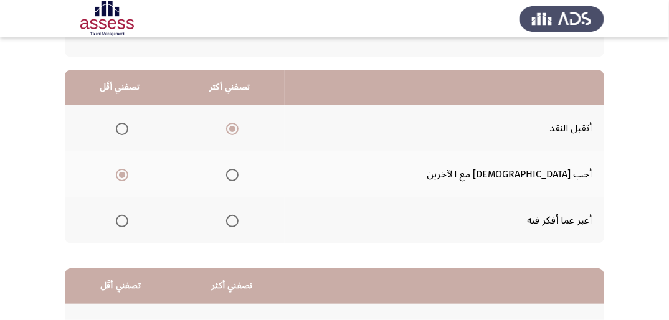
click at [126, 215] on input "Select an option" at bounding box center [122, 221] width 12 height 12
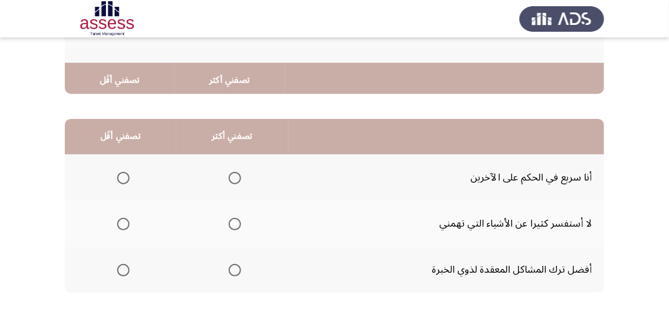
scroll to position [299, 0]
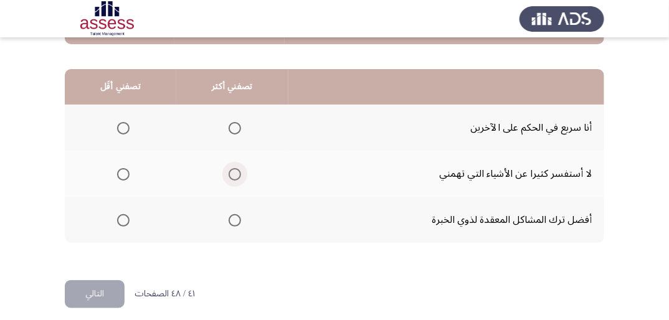
click at [236, 174] on span "Select an option" at bounding box center [235, 174] width 12 height 12
click at [236, 174] on input "Select an option" at bounding box center [235, 174] width 12 height 12
click at [123, 127] on span "Select an option" at bounding box center [123, 128] width 12 height 12
click at [123, 127] on input "Select an option" at bounding box center [123, 128] width 12 height 12
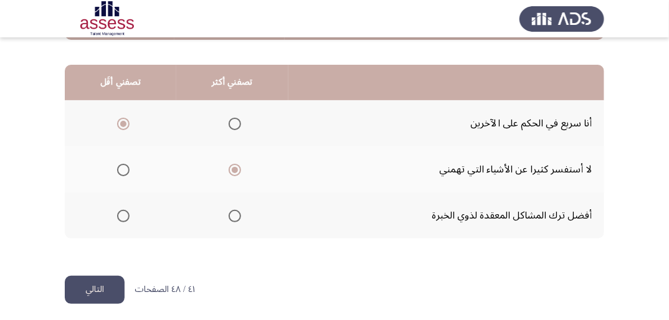
scroll to position [307, 0]
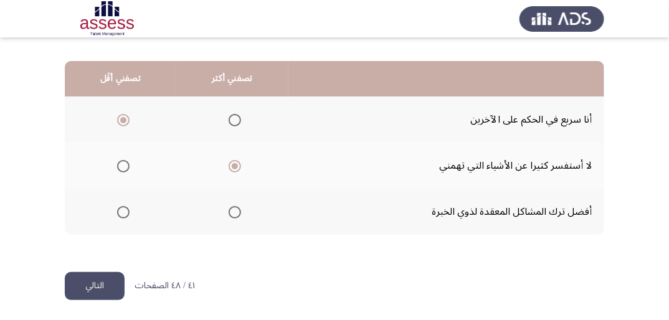
click at [86, 289] on button "التالي" at bounding box center [95, 286] width 60 height 28
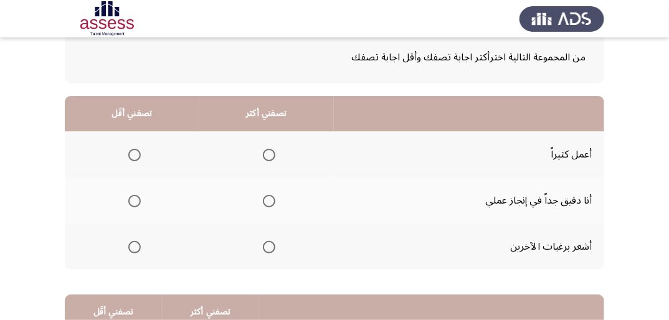
scroll to position [100, 0]
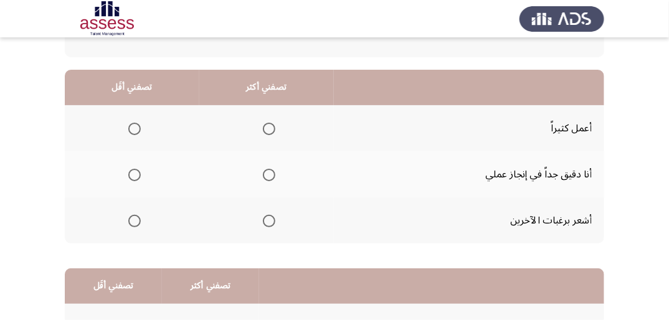
click at [270, 170] on span "Select an option" at bounding box center [269, 175] width 12 height 12
click at [270, 170] on input "Select an option" at bounding box center [269, 175] width 12 height 12
click at [136, 217] on span "Select an option" at bounding box center [134, 221] width 12 height 12
click at [136, 217] on input "Select an option" at bounding box center [134, 221] width 12 height 12
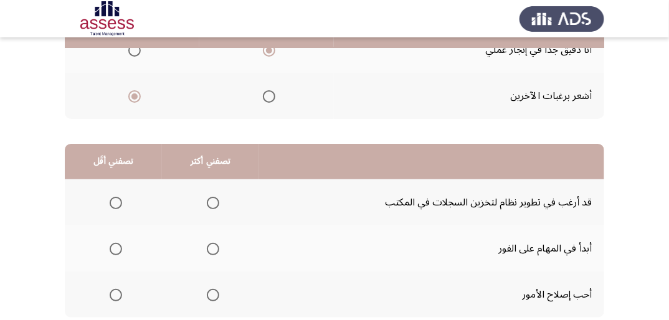
scroll to position [249, 0]
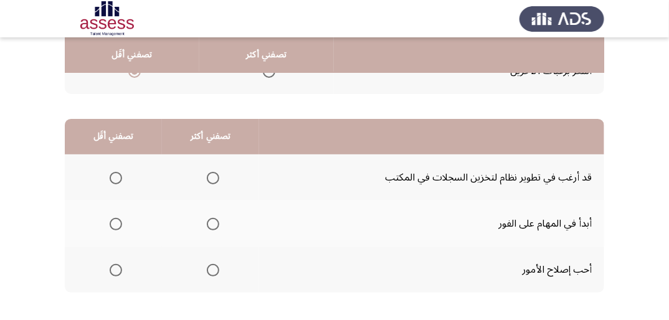
click at [210, 266] on span "Select an option" at bounding box center [213, 270] width 12 height 12
click at [210, 266] on input "Select an option" at bounding box center [213, 270] width 12 height 12
click at [116, 177] on span "Select an option" at bounding box center [116, 178] width 12 height 12
click at [116, 177] on input "Select an option" at bounding box center [116, 178] width 12 height 12
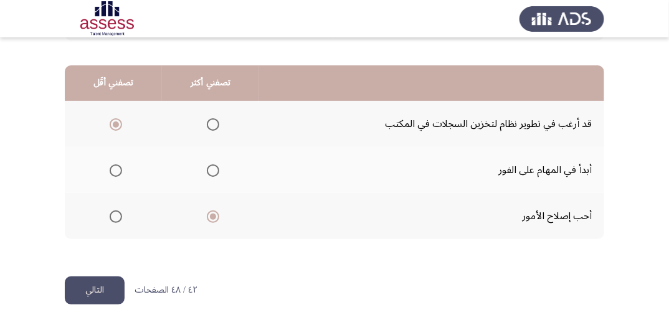
scroll to position [307, 0]
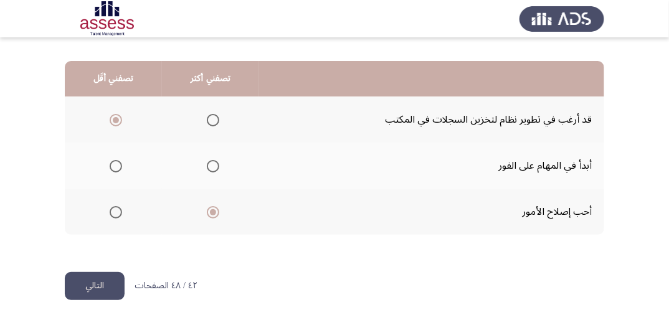
click at [123, 284] on button "التالي" at bounding box center [95, 286] width 60 height 28
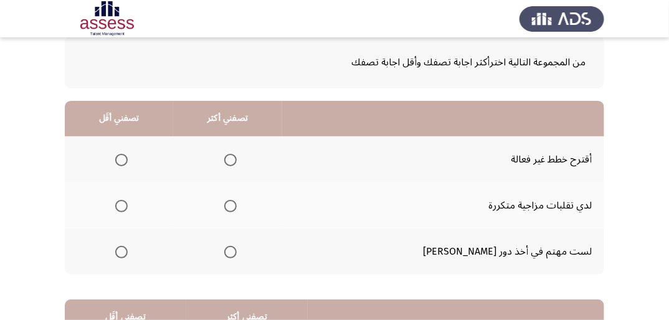
scroll to position [100, 0]
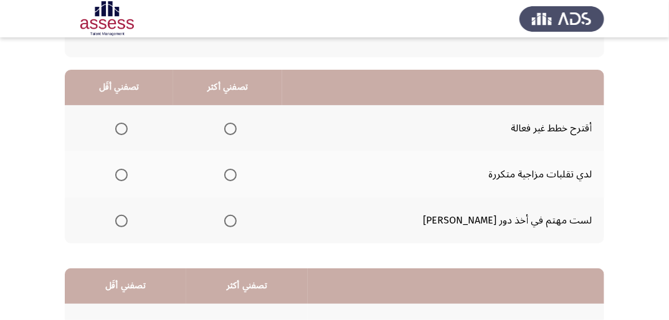
click at [237, 219] on span "Select an option" at bounding box center [230, 221] width 12 height 12
click at [237, 219] on input "Select an option" at bounding box center [230, 221] width 12 height 12
click at [125, 169] on span "Select an option" at bounding box center [121, 175] width 12 height 12
click at [125, 169] on input "Select an option" at bounding box center [121, 175] width 12 height 12
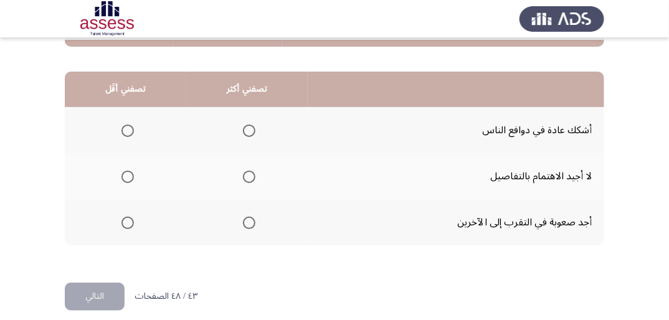
scroll to position [299, 0]
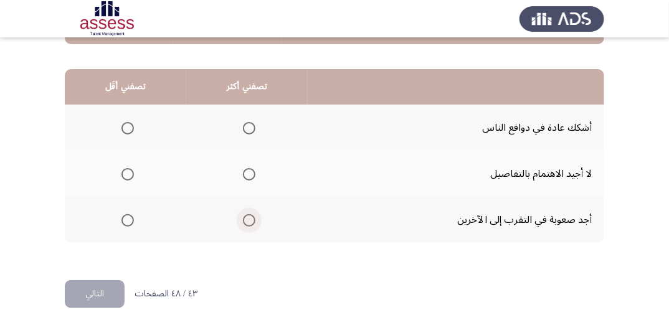
click at [251, 218] on span "Select an option" at bounding box center [249, 220] width 12 height 12
click at [251, 218] on input "Select an option" at bounding box center [249, 220] width 12 height 12
click at [125, 217] on span "Select an option" at bounding box center [128, 220] width 12 height 12
click at [125, 217] on input "Select an option" at bounding box center [128, 220] width 12 height 12
click at [246, 128] on span "Select an option" at bounding box center [249, 128] width 12 height 12
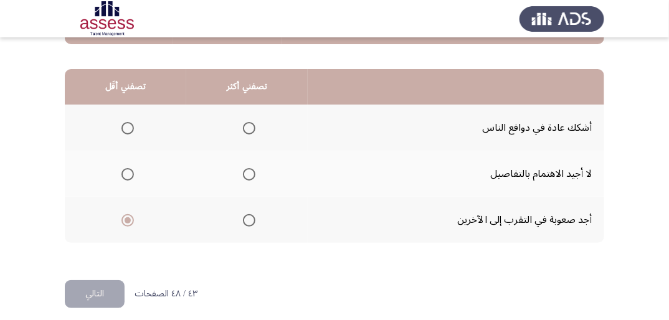
click at [246, 128] on input "Select an option" at bounding box center [249, 128] width 12 height 12
click at [109, 284] on button "التالي" at bounding box center [95, 294] width 60 height 28
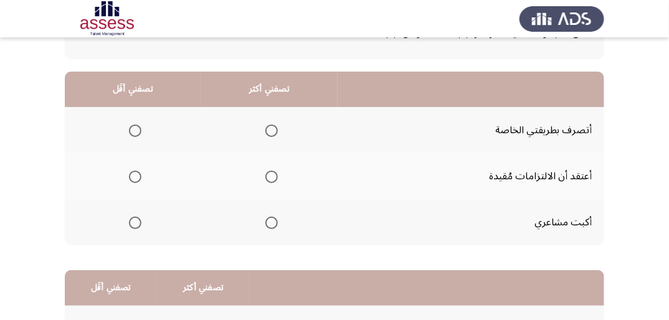
scroll to position [100, 0]
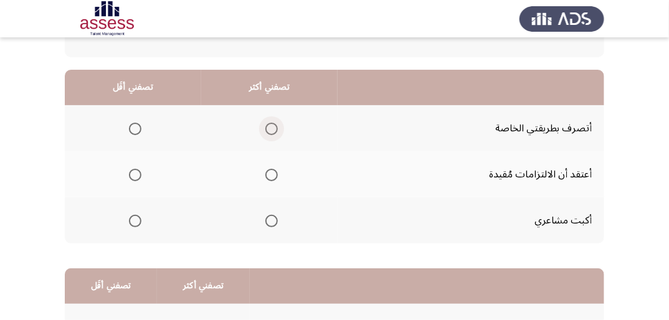
click at [274, 127] on span "Select an option" at bounding box center [272, 129] width 12 height 12
click at [274, 127] on input "Select an option" at bounding box center [272, 129] width 12 height 12
click at [133, 175] on span "Select an option" at bounding box center [135, 175] width 12 height 12
click at [133, 175] on input "Select an option" at bounding box center [135, 175] width 12 height 12
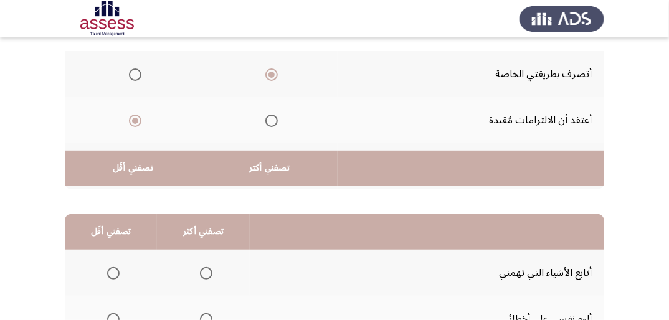
scroll to position [150, 0]
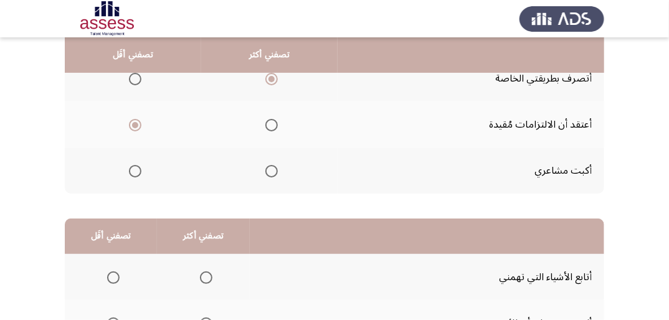
click at [269, 170] on span "Select an option" at bounding box center [272, 171] width 12 height 12
click at [269, 170] on input "Select an option" at bounding box center [272, 171] width 12 height 12
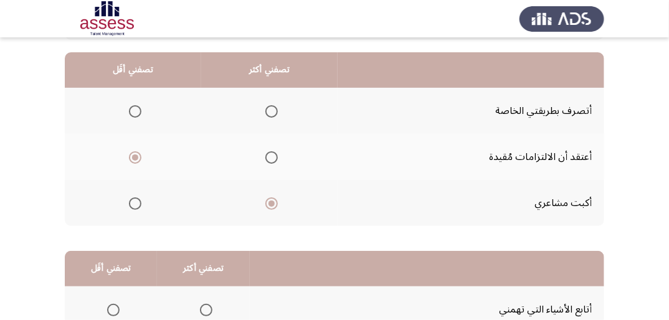
scroll to position [100, 0]
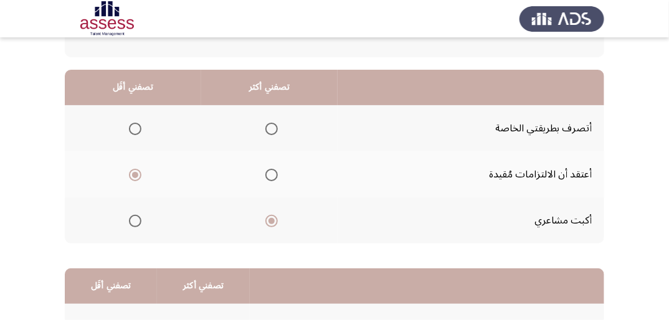
click at [269, 120] on mat-radio-group "Select an option" at bounding box center [269, 128] width 17 height 21
click at [266, 125] on span "Select an option" at bounding box center [272, 129] width 12 height 12
click at [266, 125] on input "Select an option" at bounding box center [272, 129] width 12 height 12
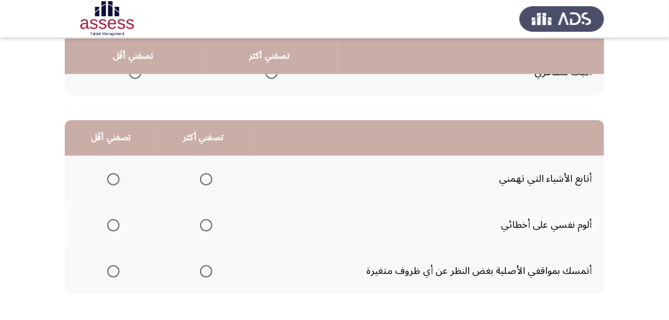
scroll to position [249, 0]
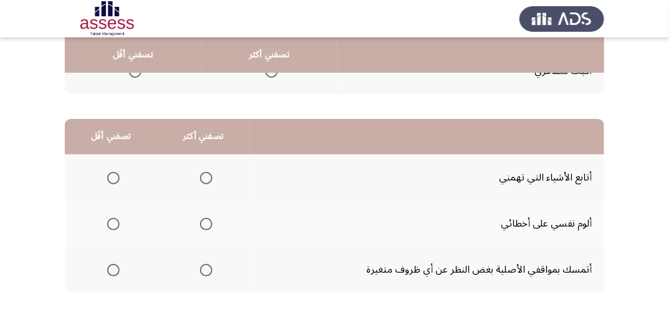
click at [209, 177] on span "Select an option" at bounding box center [206, 178] width 12 height 12
click at [209, 177] on input "Select an option" at bounding box center [206, 178] width 12 height 12
click at [113, 221] on span "Select an option" at bounding box center [113, 224] width 12 height 12
click at [113, 221] on input "Select an option" at bounding box center [113, 224] width 12 height 12
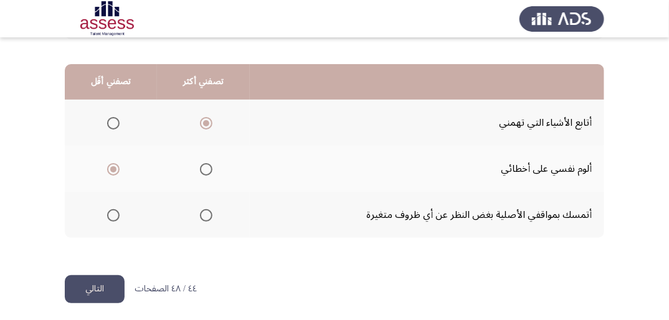
scroll to position [307, 0]
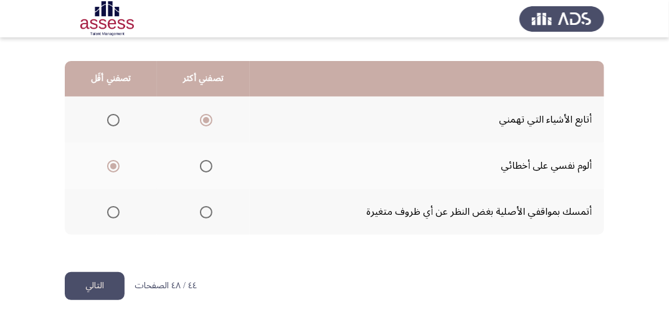
click at [105, 287] on button "التالي" at bounding box center [95, 286] width 60 height 28
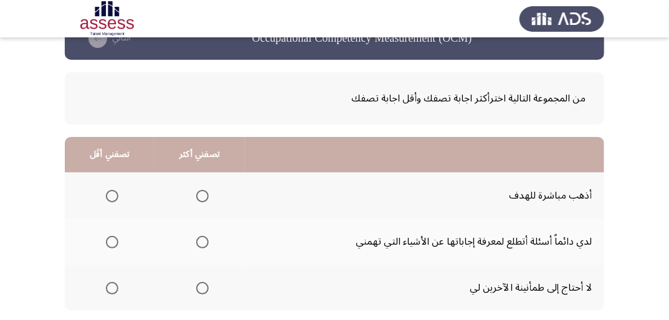
scroll to position [50, 0]
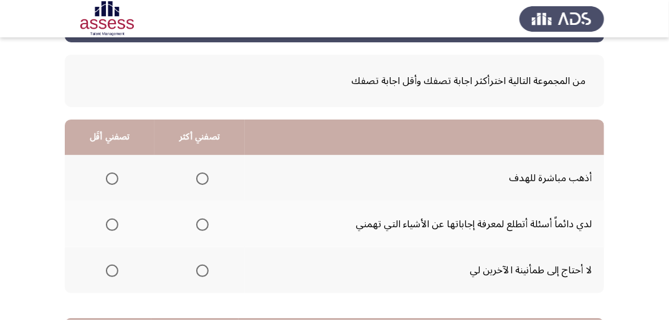
click at [203, 178] on span "Select an option" at bounding box center [202, 179] width 12 height 12
click at [203, 178] on input "Select an option" at bounding box center [202, 179] width 12 height 12
click at [106, 219] on span "Select an option" at bounding box center [112, 225] width 12 height 12
click at [106, 219] on input "Select an option" at bounding box center [112, 225] width 12 height 12
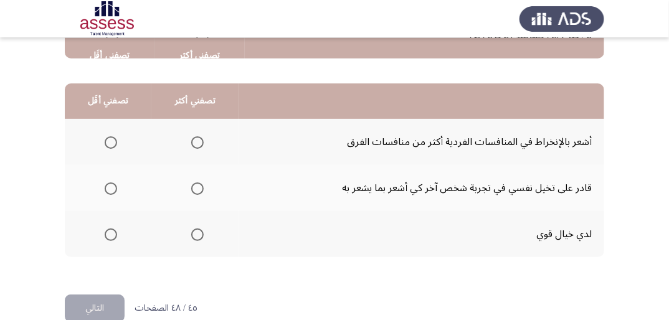
scroll to position [299, 0]
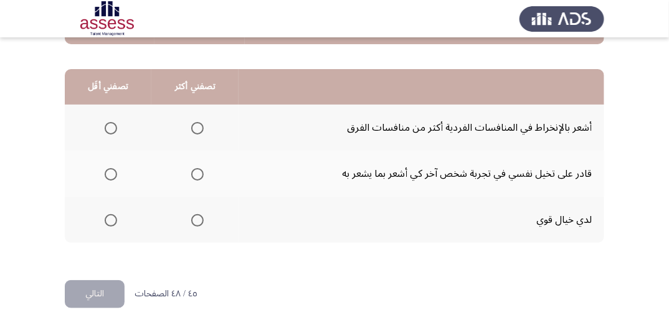
click at [197, 127] on span "Select an option" at bounding box center [197, 128] width 12 height 12
click at [197, 127] on input "Select an option" at bounding box center [197, 128] width 12 height 12
click at [107, 168] on span "Select an option" at bounding box center [111, 174] width 12 height 12
click at [107, 168] on input "Select an option" at bounding box center [111, 174] width 12 height 12
click at [95, 292] on button "التالي" at bounding box center [95, 294] width 60 height 28
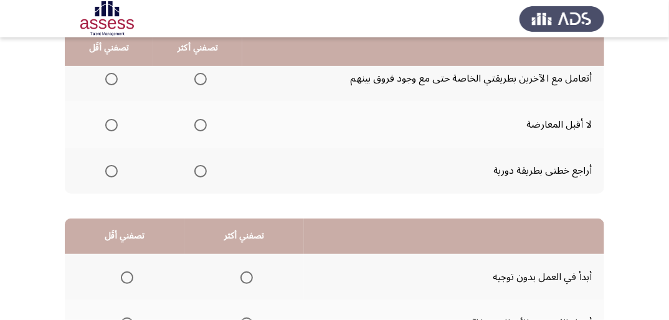
scroll to position [100, 0]
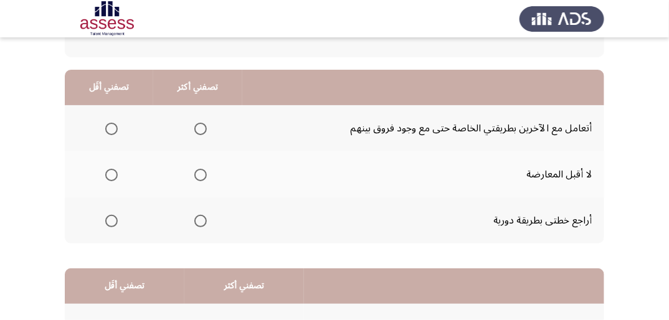
click at [202, 124] on span "Select an option" at bounding box center [200, 129] width 12 height 12
click at [202, 124] on input "Select an option" at bounding box center [200, 129] width 12 height 12
click at [112, 229] on mat-radio-group "Select an option" at bounding box center [108, 220] width 17 height 21
click at [110, 222] on span "Select an option" at bounding box center [111, 221] width 12 height 12
click at [110, 222] on input "Select an option" at bounding box center [111, 221] width 12 height 12
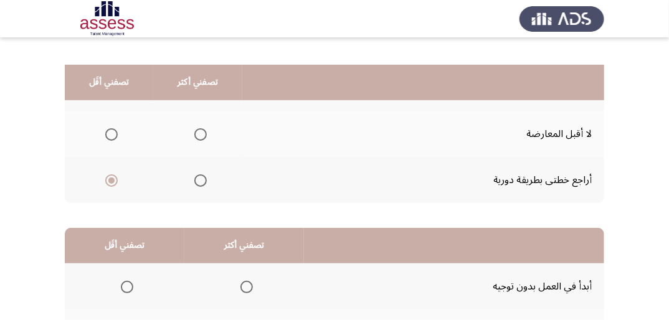
scroll to position [249, 0]
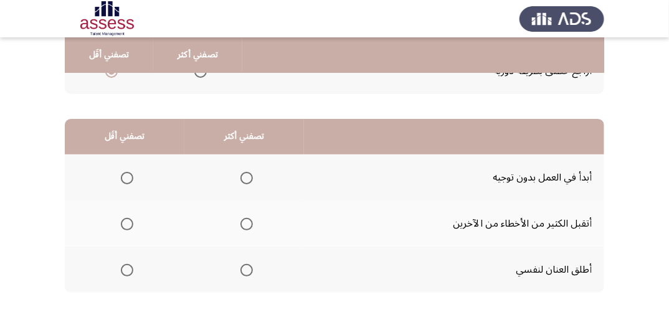
click at [130, 226] on span "Select an option" at bounding box center [127, 224] width 12 height 12
click at [130, 226] on input "Select an option" at bounding box center [127, 224] width 12 height 12
click at [239, 175] on label "Select an option" at bounding box center [244, 178] width 17 height 12
click at [241, 175] on input "Select an option" at bounding box center [247, 178] width 12 height 12
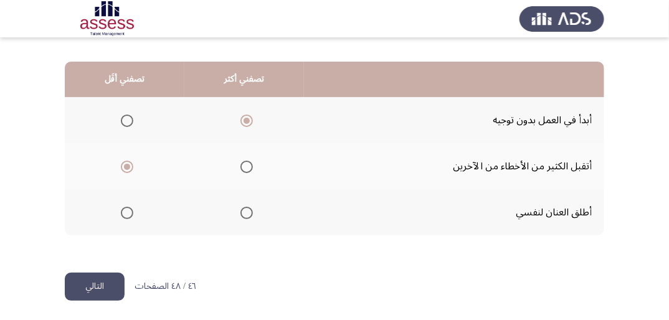
scroll to position [307, 0]
click at [100, 280] on button "التالي" at bounding box center [95, 286] width 60 height 28
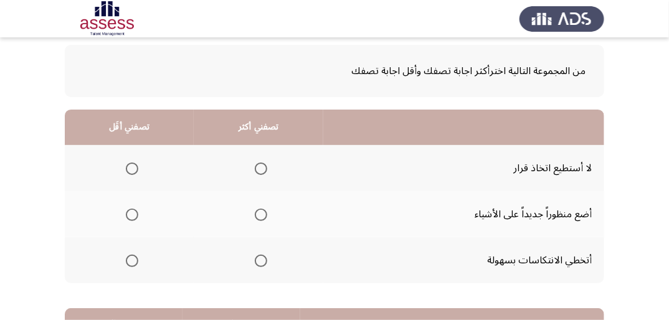
scroll to position [100, 0]
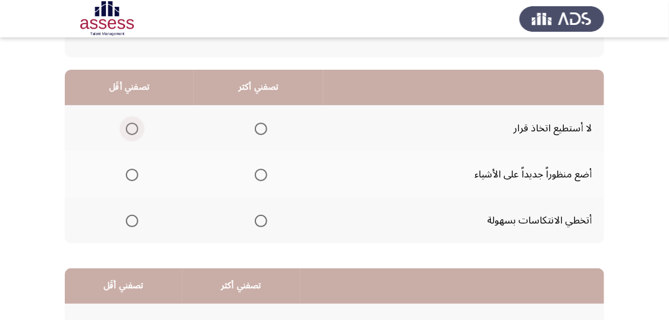
click at [130, 127] on span "Select an option" at bounding box center [132, 129] width 12 height 12
click at [130, 127] on input "Select an option" at bounding box center [132, 129] width 12 height 12
click at [262, 220] on span "Select an option" at bounding box center [261, 221] width 12 height 12
click at [262, 220] on input "Select an option" at bounding box center [261, 221] width 12 height 12
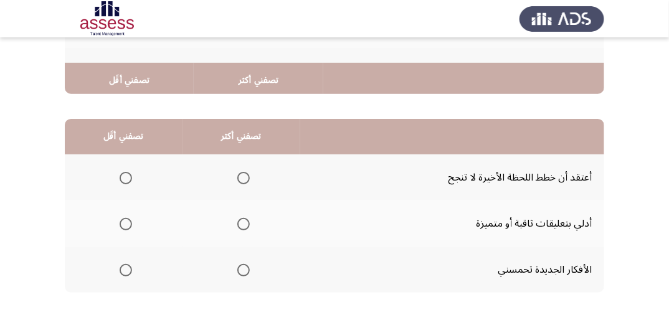
scroll to position [299, 0]
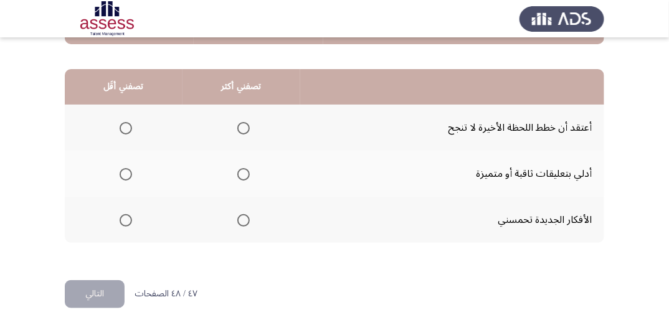
click at [244, 221] on span "Select an option" at bounding box center [243, 220] width 12 height 12
click at [244, 221] on input "Select an option" at bounding box center [243, 220] width 12 height 12
click at [127, 128] on span "Select an option" at bounding box center [126, 128] width 12 height 12
click at [127, 128] on input "Select an option" at bounding box center [126, 128] width 12 height 12
click at [105, 289] on button "التالي" at bounding box center [95, 294] width 60 height 28
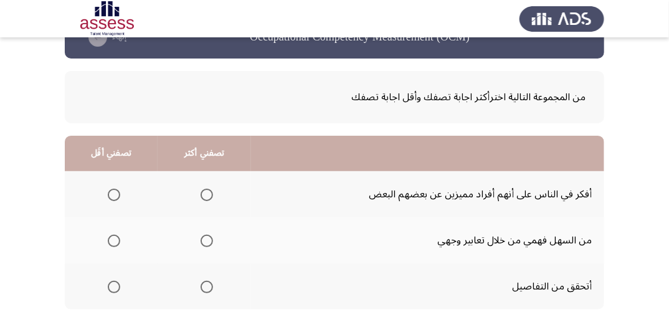
scroll to position [50, 0]
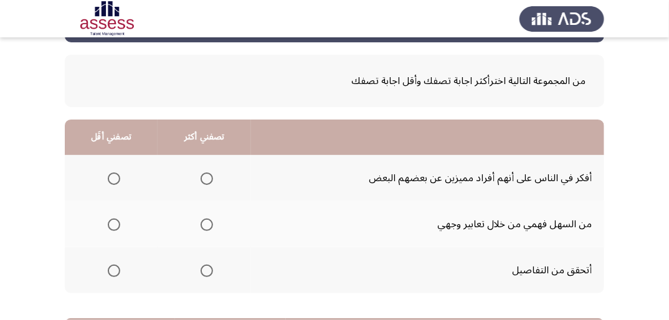
click at [115, 221] on span "Select an option" at bounding box center [114, 225] width 12 height 12
click at [115, 221] on input "Select an option" at bounding box center [114, 225] width 12 height 12
click at [201, 268] on span "Select an option" at bounding box center [207, 271] width 12 height 12
click at [201, 268] on input "Select an option" at bounding box center [207, 271] width 12 height 12
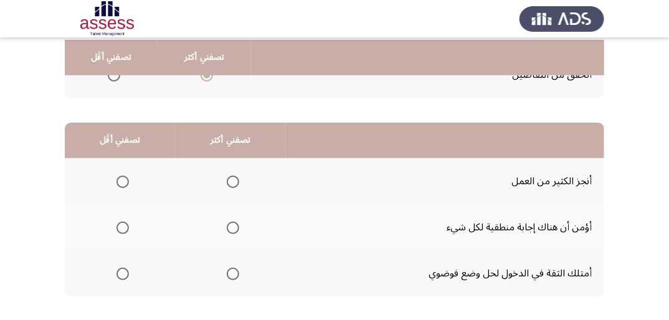
scroll to position [249, 0]
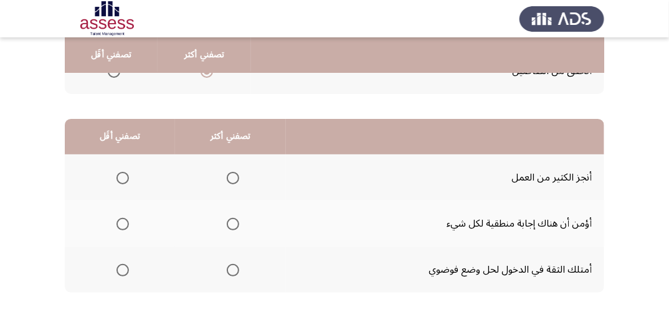
click at [125, 221] on span "Select an option" at bounding box center [123, 224] width 12 height 12
click at [125, 221] on input "Select an option" at bounding box center [123, 224] width 12 height 12
click at [234, 181] on span "Select an option" at bounding box center [233, 178] width 12 height 12
click at [234, 181] on input "Select an option" at bounding box center [233, 178] width 12 height 12
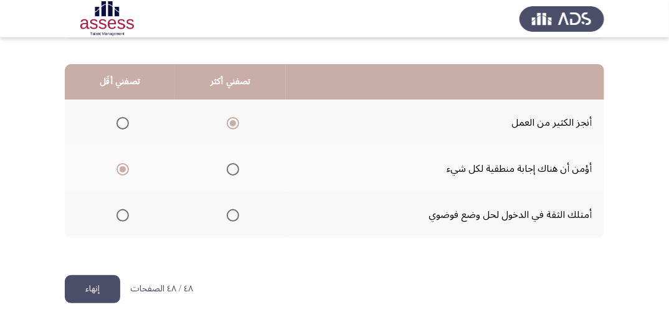
scroll to position [307, 0]
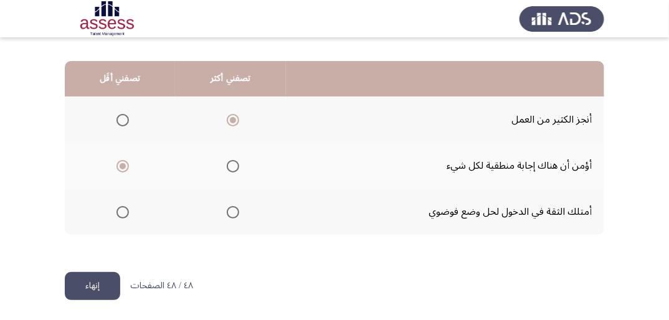
click at [107, 287] on button "إنهاء" at bounding box center [92, 286] width 55 height 28
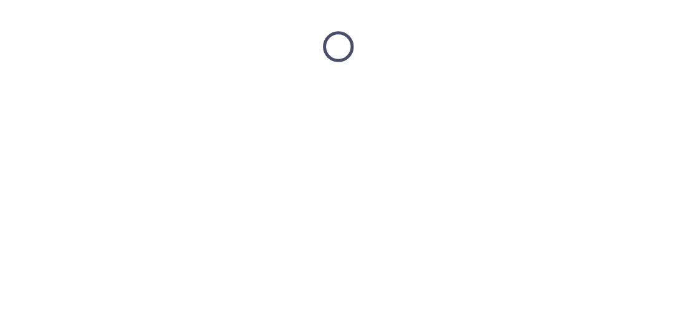
scroll to position [0, 0]
